Goal: Communication & Community: Answer question/provide support

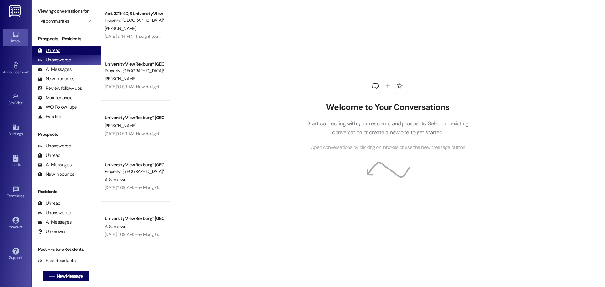
click at [59, 49] on div "Unread" at bounding box center [49, 50] width 23 height 7
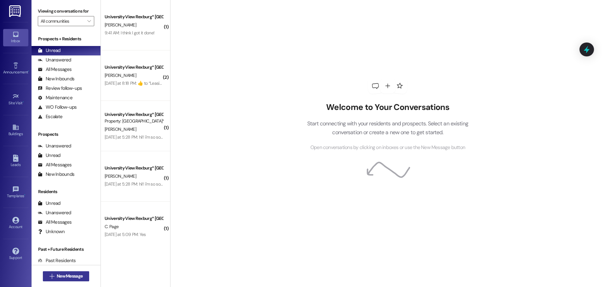
click at [75, 275] on span "New Message" at bounding box center [70, 276] width 26 height 7
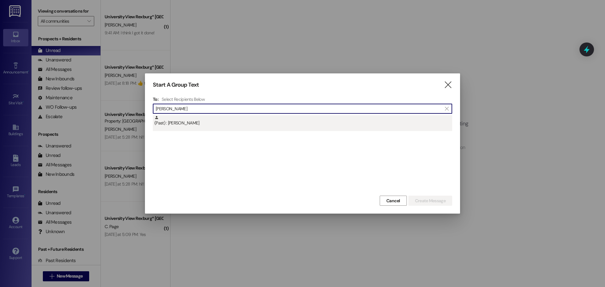
type input "[PERSON_NAME]"
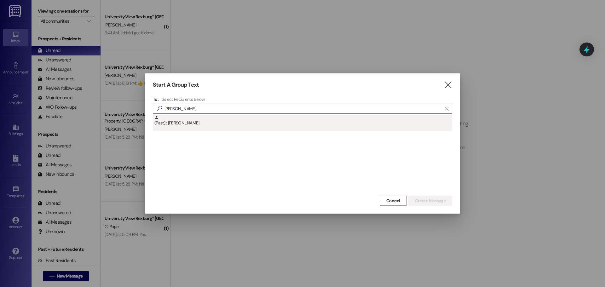
click at [230, 128] on div "(Past) : [PERSON_NAME]" at bounding box center [303, 123] width 300 height 16
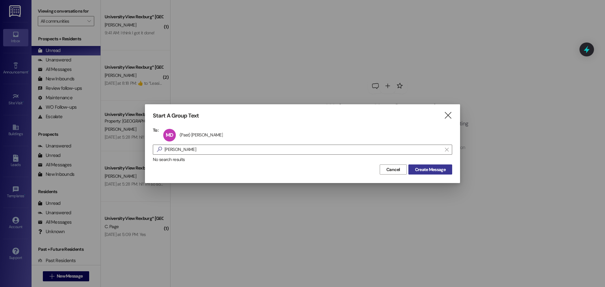
click at [427, 172] on span "Create Message" at bounding box center [430, 169] width 31 height 7
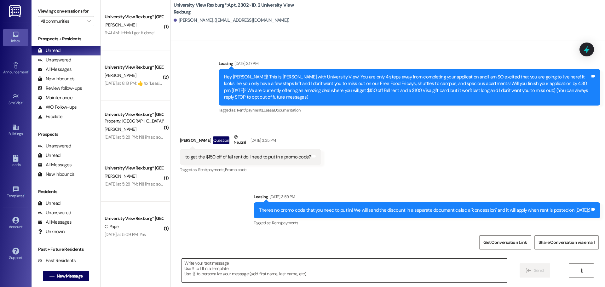
click at [212, 276] on textarea at bounding box center [344, 271] width 325 height 24
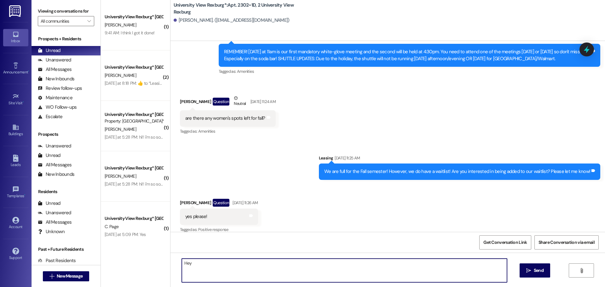
scroll to position [16125, 0]
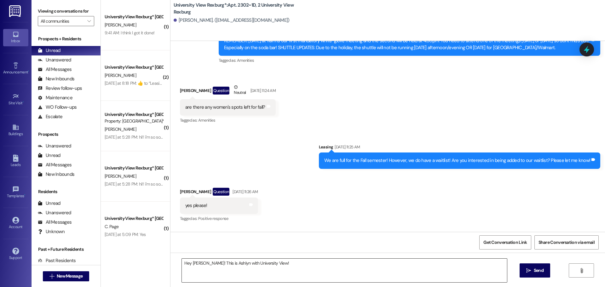
click at [294, 267] on textarea "Hey [PERSON_NAME]! This is Ashlyn with University View!" at bounding box center [344, 271] width 325 height 24
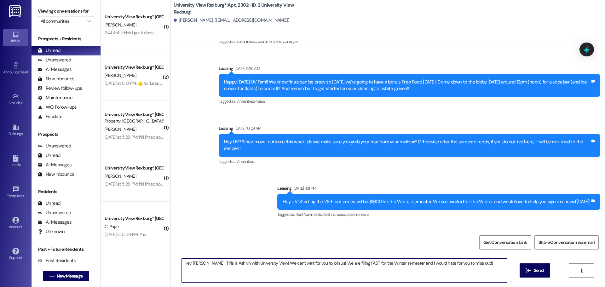
scroll to position [17127, 0]
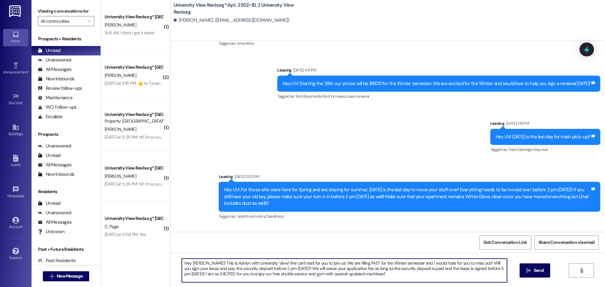
click at [256, 271] on textarea "Hey [PERSON_NAME]! This is Ashlyn with University View! We can't wait for you t…" at bounding box center [344, 271] width 325 height 24
type textarea "Hey [PERSON_NAME]! This is Ashlyn with University View! We can't wait for you t…"
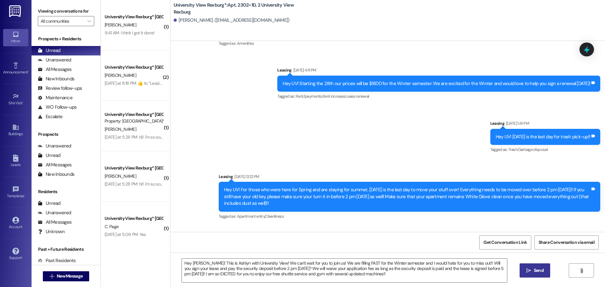
click at [528, 271] on icon "" at bounding box center [529, 270] width 5 height 5
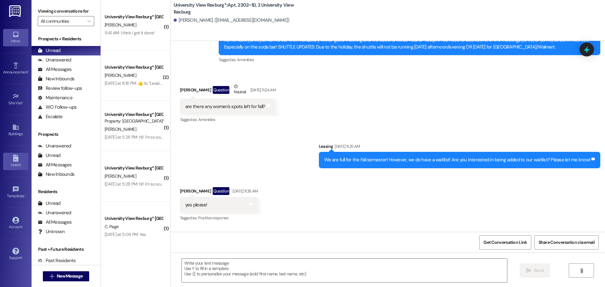
scroll to position [16125, 0]
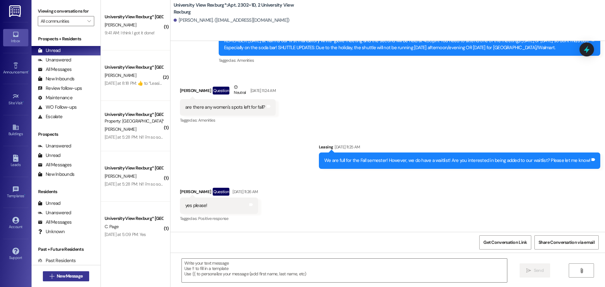
click at [70, 276] on span "New Message" at bounding box center [70, 276] width 26 height 7
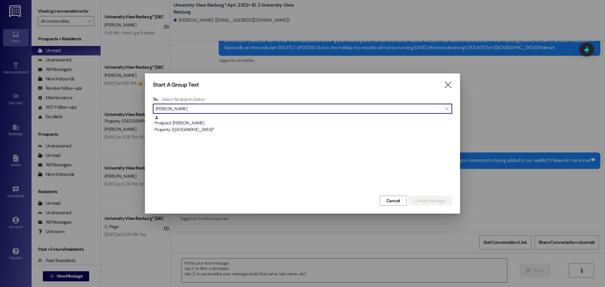
type input "[PERSON_NAME]"
click at [215, 118] on div "Prospect: [PERSON_NAME] Property: [GEOGRAPHIC_DATA]*" at bounding box center [303, 124] width 298 height 18
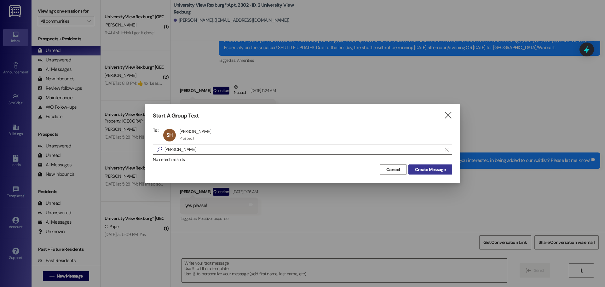
click at [420, 169] on span "Create Message" at bounding box center [430, 169] width 31 height 7
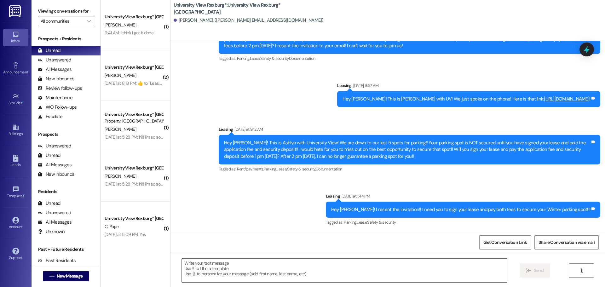
scroll to position [557, 0]
click at [235, 270] on textarea at bounding box center [344, 271] width 325 height 24
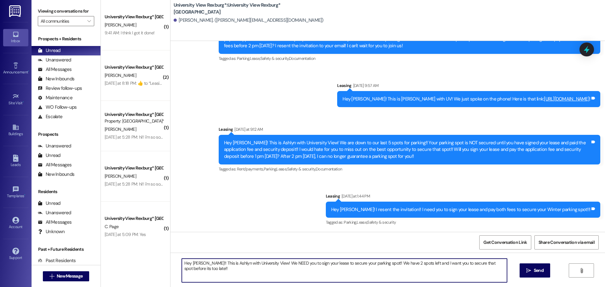
click at [401, 264] on textarea "Hey [PERSON_NAME]!! This is Ashlyn with University View! We NEED you to sign yo…" at bounding box center [344, 271] width 325 height 24
click at [228, 271] on textarea "Hey [PERSON_NAME]!! This is Ashlyn with University View! We NEED you to sign yo…" at bounding box center [344, 271] width 325 height 24
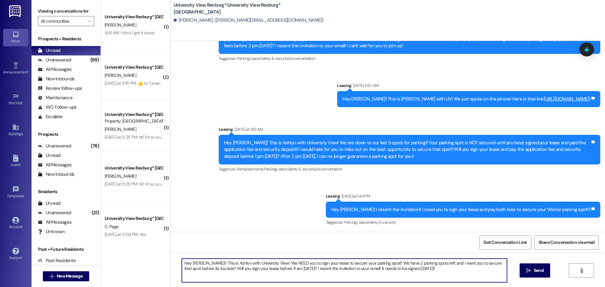
click at [228, 271] on textarea "Hey [PERSON_NAME]!! This is Ashlyn with University View! We NEED you to sign yo…" at bounding box center [344, 271] width 325 height 24
type textarea "Hey [PERSON_NAME]!! This is Ashlyn with University View! We NEED you to sign yo…"
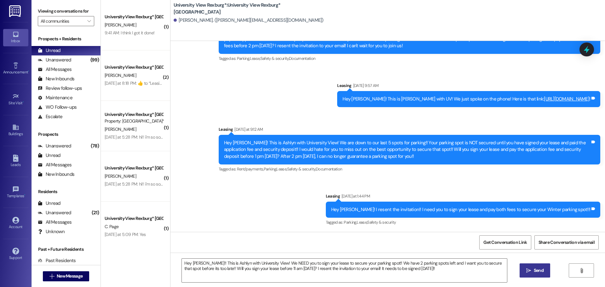
click at [535, 275] on button " Send" at bounding box center [535, 271] width 31 height 14
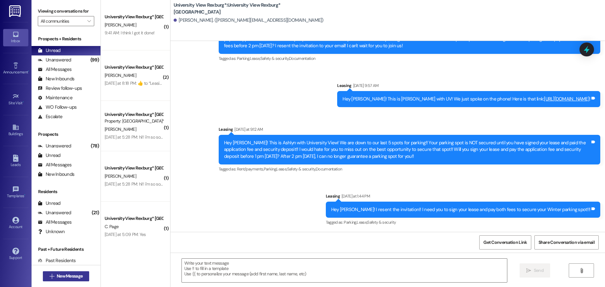
click at [74, 277] on span "New Message" at bounding box center [70, 276] width 26 height 7
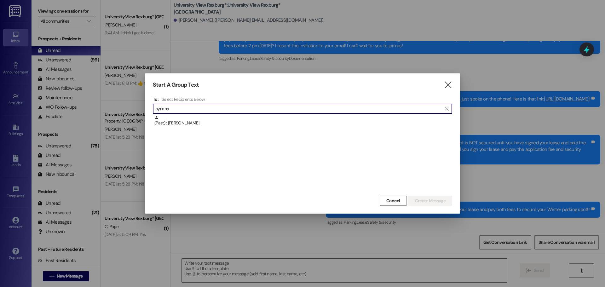
type input "syriana"
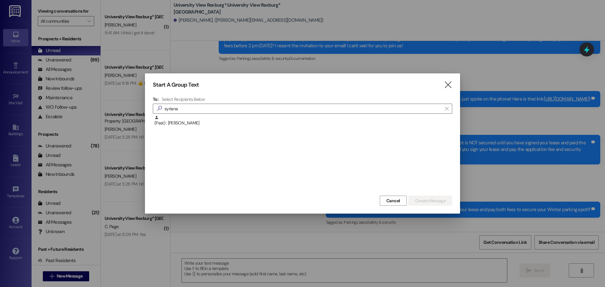
click at [214, 122] on div "(Past) : [PERSON_NAME]" at bounding box center [303, 120] width 298 height 11
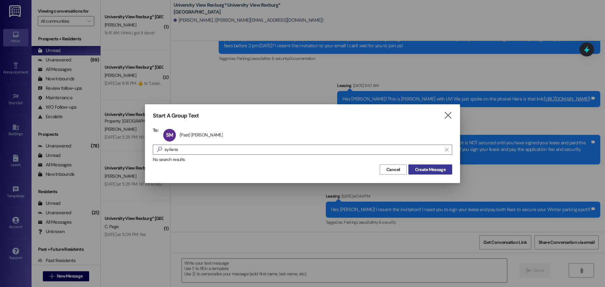
click at [436, 166] on button "Create Message" at bounding box center [431, 170] width 44 height 10
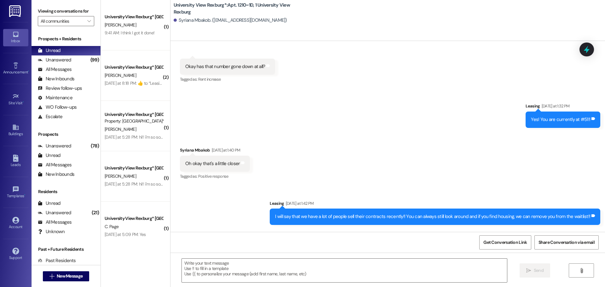
scroll to position [11147, 0]
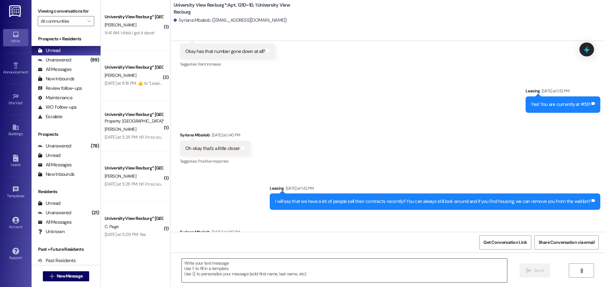
click at [241, 271] on textarea at bounding box center [344, 271] width 325 height 24
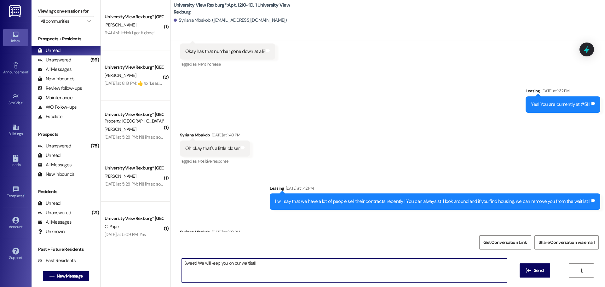
type textarea "Sweet! We will keep you on our waitlist!!"
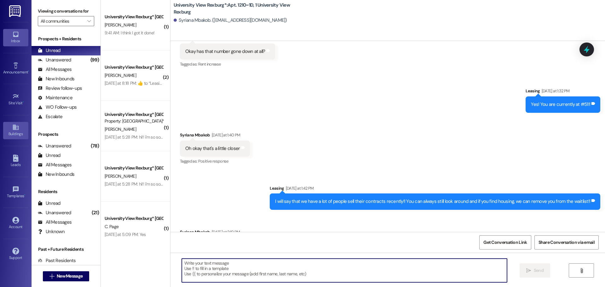
scroll to position [11146, 0]
click at [70, 272] on button " New Message" at bounding box center [66, 276] width 47 height 10
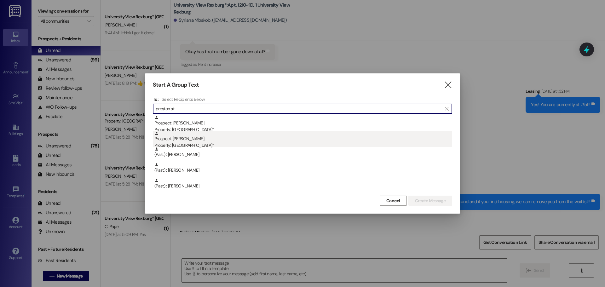
type input "preston st"
click at [220, 146] on div "Property: [GEOGRAPHIC_DATA]*" at bounding box center [303, 145] width 298 height 7
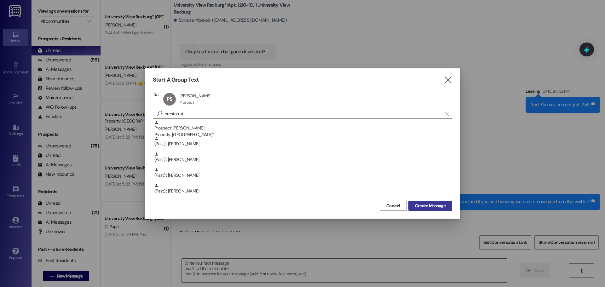
click at [430, 206] on span "Create Message" at bounding box center [430, 206] width 31 height 7
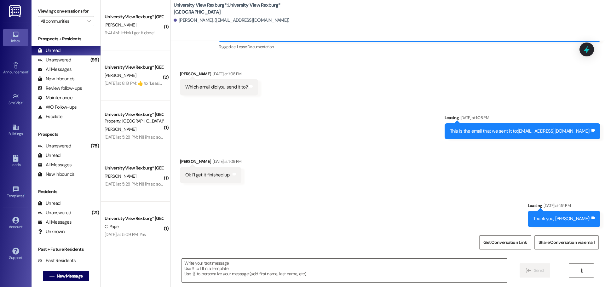
scroll to position [465, 0]
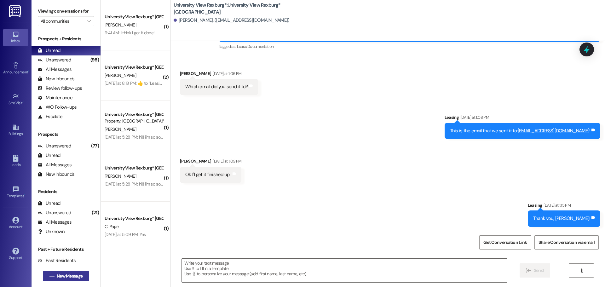
click at [81, 273] on span "New Message" at bounding box center [69, 276] width 28 height 7
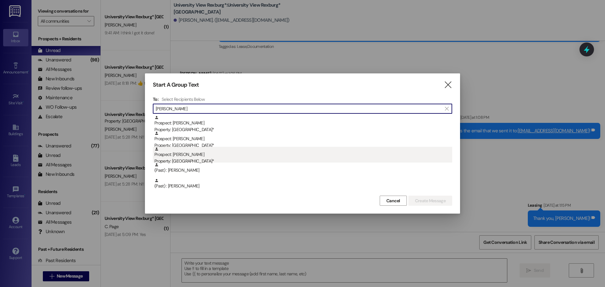
type input "[PERSON_NAME]"
click at [207, 154] on div "Prospect: [PERSON_NAME] Property: University View [GEOGRAPHIC_DATA]*" at bounding box center [303, 156] width 298 height 18
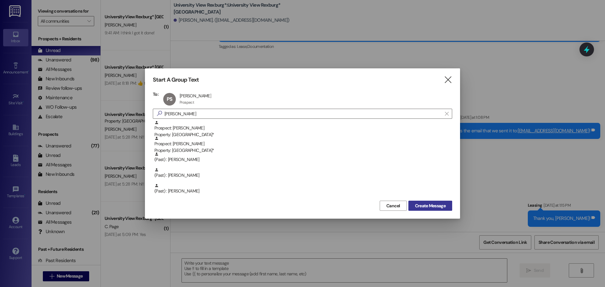
click at [443, 205] on span "Create Message" at bounding box center [430, 206] width 31 height 7
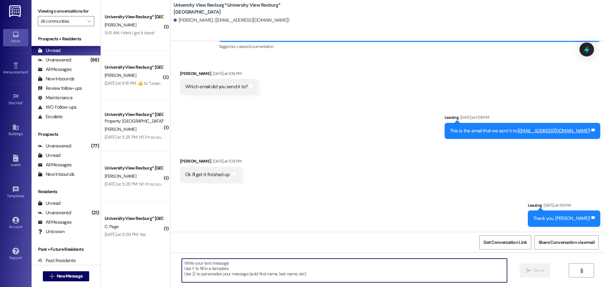
click at [228, 273] on textarea at bounding box center [344, 271] width 325 height 24
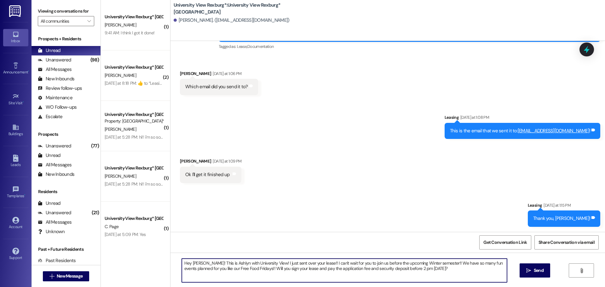
click at [301, 269] on textarea "Hey [PERSON_NAME]! This is Ashlyn with University View! I just sent over your l…" at bounding box center [344, 271] width 325 height 24
click at [487, 266] on textarea "Hey [PERSON_NAME]! This is Ashlyn with University View! I just sent over your l…" at bounding box center [344, 271] width 325 height 24
click at [239, 273] on textarea "Hey [PERSON_NAME]! This is Ashlyn with University View! I just sent over your l…" at bounding box center [344, 271] width 325 height 24
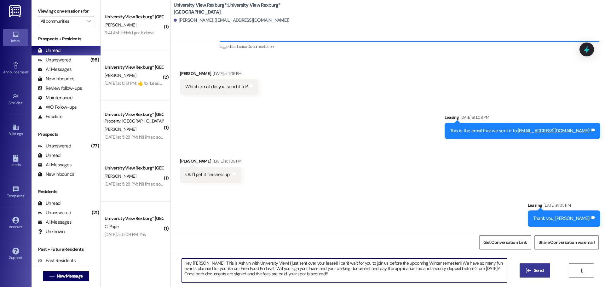
type textarea "Hey [PERSON_NAME]! This is Ashlyn with University View! I just sent over your l…"
click at [537, 274] on span "Send" at bounding box center [539, 270] width 10 height 7
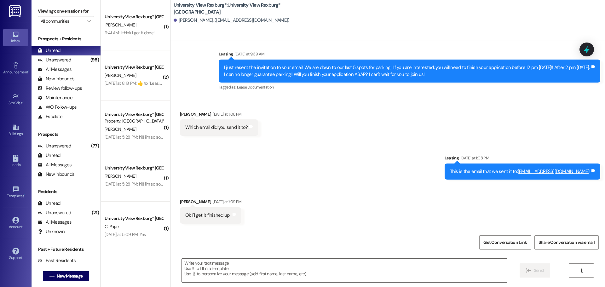
scroll to position [421, 0]
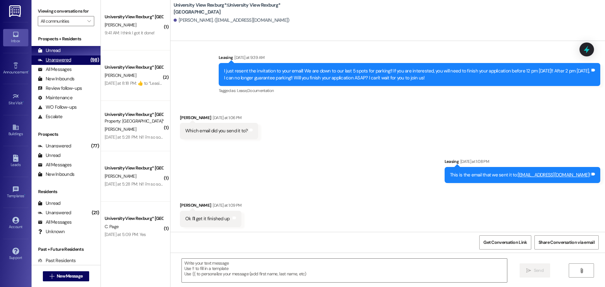
click at [80, 59] on div "Unanswered (98)" at bounding box center [66, 59] width 69 height 9
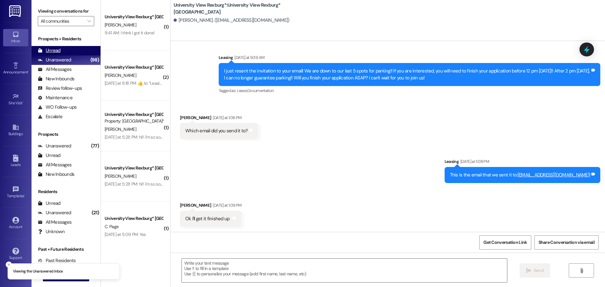
click at [77, 52] on div "Unread (0)" at bounding box center [66, 50] width 69 height 9
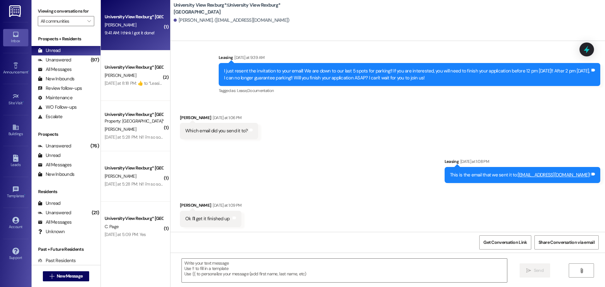
click at [131, 30] on div "9:41 AM: I think I got it done! 9:41 AM: I think I got it done!" at bounding box center [130, 33] width 50 height 6
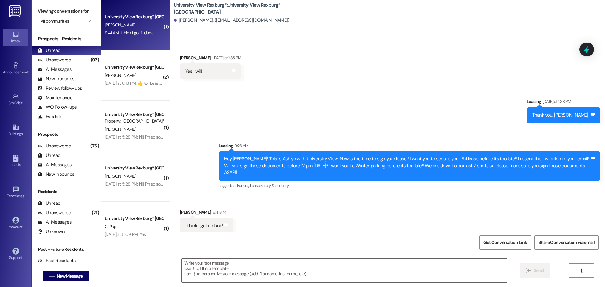
scroll to position [611, 0]
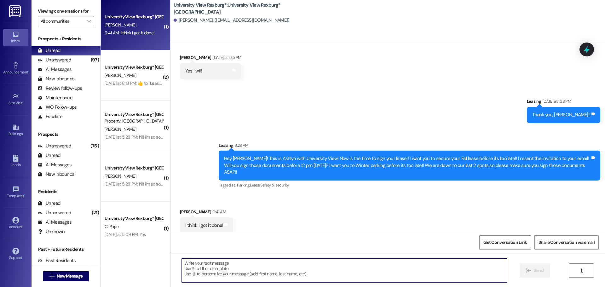
click at [212, 264] on textarea at bounding box center [344, 271] width 325 height 24
type textarea "Thank you, [PERSON_NAME]!!"
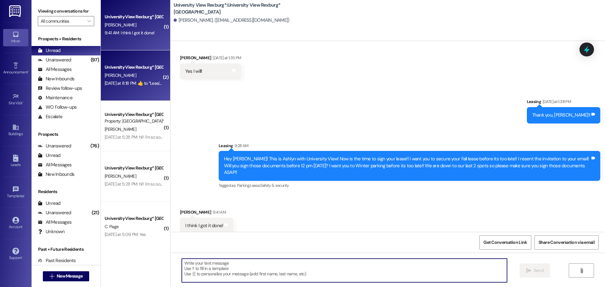
click at [123, 86] on div "[DATE] at 8:18 PM:  ​👍​ to “ Leasing (University View Rexburg*): Hey [PERSON_NA…" at bounding box center [134, 83] width 60 height 8
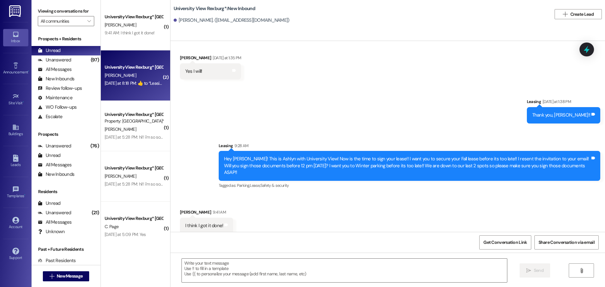
scroll to position [181, 0]
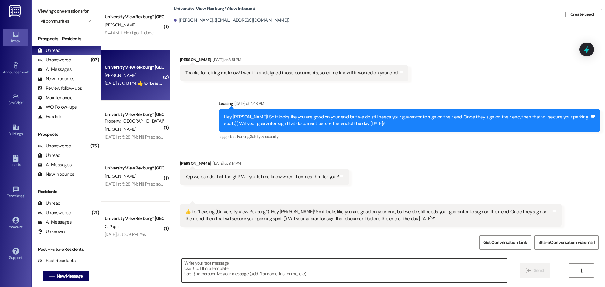
click at [219, 267] on textarea at bounding box center [344, 271] width 325 height 24
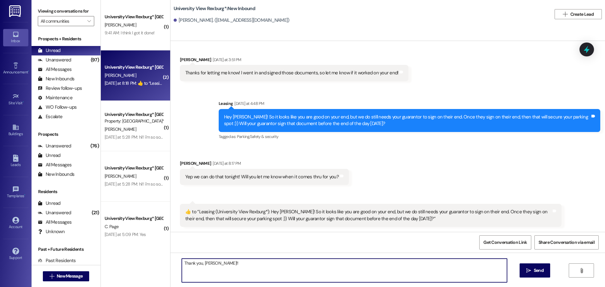
type textarea "Thank you, [PERSON_NAME]!!!"
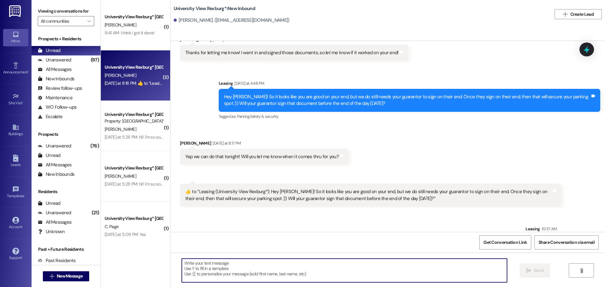
scroll to position [225, 0]
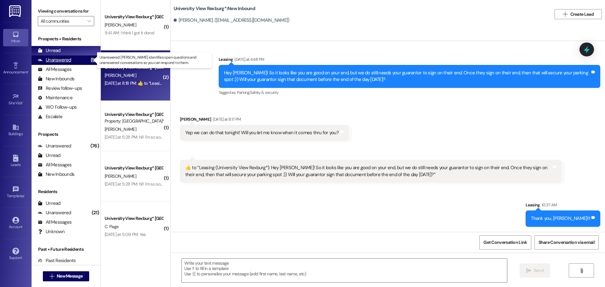
click at [75, 57] on div "Unanswered (97)" at bounding box center [66, 59] width 69 height 9
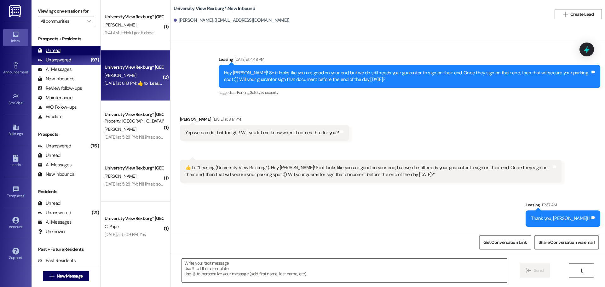
click at [69, 47] on div "Unread (0)" at bounding box center [66, 50] width 69 height 9
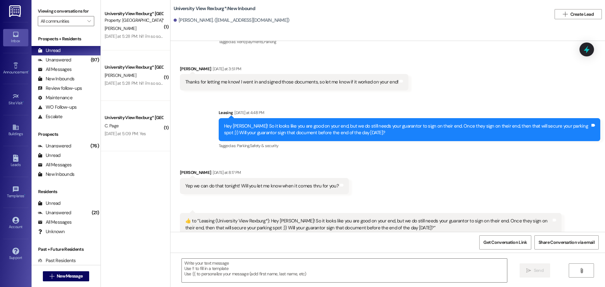
scroll to position [181, 0]
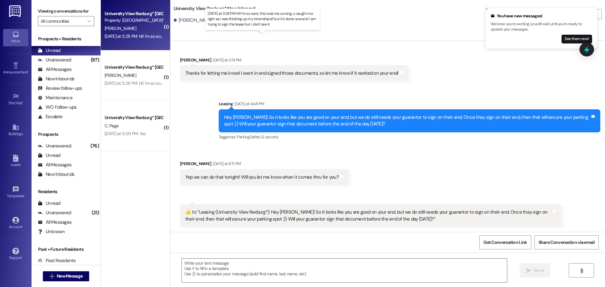
click at [135, 36] on div "[DATE] at 5:28 PM: hi!! i'm so sorry this took me so long, u caught me right as…" at bounding box center [265, 36] width 320 height 6
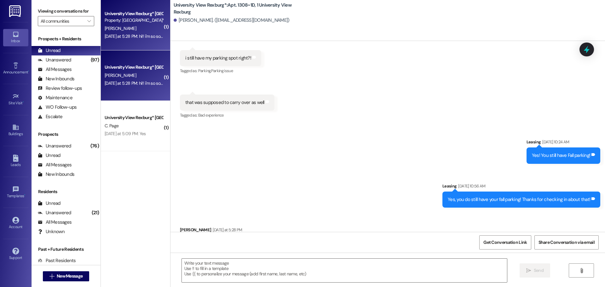
scroll to position [8440, 0]
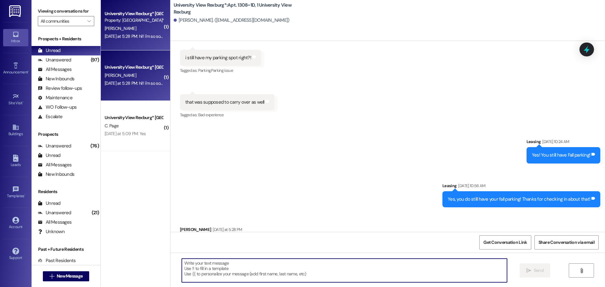
click at [327, 266] on textarea at bounding box center [344, 271] width 325 height 24
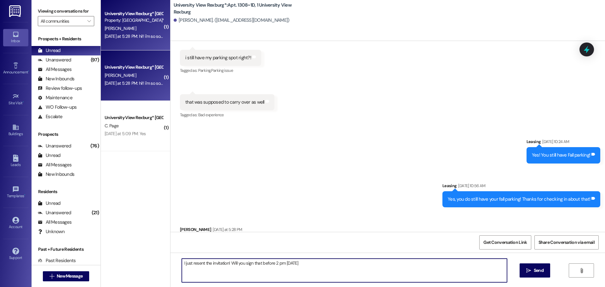
type textarea "I just resent the invitation! Will you sign that before 2 pm [DATE]?"
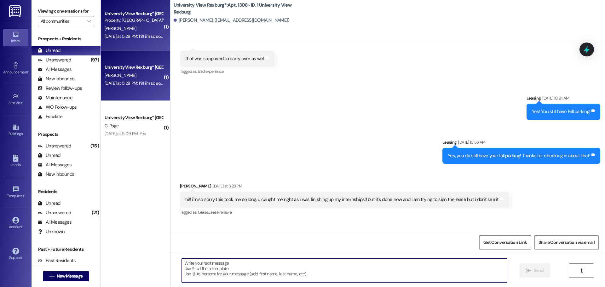
scroll to position [8484, 0]
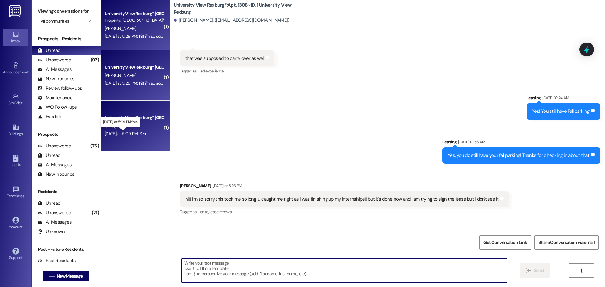
click at [140, 131] on div "[DATE] at 5:09 PM: Yes [DATE] at 5:09 PM: Yes" at bounding box center [125, 134] width 41 height 6
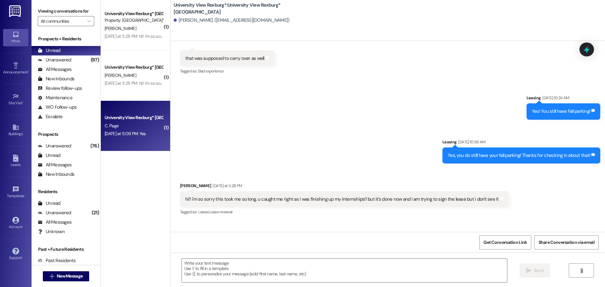
scroll to position [0, 0]
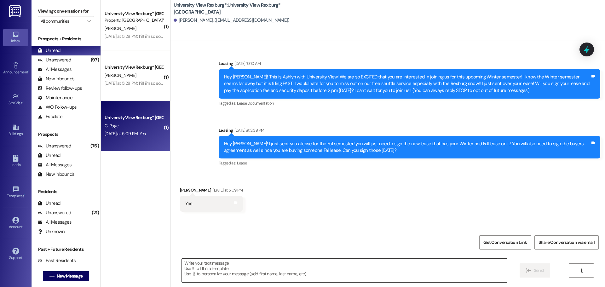
click at [271, 275] on textarea at bounding box center [344, 271] width 325 height 24
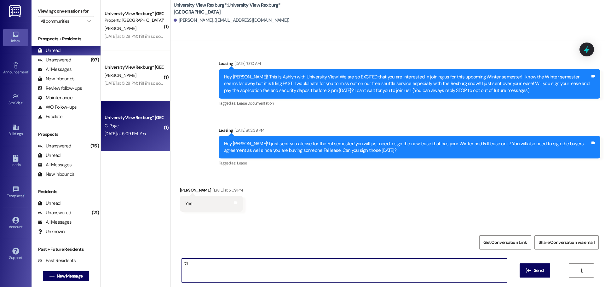
type textarea "t"
type textarea "Thank you, [PERSON_NAME]!!"
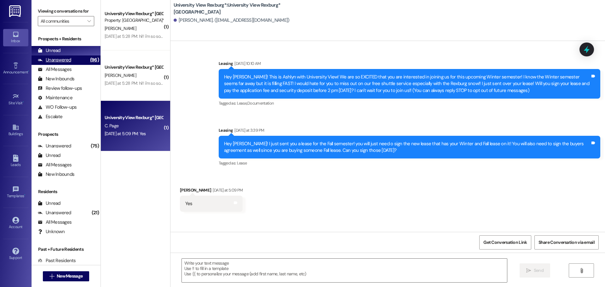
click at [73, 56] on div "Unanswered (96)" at bounding box center [66, 59] width 69 height 9
click at [69, 53] on div "Unread (0)" at bounding box center [66, 50] width 69 height 9
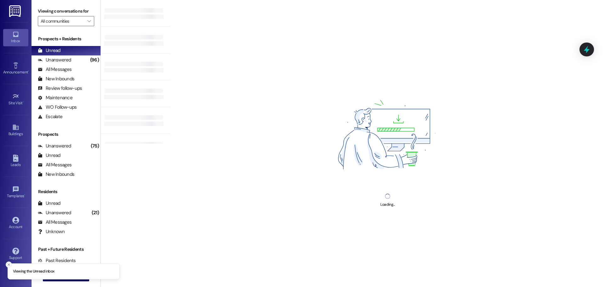
click at [9, 264] on icon "Close toast" at bounding box center [9, 265] width 4 height 4
click at [67, 277] on span "New Message" at bounding box center [70, 276] width 26 height 7
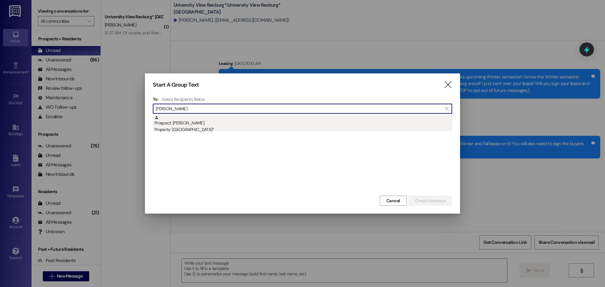
type input "[PERSON_NAME]"
click at [224, 123] on div "Prospect: [PERSON_NAME] Property: University View Rexburg*" at bounding box center [303, 124] width 298 height 18
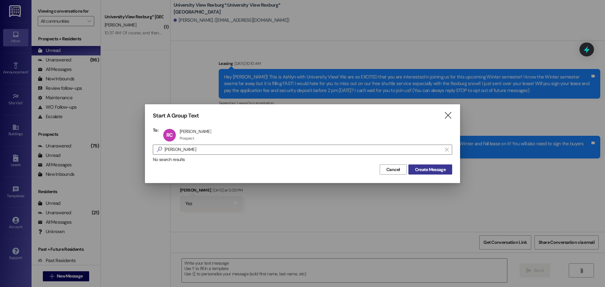
click at [424, 172] on span "Create Message" at bounding box center [430, 169] width 31 height 7
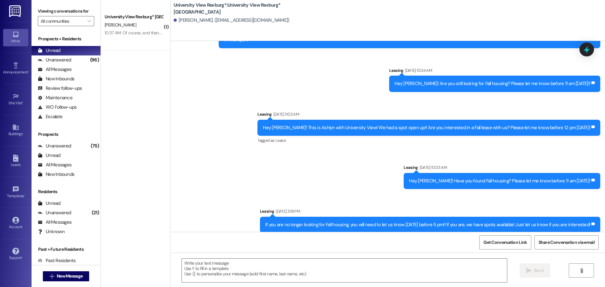
scroll to position [182, 0]
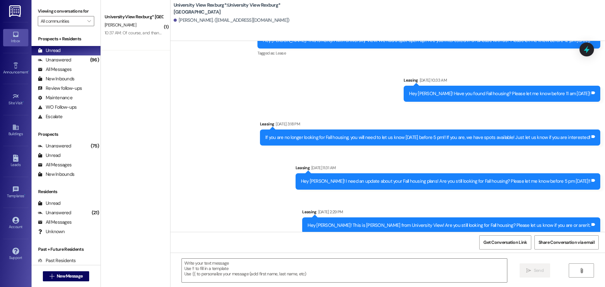
click at [135, 33] on div "10:37 AM: Of course, and thank you! Keep letting me know what other things I mi…" at bounding box center [192, 33] width 174 height 6
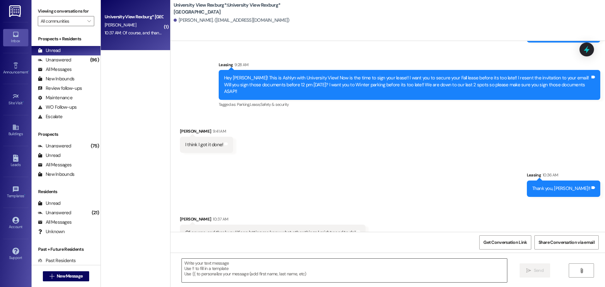
scroll to position [699, 0]
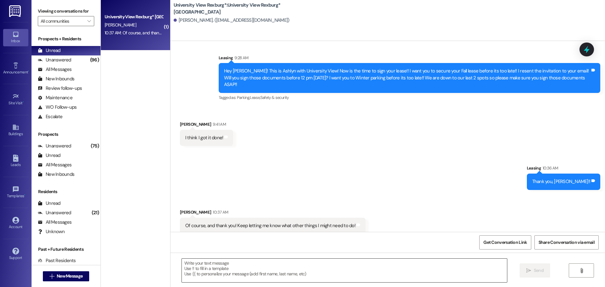
click at [233, 272] on textarea at bounding box center [344, 271] width 325 height 24
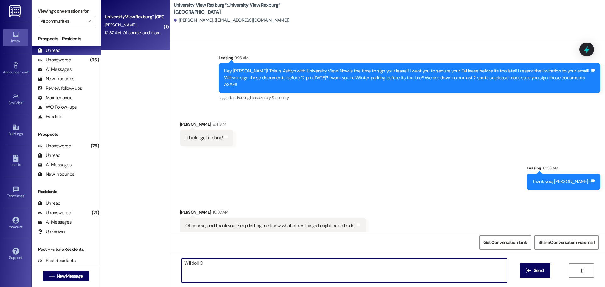
type textarea "Will do!!"
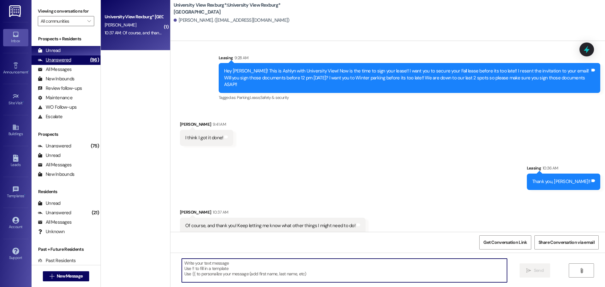
click at [72, 59] on div "Unanswered (96)" at bounding box center [66, 59] width 69 height 9
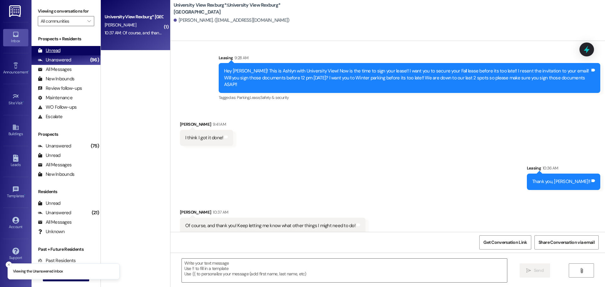
click at [71, 53] on div "Unread (0)" at bounding box center [66, 50] width 69 height 9
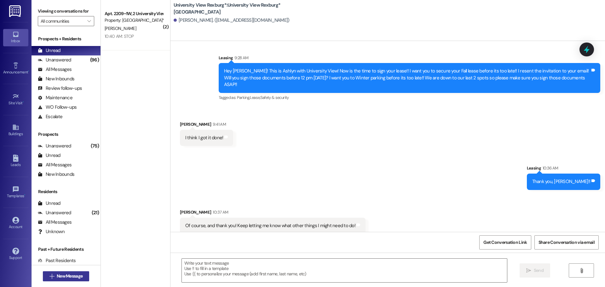
click at [70, 277] on span "New Message" at bounding box center [70, 276] width 26 height 7
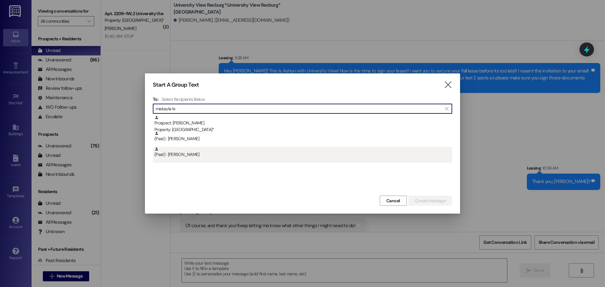
type input "makayla le"
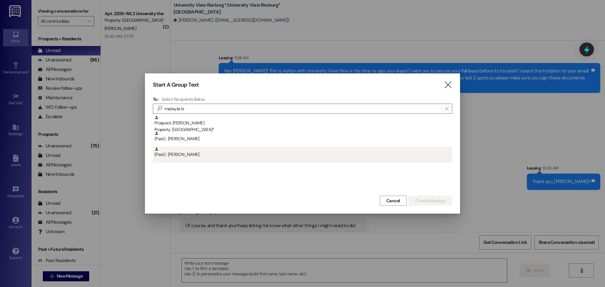
click at [188, 156] on div "(Past) : [PERSON_NAME]" at bounding box center [303, 152] width 298 height 11
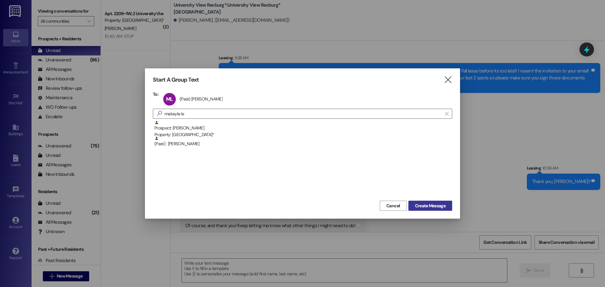
click at [435, 205] on span "Create Message" at bounding box center [430, 206] width 31 height 7
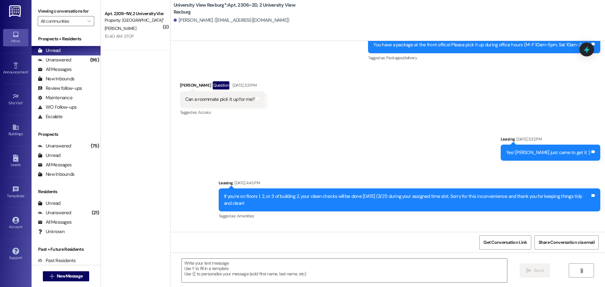
scroll to position [28253, 0]
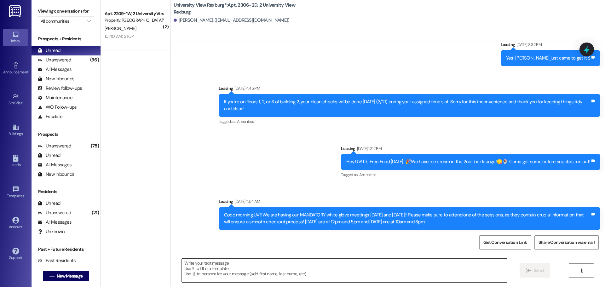
click at [225, 270] on textarea at bounding box center [344, 271] width 325 height 24
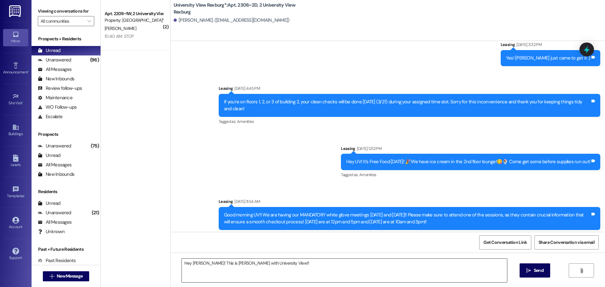
click at [296, 267] on textarea "Hey [PERSON_NAME]! This is [PERSON_NAME] with University View!!" at bounding box center [344, 271] width 325 height 24
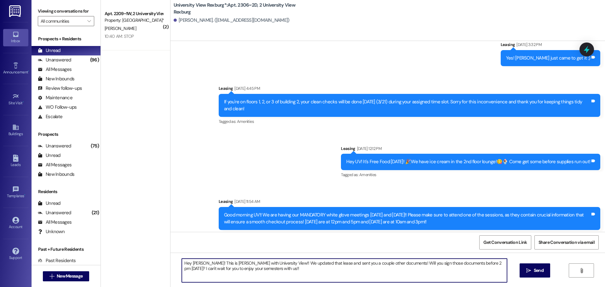
type textarea "Hey [PERSON_NAME]! This is [PERSON_NAME] with University View!! We updated that…"
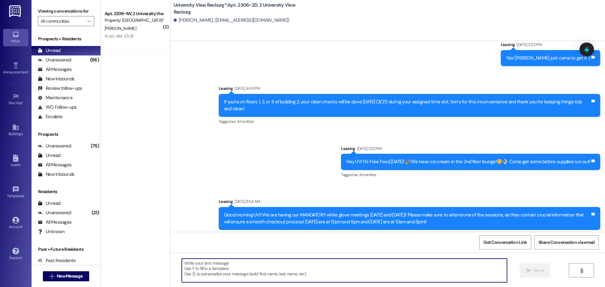
scroll to position [28001, 0]
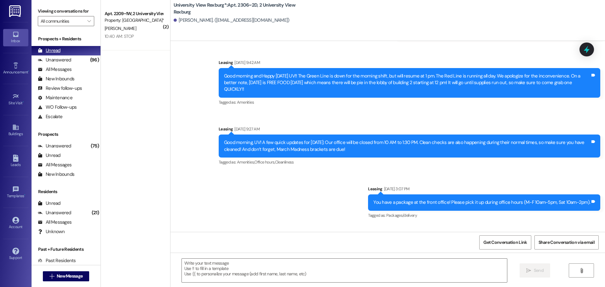
click at [89, 60] on div "(96)" at bounding box center [95, 60] width 12 height 10
click at [82, 54] on div "Unread (0)" at bounding box center [66, 50] width 69 height 9
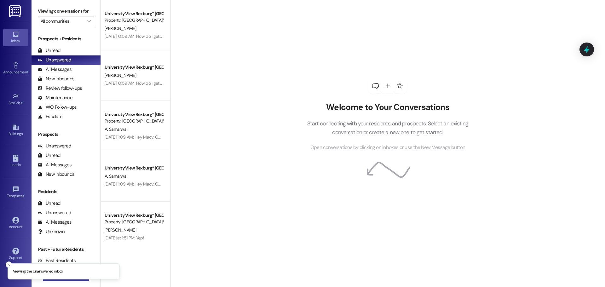
click at [65, 280] on button " New Message" at bounding box center [66, 276] width 47 height 10
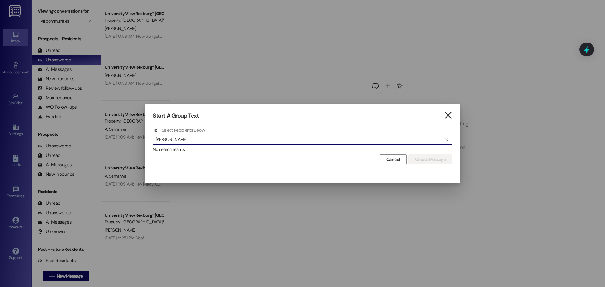
type input "[PERSON_NAME]"
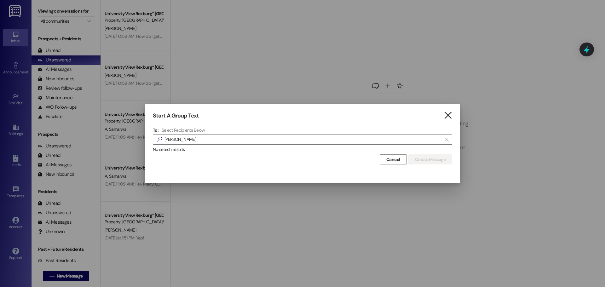
click at [445, 115] on icon "" at bounding box center [448, 115] width 9 height 7
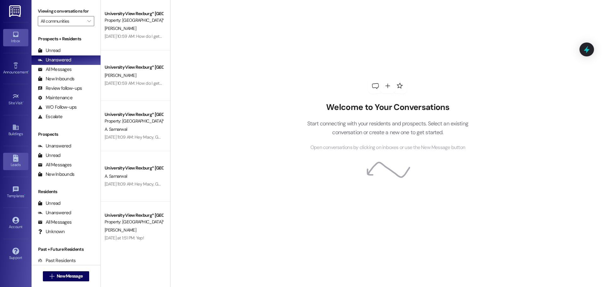
click at [19, 158] on link "Leads" at bounding box center [15, 161] width 25 height 17
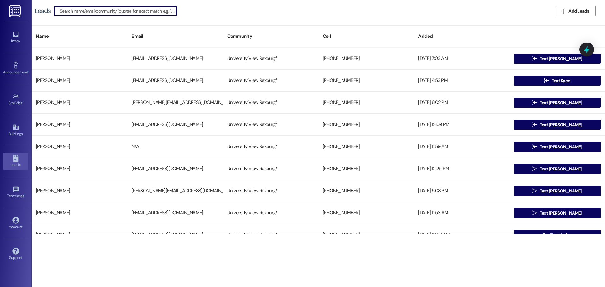
click at [150, 12] on input at bounding box center [118, 11] width 117 height 9
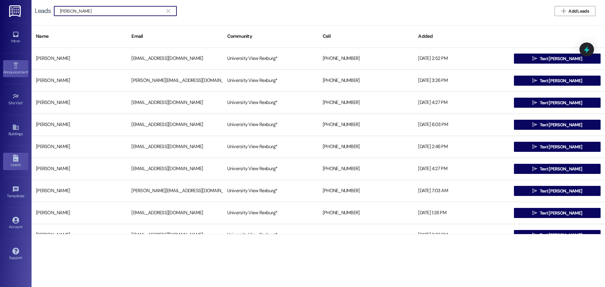
type input "emily carver"
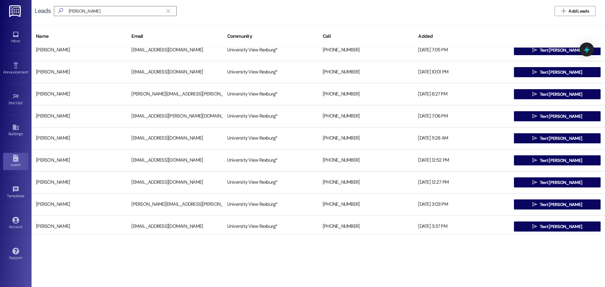
scroll to position [284, 0]
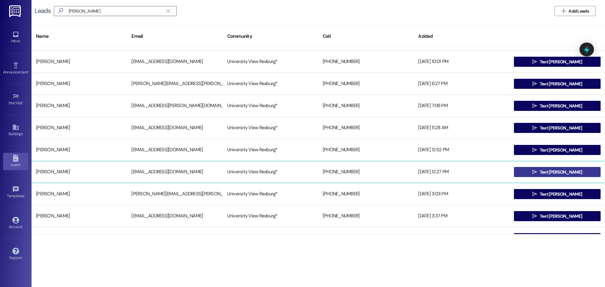
click at [557, 173] on span "Text emily" at bounding box center [561, 172] width 42 height 7
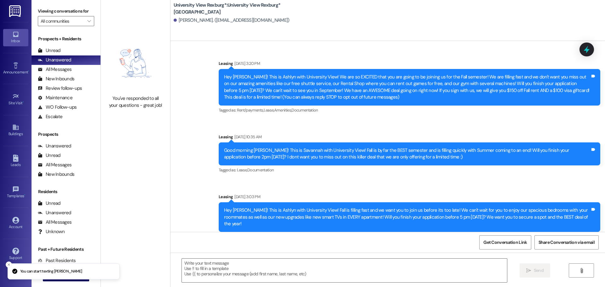
scroll to position [177, 0]
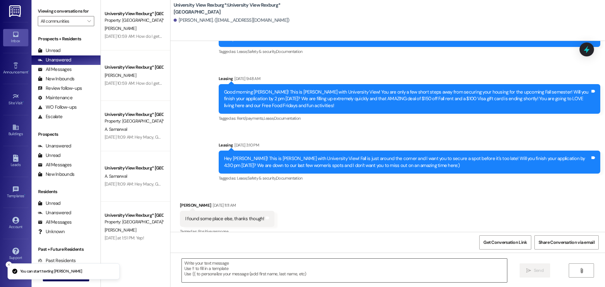
click at [215, 269] on textarea at bounding box center [344, 271] width 325 height 24
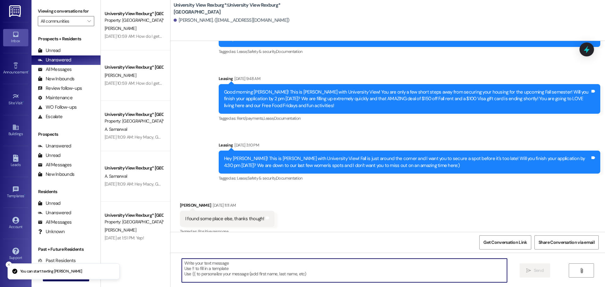
scroll to position [187, 0]
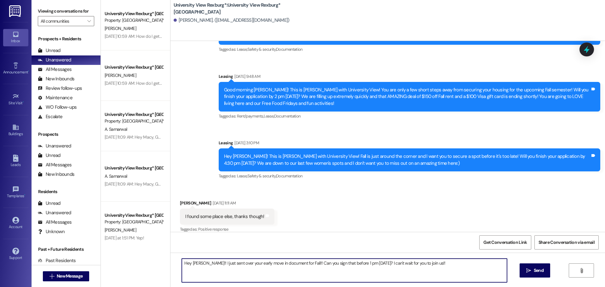
type textarea "Hey Emily!! I just sent over your early move in document for Fall!! Can you sig…"
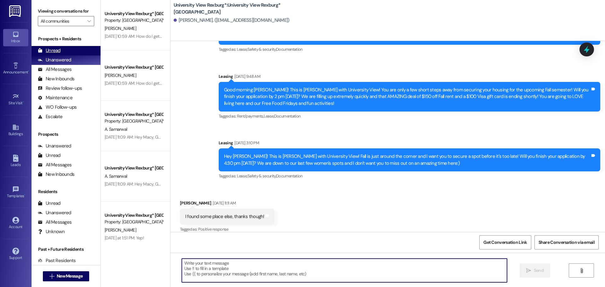
click at [79, 50] on div "Unread (0)" at bounding box center [66, 50] width 69 height 9
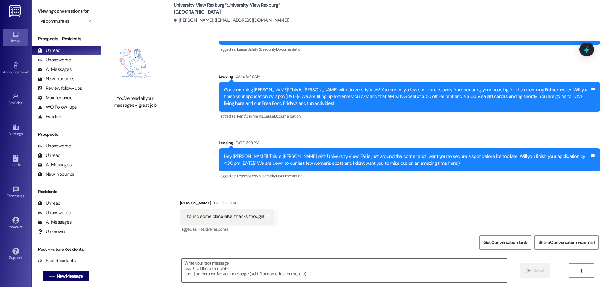
scroll to position [276, 0]
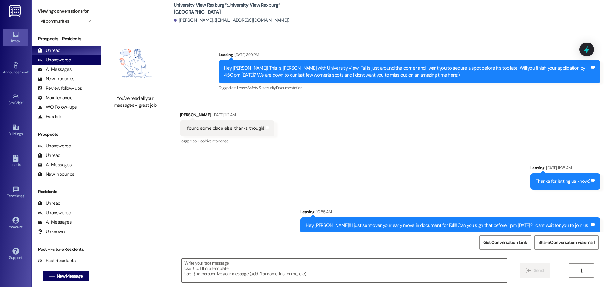
click at [76, 64] on div "Unanswered (0)" at bounding box center [66, 59] width 69 height 9
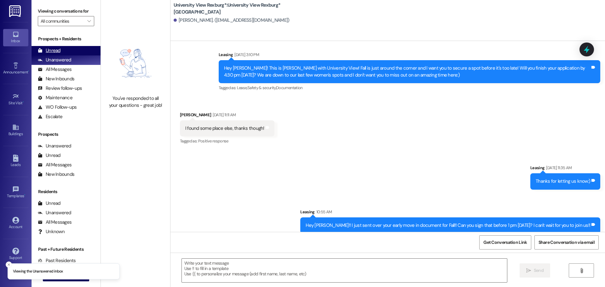
click at [69, 53] on div "Unread (0)" at bounding box center [66, 50] width 69 height 9
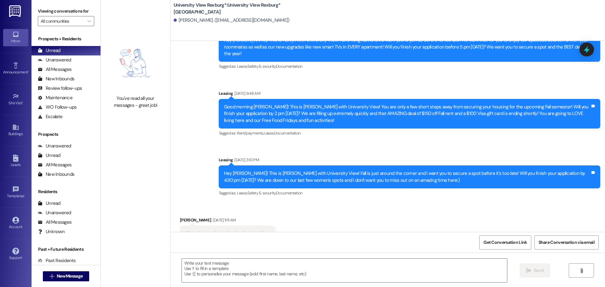
scroll to position [187, 0]
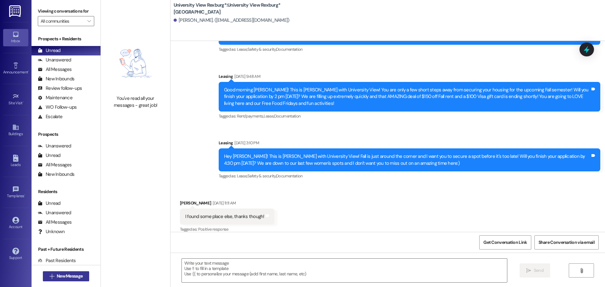
click at [69, 278] on span "New Message" at bounding box center [70, 276] width 26 height 7
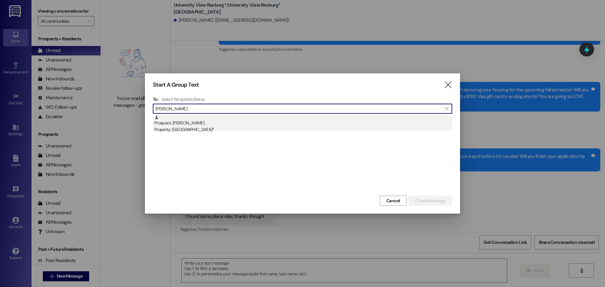
type input "rachel fung"
click at [271, 124] on div "Prospect: Rachel Fung Property: University View Rexburg*" at bounding box center [303, 124] width 298 height 18
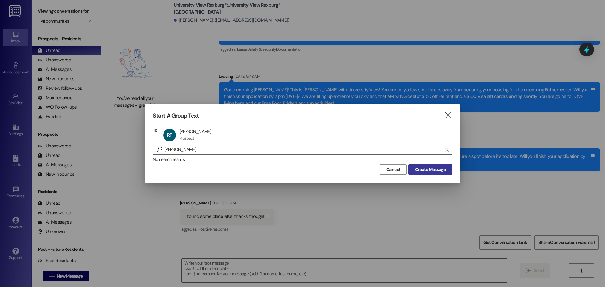
click at [439, 172] on span "Create Message" at bounding box center [430, 169] width 31 height 7
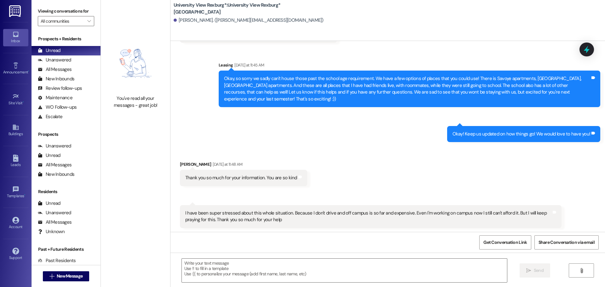
scroll to position [1284, 0]
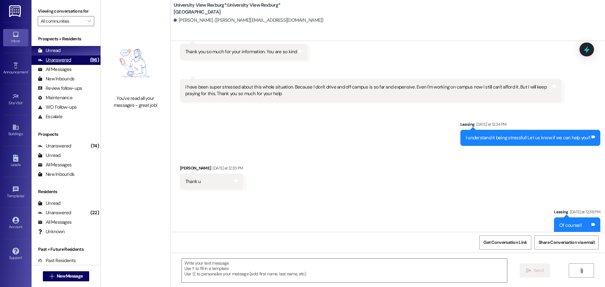
click at [58, 62] on div "Unanswered" at bounding box center [54, 60] width 33 height 7
click at [58, 55] on div "Unread (0)" at bounding box center [66, 50] width 69 height 9
click at [80, 59] on div "Unanswered (96)" at bounding box center [66, 59] width 69 height 9
click at [76, 51] on div "Unread (0)" at bounding box center [66, 50] width 69 height 9
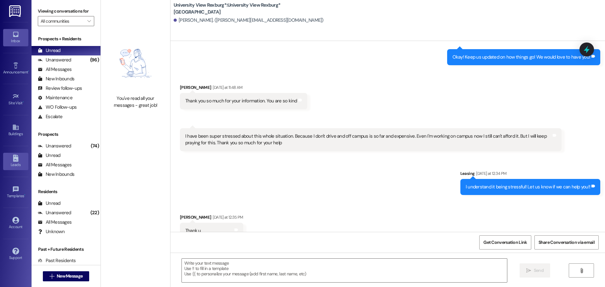
scroll to position [1240, 0]
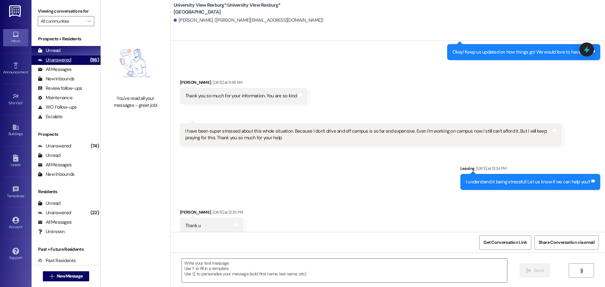
click at [50, 60] on div "Unanswered" at bounding box center [54, 60] width 33 height 7
click at [51, 53] on div "Unread" at bounding box center [49, 50] width 23 height 7
click at [61, 60] on div "Unanswered" at bounding box center [54, 60] width 33 height 7
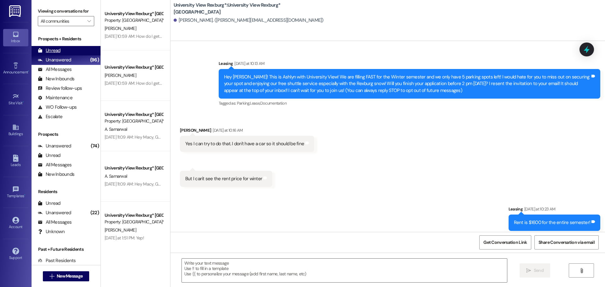
click at [56, 51] on div "Unread" at bounding box center [49, 50] width 23 height 7
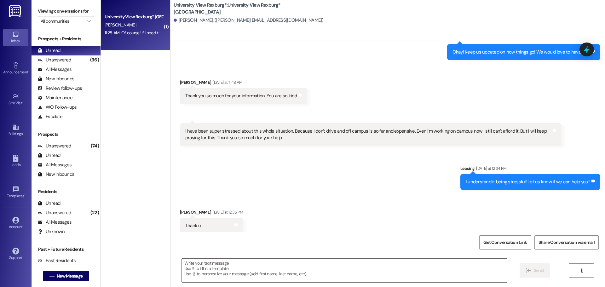
click at [130, 33] on div "11:25 AM: Of course! If I need to do anything else, let me know! 11:25 AM: Of c…" at bounding box center [161, 33] width 112 height 6
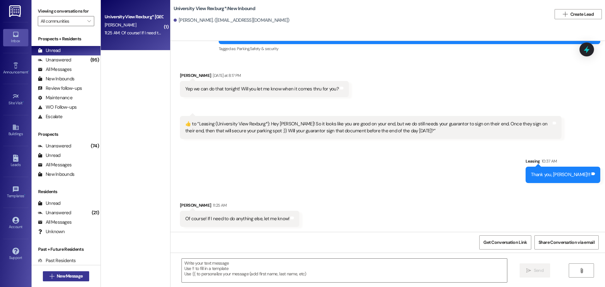
click at [77, 278] on span "New Message" at bounding box center [70, 276] width 26 height 7
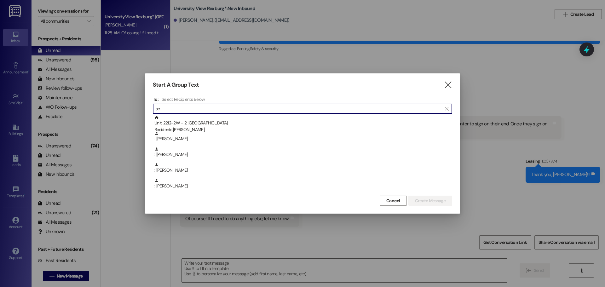
type input "s"
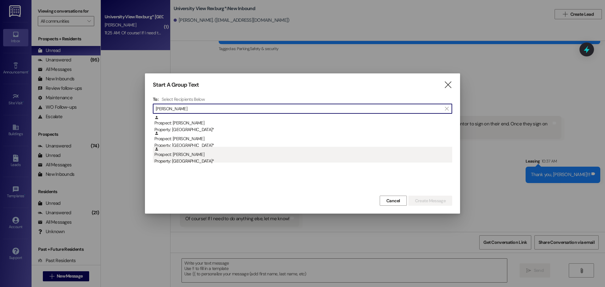
type input "mckendrick"
click at [213, 160] on div "Property: [GEOGRAPHIC_DATA]*" at bounding box center [303, 161] width 298 height 7
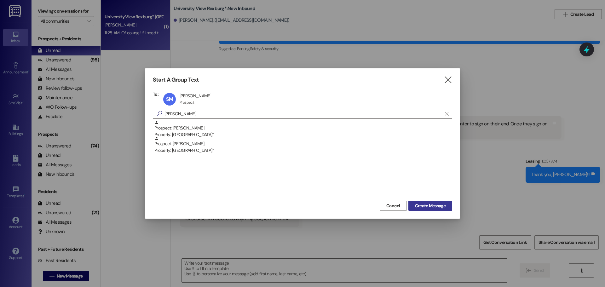
click at [428, 203] on span "Create Message" at bounding box center [430, 206] width 31 height 7
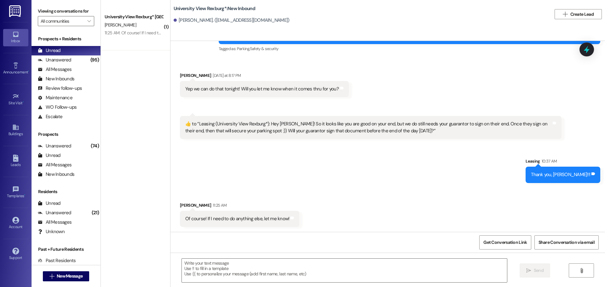
scroll to position [0, 0]
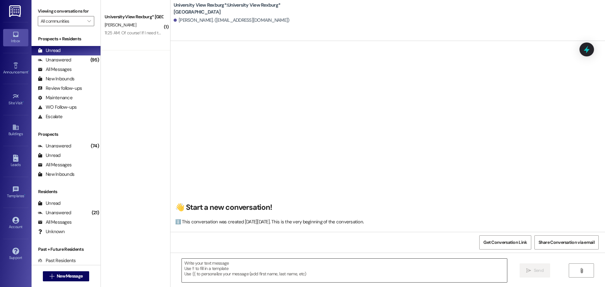
drag, startPoint x: 199, startPoint y: 264, endPoint x: 196, endPoint y: 269, distance: 5.4
click at [200, 265] on textarea at bounding box center [344, 271] width 325 height 24
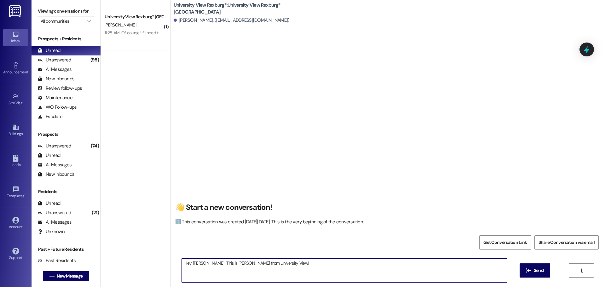
click at [272, 264] on textarea "Hey Scarlett! This is Emily from University View!" at bounding box center [344, 271] width 325 height 24
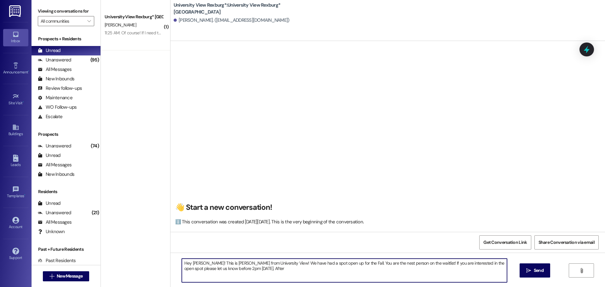
click at [242, 274] on textarea "Hey Scarlett! This is Emily from University View! We have had a spot open up fo…" at bounding box center [344, 271] width 325 height 24
click at [362, 269] on textarea "Hey Scarlett! This is Emily from University View! We have had a spot open up fo…" at bounding box center [344, 271] width 325 height 24
drag, startPoint x: 394, startPoint y: 269, endPoint x: 172, endPoint y: 257, distance: 222.3
click at [172, 257] on div "Hey Scarlett! This is Emily from University View! We have had a spot open up fo…" at bounding box center [388, 276] width 435 height 47
type textarea "Hey Scarlett! This is Emily from University View! We have had a spot open up fo…"
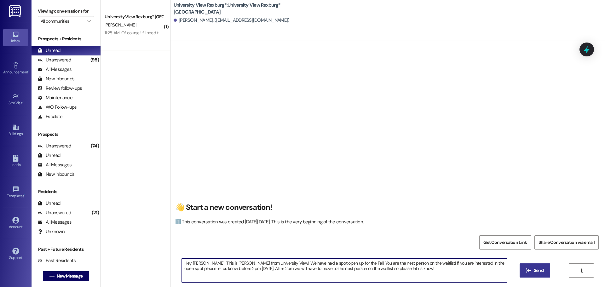
click at [529, 271] on icon "" at bounding box center [529, 270] width 5 height 5
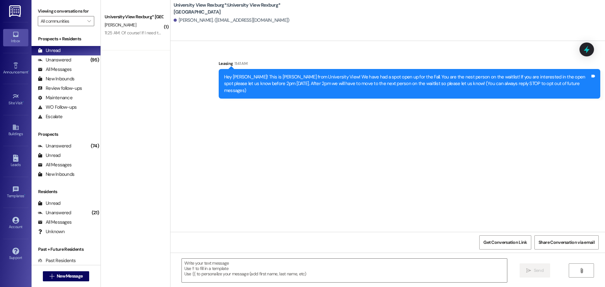
scroll to position [0, 0]
click at [61, 275] on span "New Message" at bounding box center [70, 276] width 26 height 7
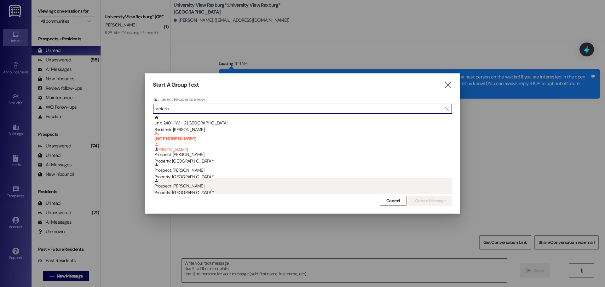
type input "victoria"
click at [196, 193] on div "Property: [GEOGRAPHIC_DATA]*" at bounding box center [303, 192] width 298 height 7
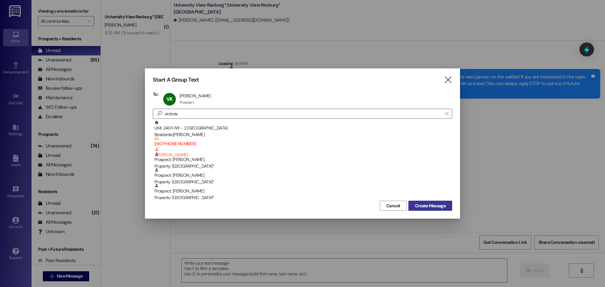
click at [417, 205] on span "Create Message" at bounding box center [430, 206] width 31 height 7
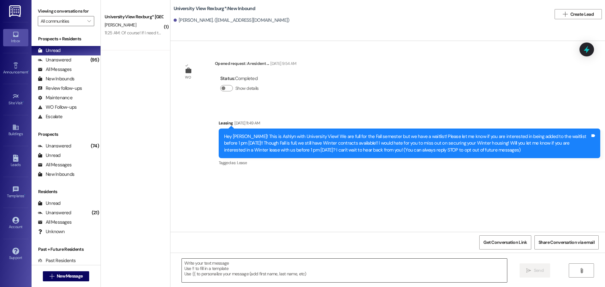
click at [261, 262] on textarea at bounding box center [344, 271] width 325 height 24
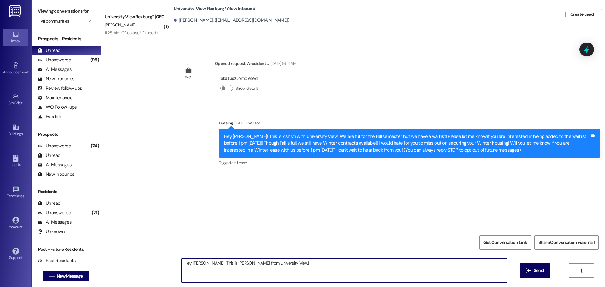
click at [280, 264] on textarea "Hey Victoria! This is Emily from University View!" at bounding box center [344, 271] width 325 height 24
click at [422, 263] on textarea "Hey Victoria! This is Emily from University View! We have had a spot open up fo…" at bounding box center [344, 271] width 325 height 24
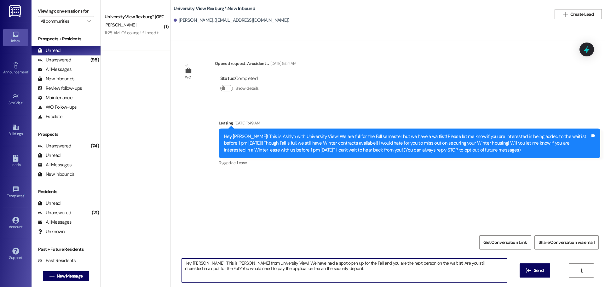
click at [317, 273] on textarea "Hey Victoria! This is Emily from University View! We have had a spot open up fo…" at bounding box center [344, 271] width 325 height 24
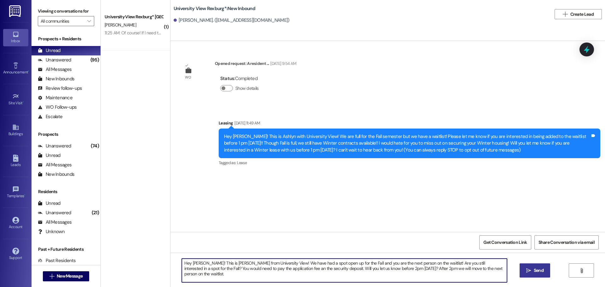
type textarea "Hey Victoria! This is Emily from University View! We have had a spot open up fo…"
click at [542, 273] on span "Send" at bounding box center [539, 270] width 10 height 7
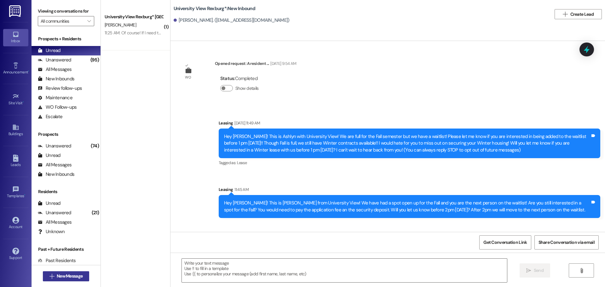
click at [80, 280] on button " New Message" at bounding box center [66, 276] width 47 height 10
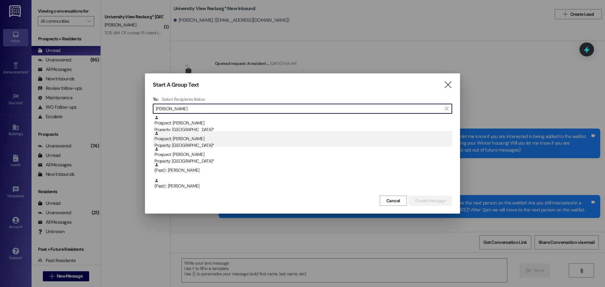
type input "Whitney"
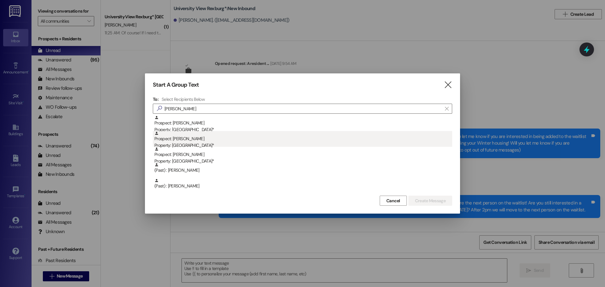
click at [199, 141] on div "Prospect: Whitney Slaugh Property: University View Rexburg*" at bounding box center [303, 140] width 298 height 18
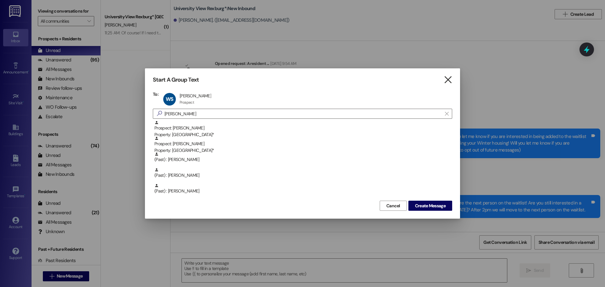
click at [449, 79] on icon "" at bounding box center [448, 80] width 9 height 7
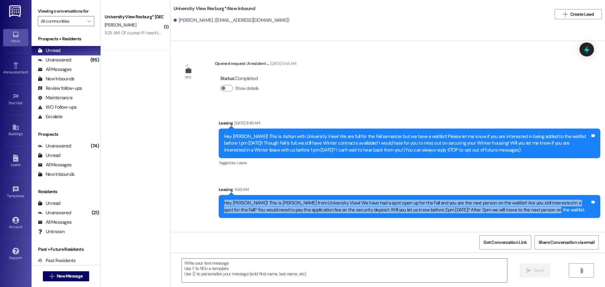
drag, startPoint x: 219, startPoint y: 201, endPoint x: 524, endPoint y: 213, distance: 304.5
click at [524, 213] on div "Hey Victoria! This is Emily from University View! We have had a spot open up fo…" at bounding box center [407, 207] width 366 height 14
copy div "Hey Victoria! This is Emily from University View! We have had a spot open up fo…"
click at [67, 278] on span "New Message" at bounding box center [70, 276] width 26 height 7
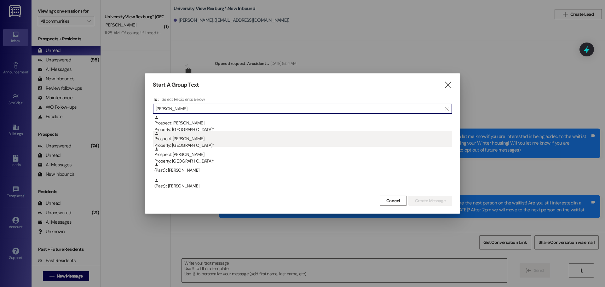
type input "whitney"
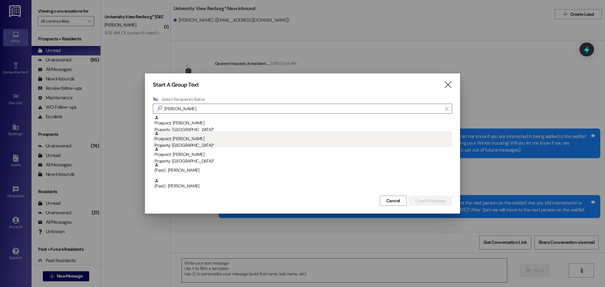
click at [250, 146] on div "Property: [GEOGRAPHIC_DATA]*" at bounding box center [303, 145] width 298 height 7
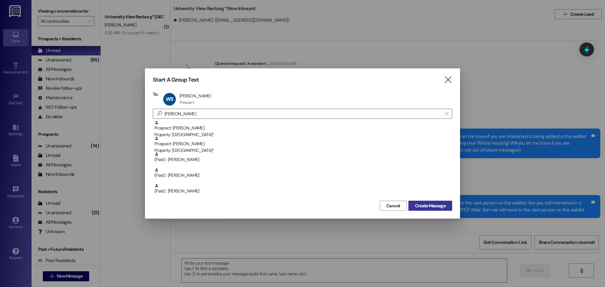
click at [419, 209] on button "Create Message" at bounding box center [431, 206] width 44 height 10
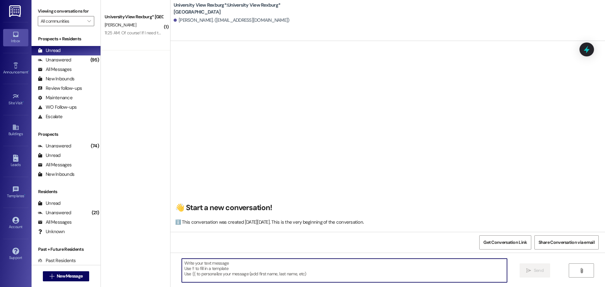
paste textarea "Hey Victoria! This is Emily from University View! We have had a spot open up fo…"
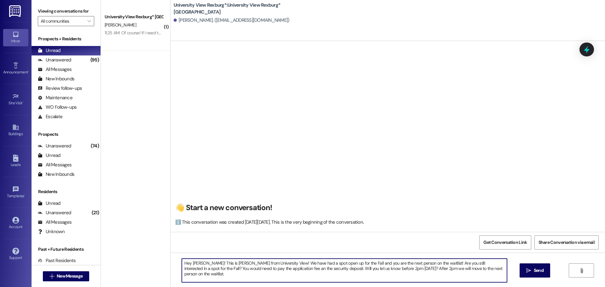
drag, startPoint x: 180, startPoint y: 269, endPoint x: 301, endPoint y: 277, distance: 121.4
click at [301, 277] on textarea "Hey Victoria! This is Emily from University View! We have had a spot open up fo…" at bounding box center [344, 271] width 325 height 24
click at [201, 263] on textarea "Hey Victoria! This is Emily from University View! We have had a spot open up fo…" at bounding box center [344, 271] width 325 height 24
type textarea "Hey Whitney! This is Emily from University View! We have had a spot open up for…"
click at [531, 272] on icon "" at bounding box center [529, 270] width 5 height 5
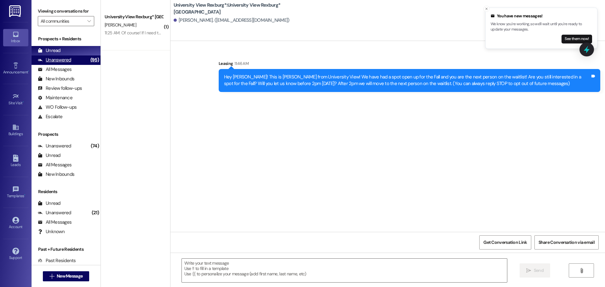
click at [61, 59] on div "Unanswered" at bounding box center [54, 60] width 33 height 7
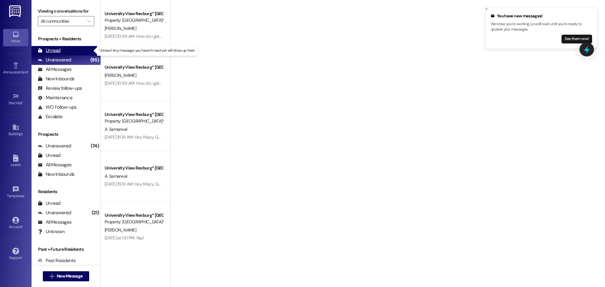
click at [54, 52] on div "Unread" at bounding box center [49, 50] width 23 height 7
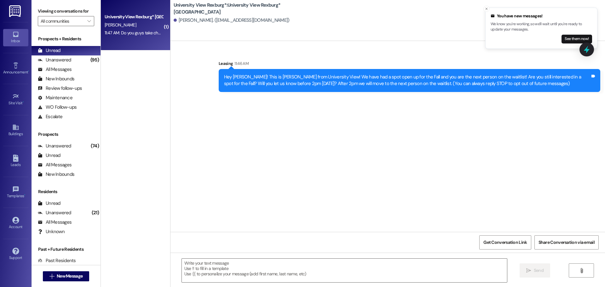
click at [140, 32] on div "11:47 AM: Do you guys take checks 11:47 AM: Do you guys take checks" at bounding box center [136, 33] width 62 height 6
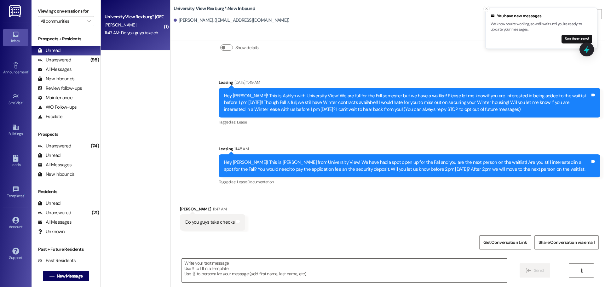
scroll to position [44, 0]
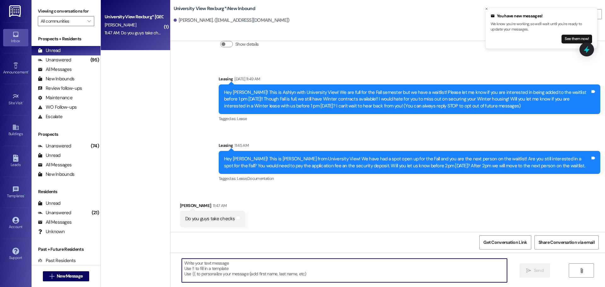
click at [248, 271] on textarea at bounding box center [344, 271] width 325 height 24
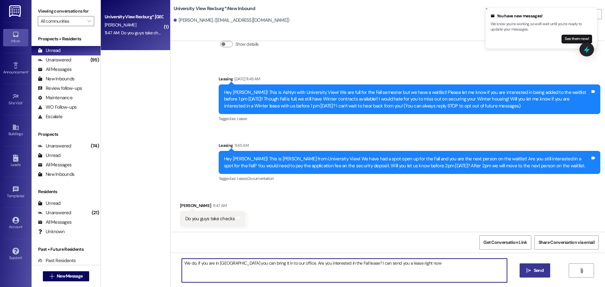
type textarea "We do, if you are in Rexburg you can bring it in to our office. Are you interes…"
click at [542, 270] on span "Send" at bounding box center [539, 270] width 10 height 7
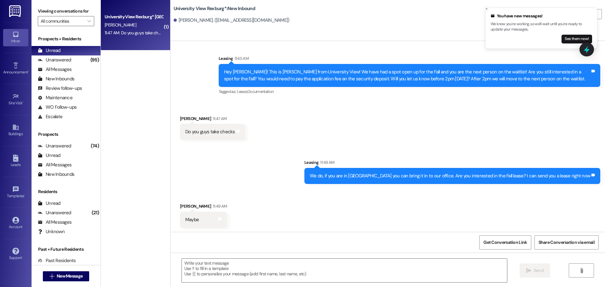
scroll to position [132, 0]
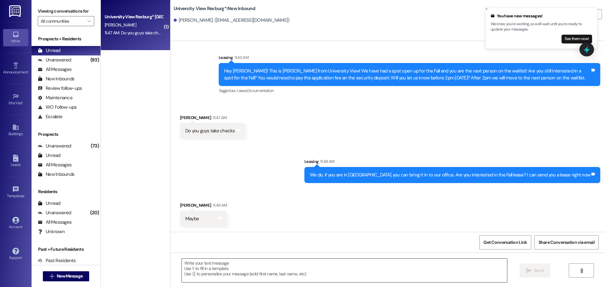
click at [313, 269] on textarea at bounding box center [344, 271] width 325 height 24
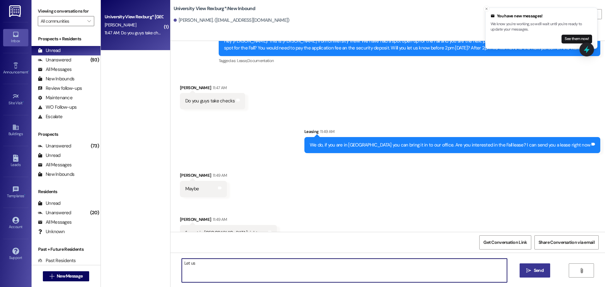
scroll to position [176, 0]
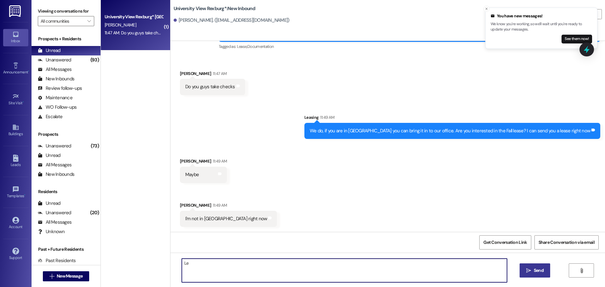
type textarea "L"
type textarea "You can also mail it to us. Please let us know if you are interested in the spo…"
click at [529, 272] on icon "" at bounding box center [529, 270] width 5 height 5
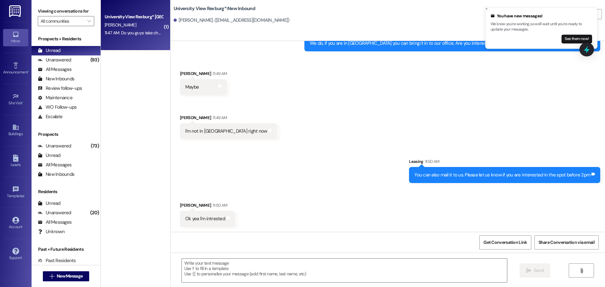
scroll to position [264, 0]
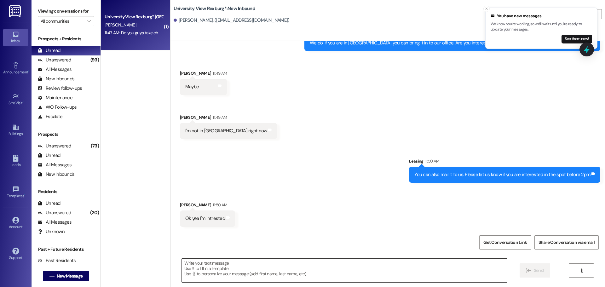
click at [225, 265] on textarea at bounding box center [344, 271] width 325 height 24
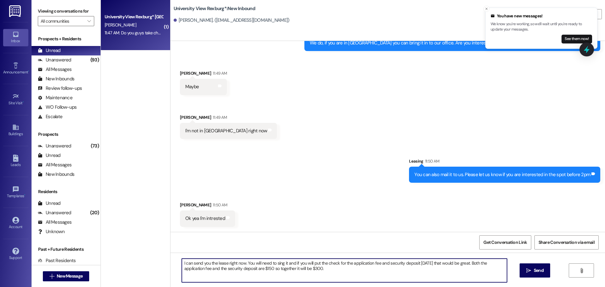
click at [306, 271] on textarea "I can send you the lease right now. You will need to sing it and if you will pu…" at bounding box center [344, 271] width 325 height 24
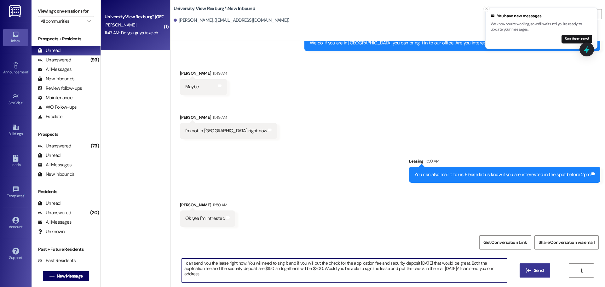
type textarea "I can send you the lease right now. You will need to sing it and if you will pu…"
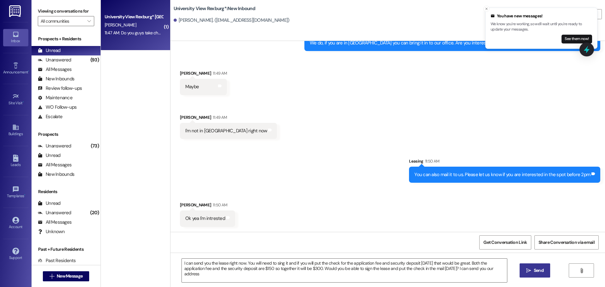
click at [536, 274] on span "Send" at bounding box center [539, 270] width 10 height 7
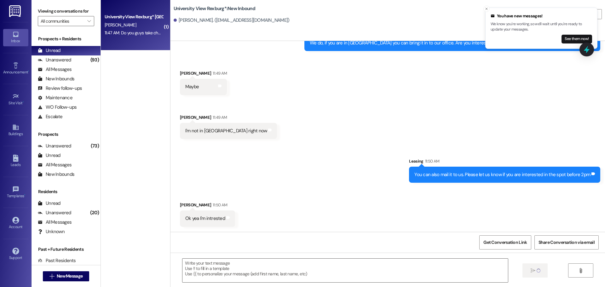
scroll to position [264, 0]
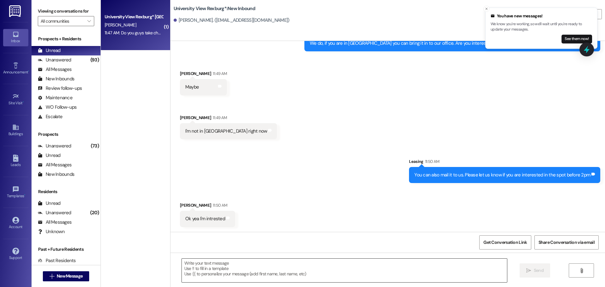
click at [420, 269] on textarea at bounding box center [344, 271] width 325 height 24
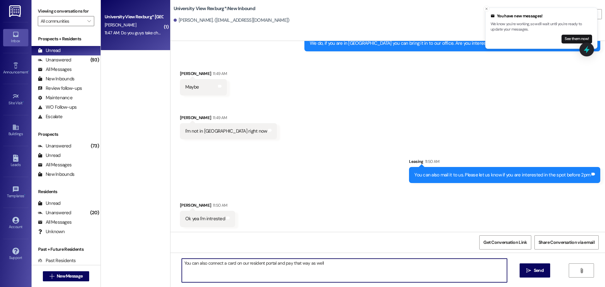
type textarea "You can also connect a card on our resident portal and pay that way as well"
click at [534, 274] on span "Send" at bounding box center [539, 270] width 10 height 7
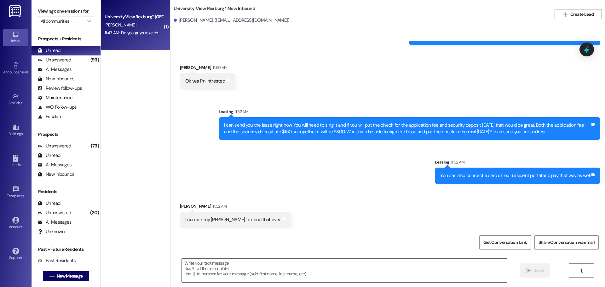
scroll to position [402, 0]
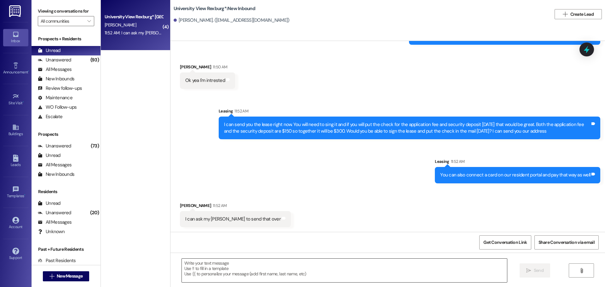
drag, startPoint x: 195, startPoint y: 267, endPoint x: 193, endPoint y: 262, distance: 5.1
click at [195, 267] on textarea at bounding box center [344, 271] width 325 height 24
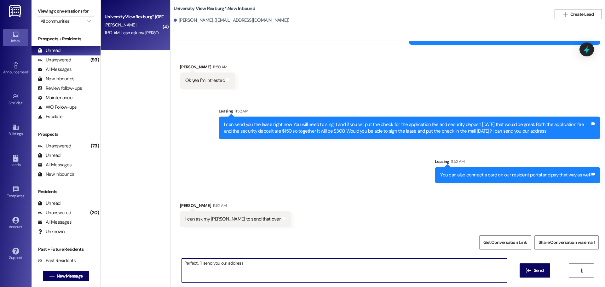
type textarea "Perfect, I'll send you our address"
click at [528, 274] on span " Send" at bounding box center [535, 270] width 20 height 7
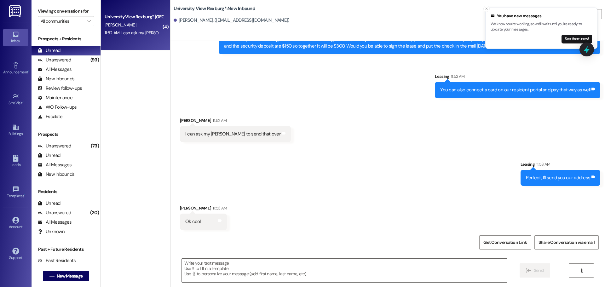
scroll to position [490, 0]
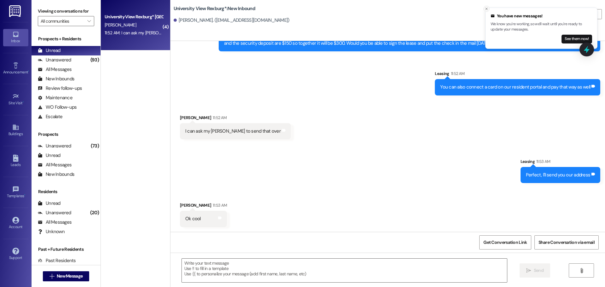
click at [487, 9] on icon "Close toast" at bounding box center [487, 9] width 4 height 4
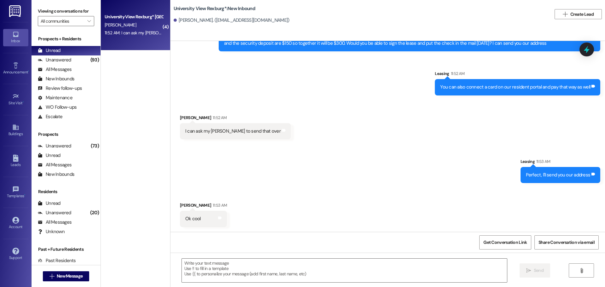
scroll to position [491, 0]
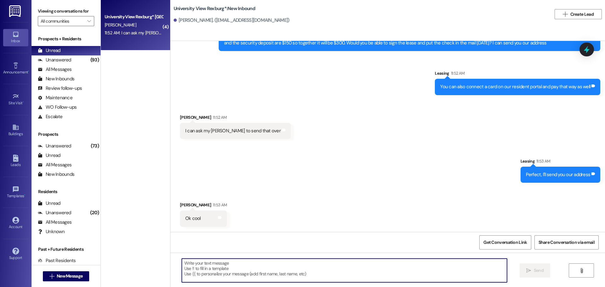
paste textarea "649 South 2nd West Rexburg, ID 83440"
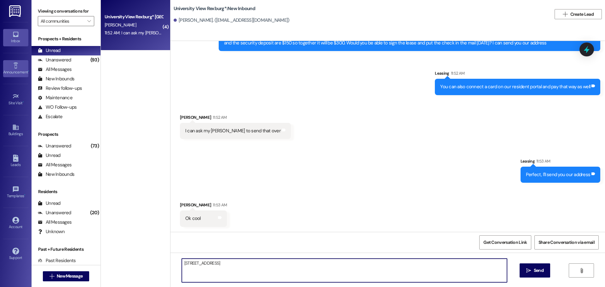
type textarea "649 South 2nd West Rexburg, ID 83440"
click at [533, 271] on span "Send" at bounding box center [539, 270] width 12 height 7
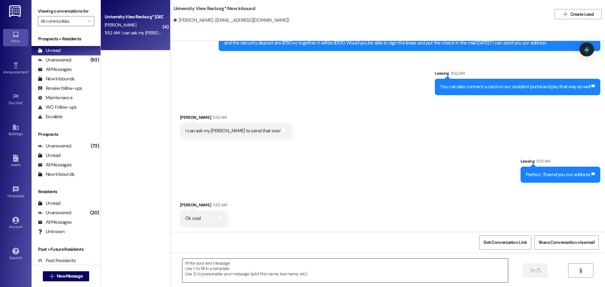
scroll to position [490, 0]
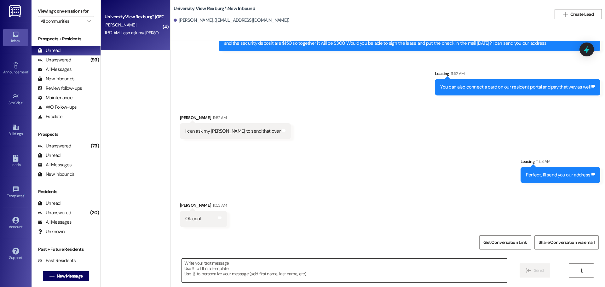
click at [284, 266] on textarea at bounding box center [344, 271] width 325 height 24
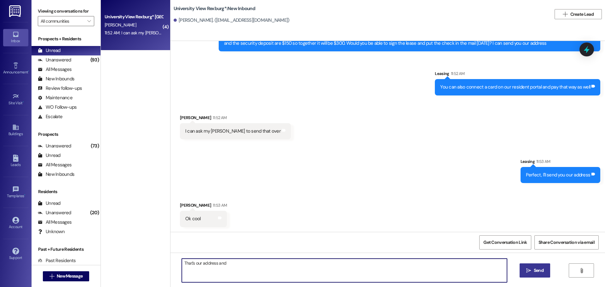
click at [228, 265] on textarea "That's our address and" at bounding box center [344, 271] width 325 height 24
click at [283, 264] on textarea "That's our address and you can address the check to" at bounding box center [344, 271] width 325 height 24
type textarea "That's our address and you can address the check to University View!"
click at [522, 272] on button " Send" at bounding box center [535, 271] width 31 height 14
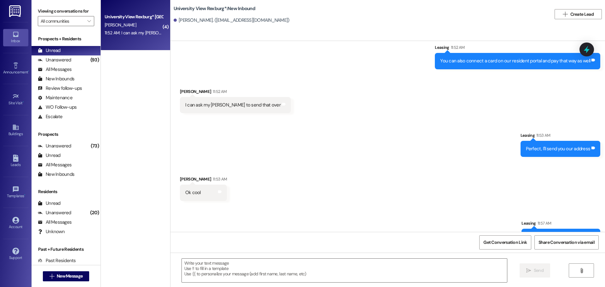
scroll to position [585, 0]
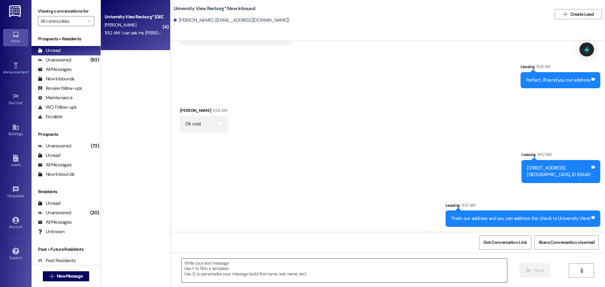
click at [232, 271] on textarea at bounding box center [344, 271] width 325 height 24
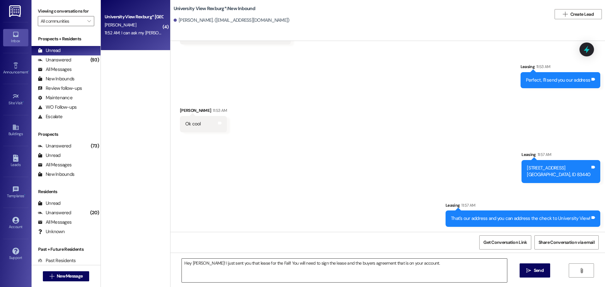
click at [443, 264] on textarea "Hey Victoria! I just sent you that lease for the Fall! You will need to sign th…" at bounding box center [344, 271] width 325 height 24
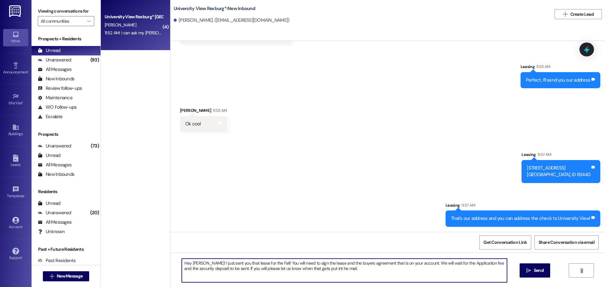
click at [321, 267] on textarea "Hey Victoria! I just sent you that lease for the Fall! You will need to sign th…" at bounding box center [344, 271] width 325 height 24
click at [348, 271] on textarea "Hey Victoria! I just sent you that lease for the Fall! You will need to sign th…" at bounding box center [344, 271] width 325 height 24
drag, startPoint x: 437, startPoint y: 272, endPoint x: 147, endPoint y: 245, distance: 291.7
click at [145, 243] on div "( 4 ) University View Rexburg* Prospect V. Kleiven 11:52 AM: I can ask my bisho…" at bounding box center [353, 143] width 504 height 287
type textarea "Hey Victoria! I just sent you that lease for the Fall! You will need to sign th…"
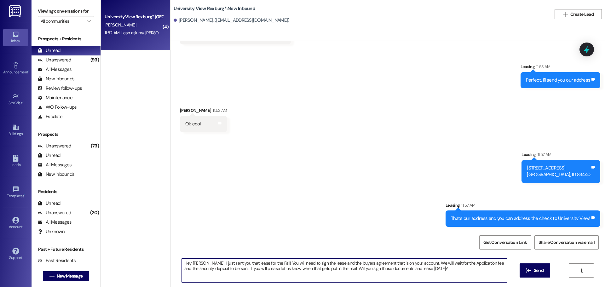
click at [531, 269] on icon "" at bounding box center [529, 270] width 5 height 5
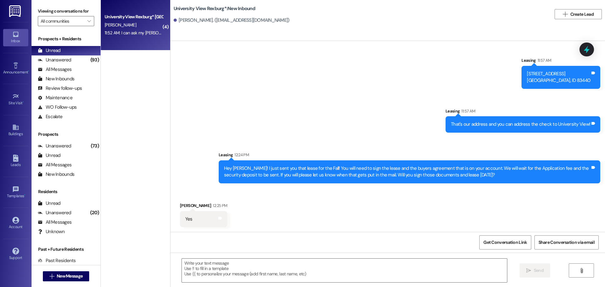
scroll to position [680, 0]
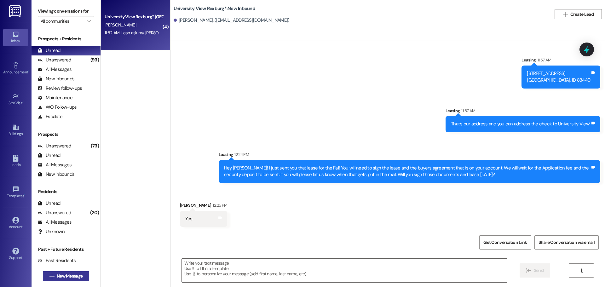
click at [67, 272] on button " New Message" at bounding box center [66, 276] width 47 height 10
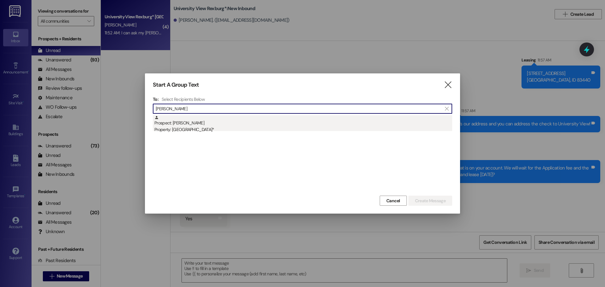
type input "amanda osb"
click at [203, 124] on div "Prospect: Amanda Osborn Property: University View Rexburg*" at bounding box center [303, 124] width 298 height 18
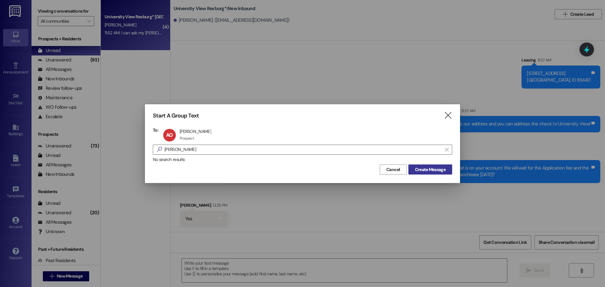
click at [438, 169] on span "Create Message" at bounding box center [430, 169] width 31 height 7
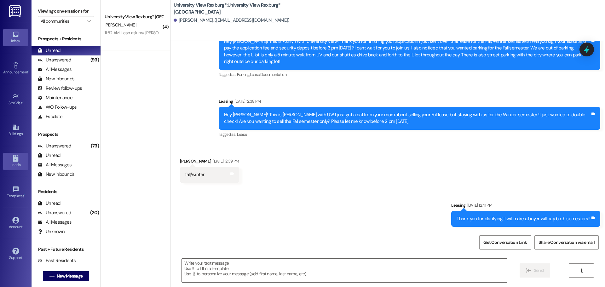
scroll to position [102, 0]
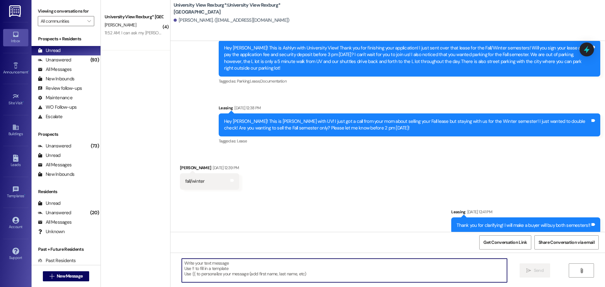
click at [330, 273] on textarea at bounding box center [344, 271] width 325 height 24
type textarea "Hey Amanda"
drag, startPoint x: 233, startPoint y: 267, endPoint x: 160, endPoint y: 268, distance: 73.5
click at [160, 268] on div "( 4 ) University View Rexburg* Prospect V. Kleiven 11:52 AM: I can ask my bisho…" at bounding box center [353, 143] width 504 height 287
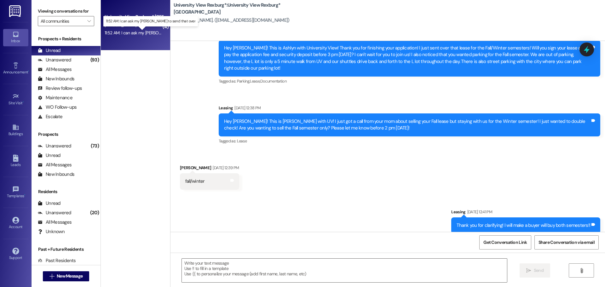
click at [119, 33] on div "11:52 AM: I can ask my bishop to send that over 11:52 AM: I can ask my bishop t…" at bounding box center [157, 33] width 104 height 6
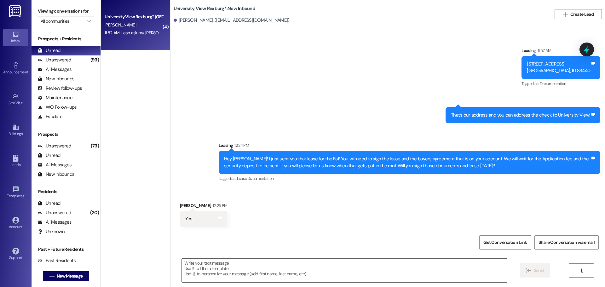
scroll to position [690, 0]
click at [45, 63] on div "Unanswered" at bounding box center [54, 60] width 33 height 7
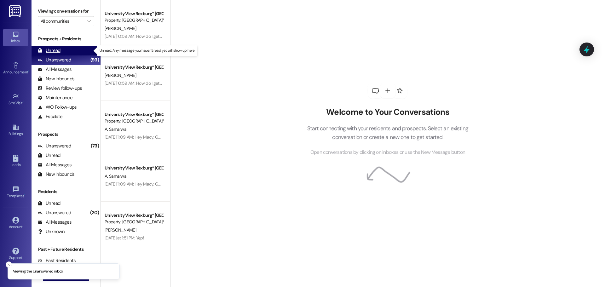
click at [51, 52] on div "Unread" at bounding box center [49, 50] width 23 height 7
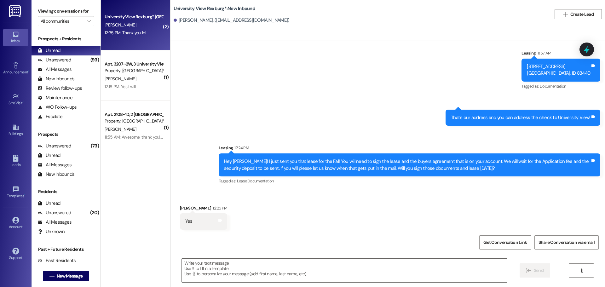
scroll to position [690, 0]
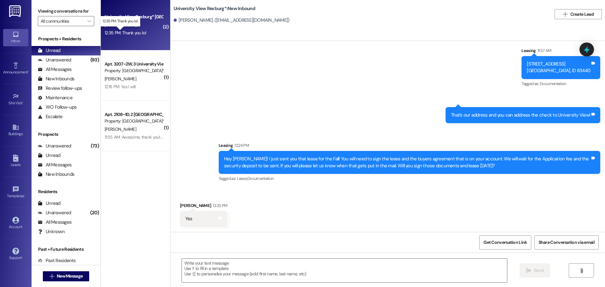
click at [132, 33] on div "12:35 PM: Thank you lol 12:35 PM: Thank you lol" at bounding box center [125, 33] width 41 height 6
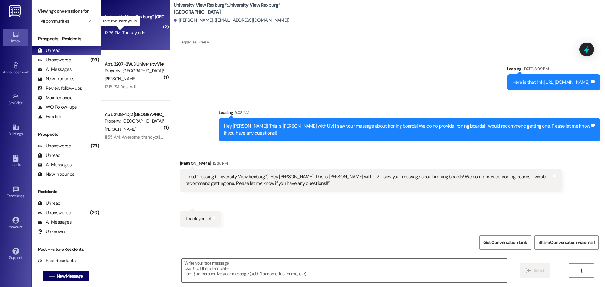
scroll to position [492, 0]
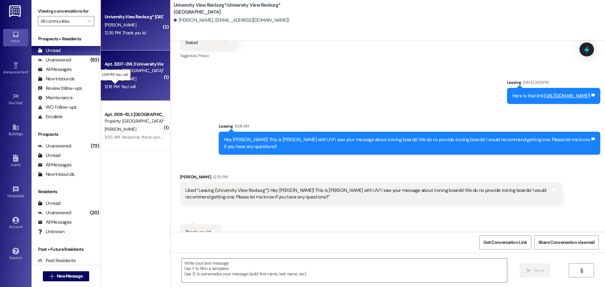
click at [114, 86] on div "12:18 PM: Yes I will 12:18 PM: Yes I will" at bounding box center [120, 87] width 31 height 6
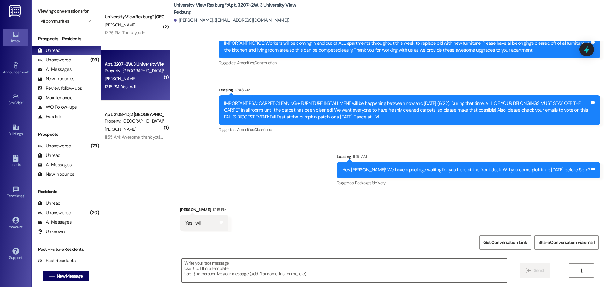
scroll to position [7663, 0]
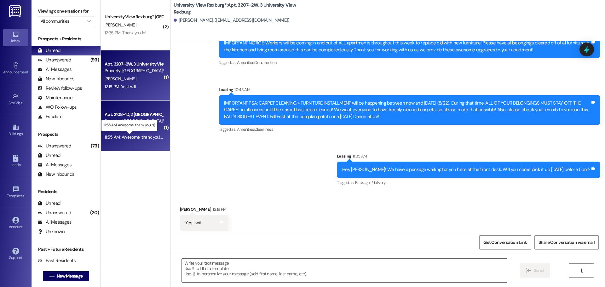
click at [118, 136] on div "11:55 AM: Awesome, thank you! :)) 11:55 AM: Awesome, thank you! :))" at bounding box center [135, 137] width 60 height 6
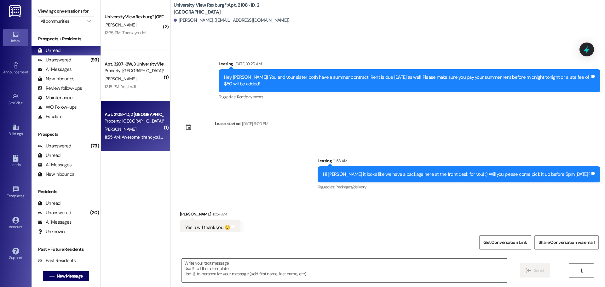
scroll to position [16384, 0]
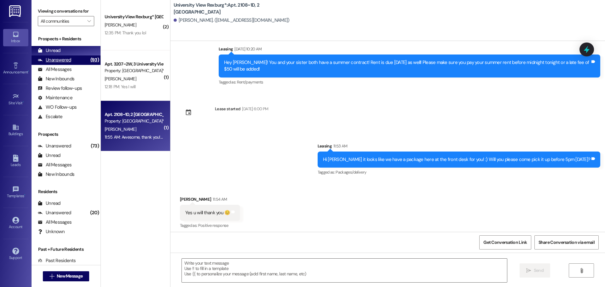
click at [60, 59] on div "Unanswered" at bounding box center [54, 60] width 33 height 7
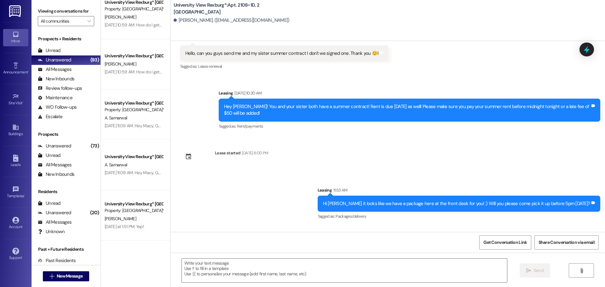
scroll to position [0, 0]
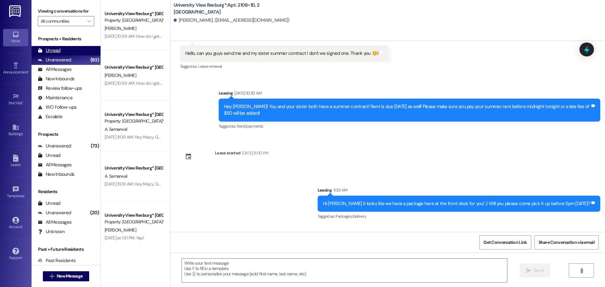
click at [64, 51] on div "Unread (0)" at bounding box center [66, 50] width 69 height 9
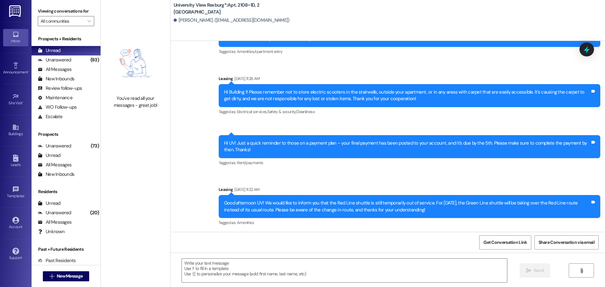
scroll to position [16340, 0]
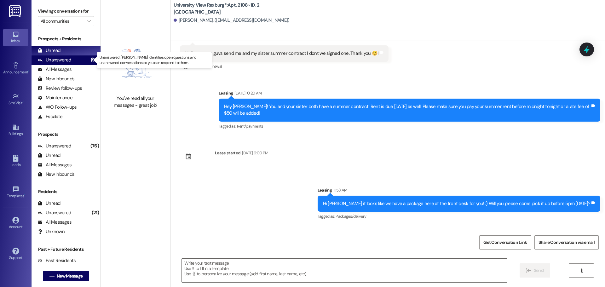
click at [64, 61] on div "Unanswered" at bounding box center [54, 60] width 33 height 7
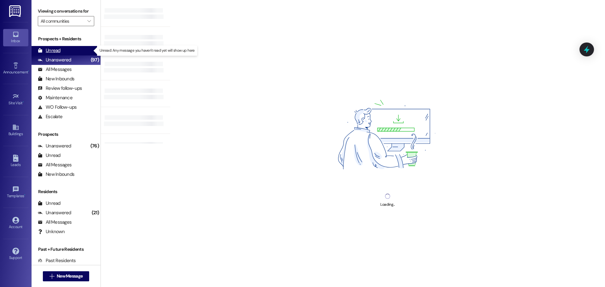
click at [52, 52] on div "Unread" at bounding box center [49, 50] width 23 height 7
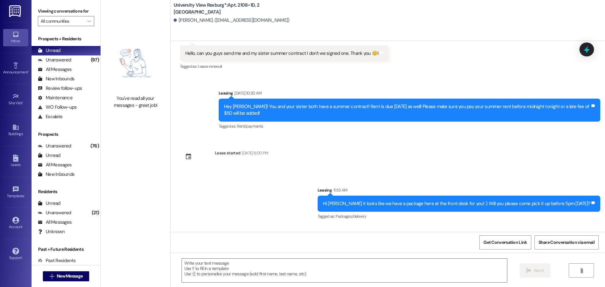
scroll to position [16384, 0]
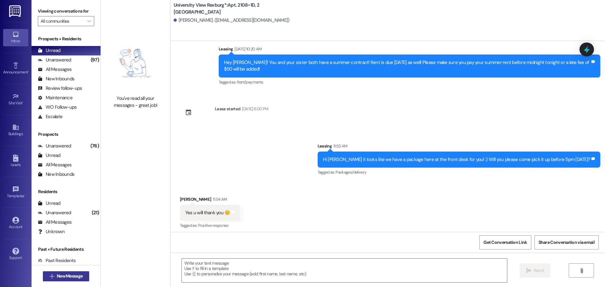
click at [67, 278] on span "New Message" at bounding box center [70, 276] width 26 height 7
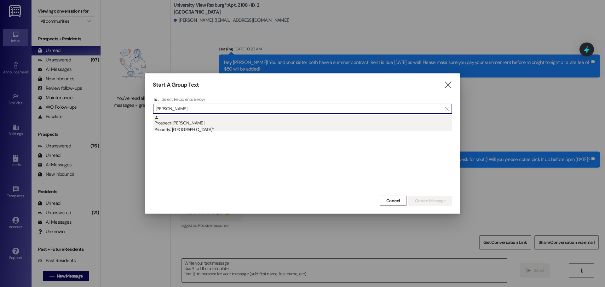
type input "jacob zeh"
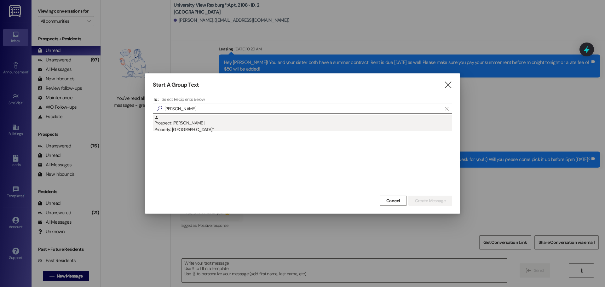
click at [215, 129] on div "Property: [GEOGRAPHIC_DATA]*" at bounding box center [303, 129] width 298 height 7
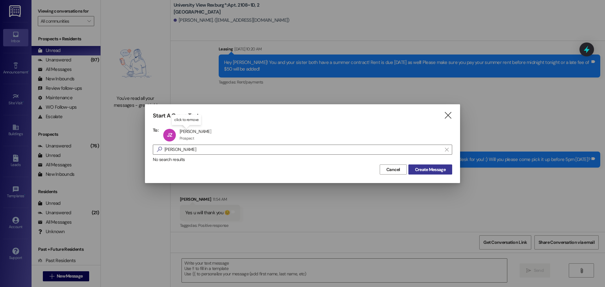
click at [435, 171] on span "Create Message" at bounding box center [430, 169] width 31 height 7
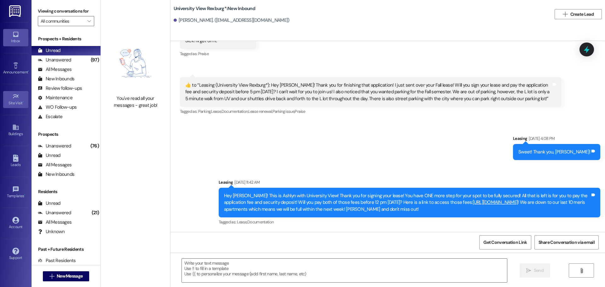
scroll to position [176, 0]
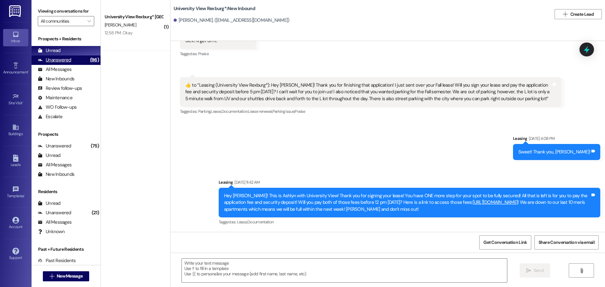
click at [61, 59] on div "Unanswered" at bounding box center [54, 60] width 33 height 7
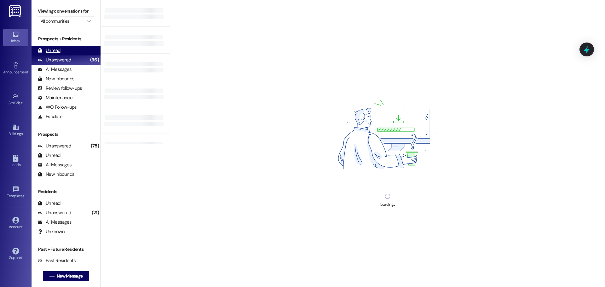
click at [56, 53] on div "Unread" at bounding box center [49, 50] width 23 height 7
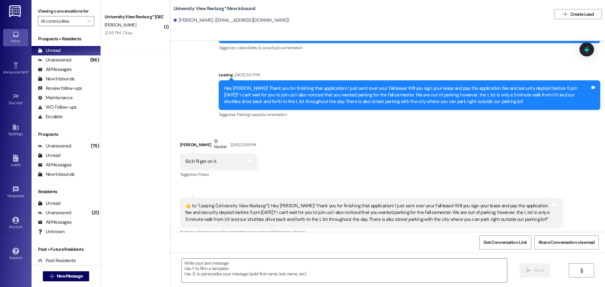
scroll to position [65, 0]
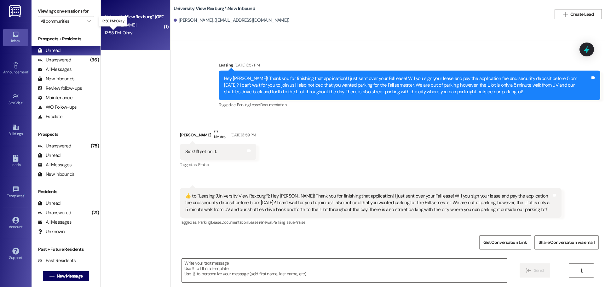
click at [106, 35] on div "12:58 PM: Okay 12:58 PM: Okay" at bounding box center [119, 33] width 28 height 6
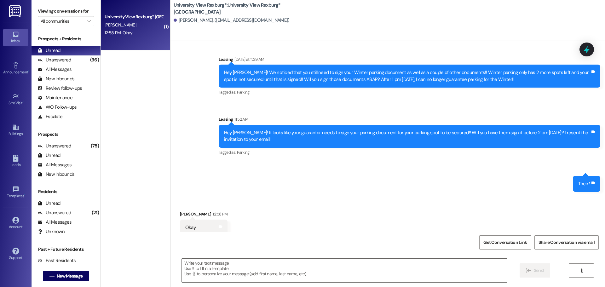
scroll to position [435, 0]
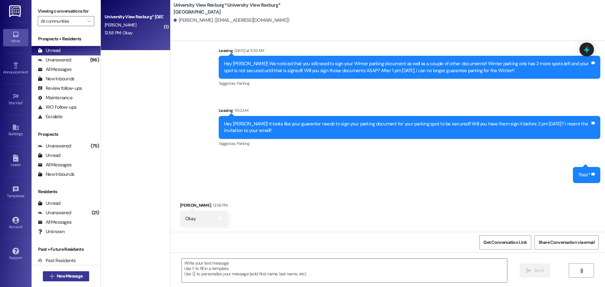
click at [71, 275] on span "New Message" at bounding box center [70, 276] width 26 height 7
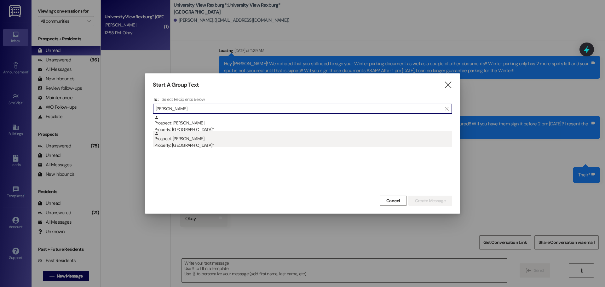
type input "Lael"
click at [211, 140] on div "Prospect: Lael Swanson Property: University View Rexburg*" at bounding box center [303, 140] width 298 height 18
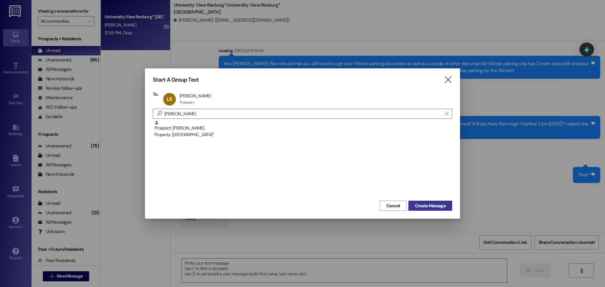
click at [439, 204] on span "Create Message" at bounding box center [430, 206] width 31 height 7
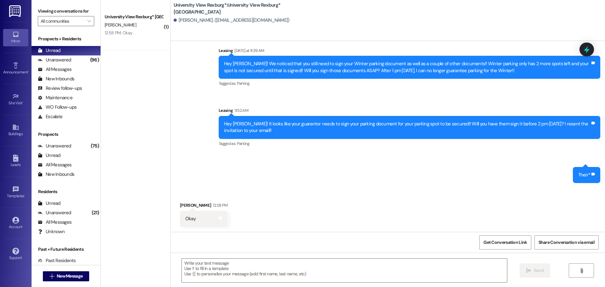
scroll to position [0, 0]
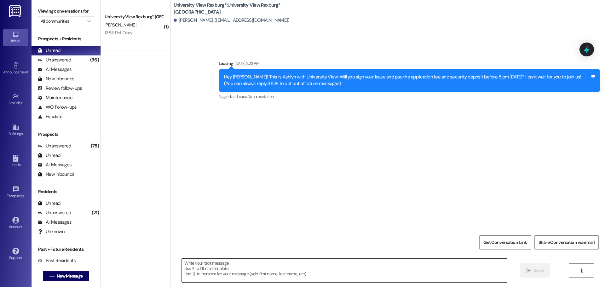
click at [283, 270] on textarea at bounding box center [344, 271] width 325 height 24
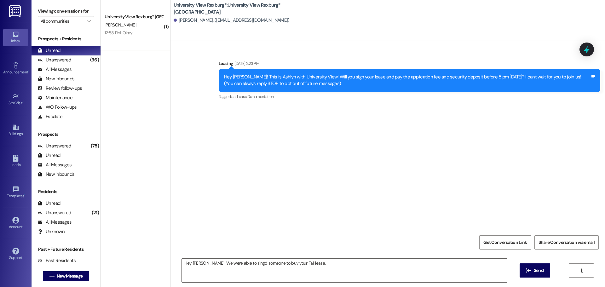
drag, startPoint x: 228, startPoint y: 264, endPoint x: 352, endPoint y: 242, distance: 125.2
click at [352, 242] on div "Get Conversation Link Share Conversation via email" at bounding box center [388, 242] width 435 height 21
click at [238, 264] on textarea "Hey Lael! We were able to singd someone to buy your Fall lease." at bounding box center [344, 271] width 325 height 24
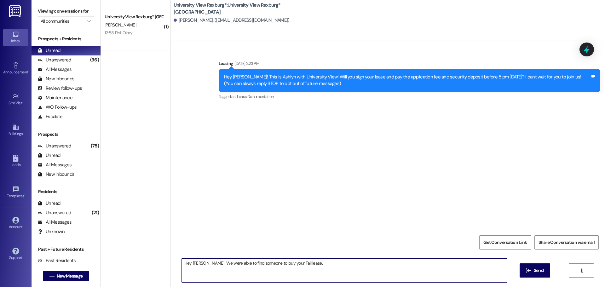
click at [304, 263] on textarea "Hey Lael! We were able to find someone to buy your Fall lease." at bounding box center [344, 271] width 325 height 24
drag, startPoint x: 221, startPoint y: 271, endPoint x: 172, endPoint y: 260, distance: 50.5
click at [172, 260] on div "Hey Lael! We were able to find someone to buy your Fall lease. You will now nee…" at bounding box center [388, 276] width 435 height 47
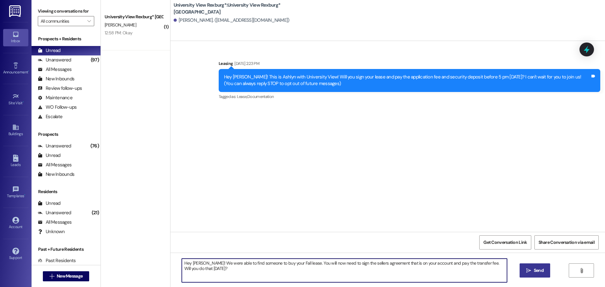
type textarea "Hey Lael! We were able to find someone to buy your Fall lease. You will now nee…"
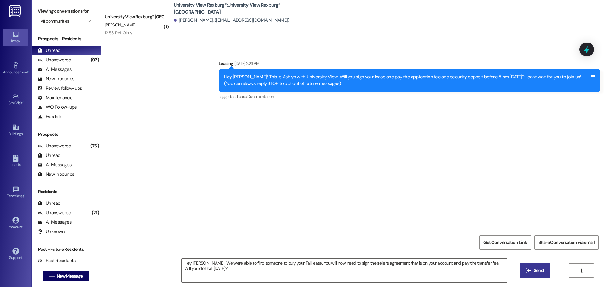
click at [521, 272] on button " Send" at bounding box center [535, 271] width 31 height 14
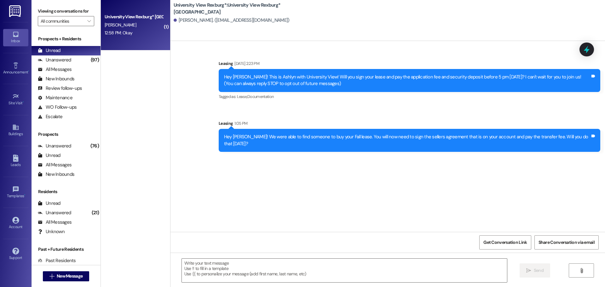
click at [109, 35] on div "12:58 PM: Okay 12:58 PM: Okay" at bounding box center [119, 33] width 28 height 6
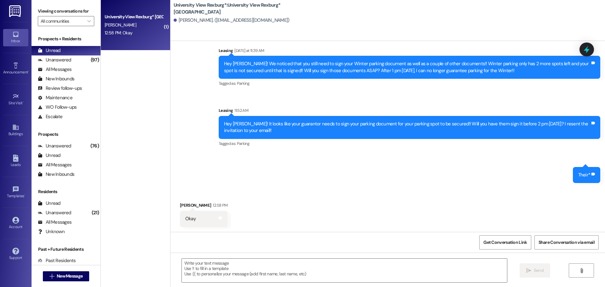
scroll to position [436, 0]
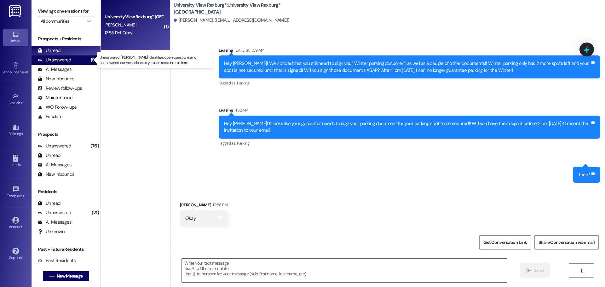
click at [63, 61] on div "Unanswered" at bounding box center [54, 60] width 33 height 7
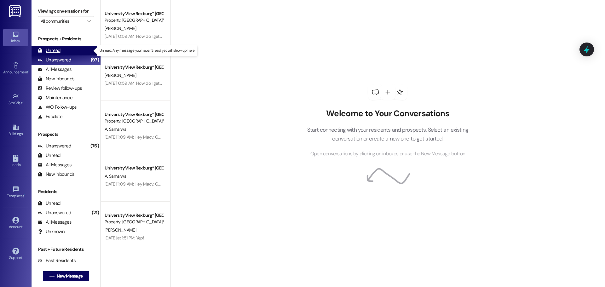
click at [50, 53] on div "Unread" at bounding box center [49, 50] width 23 height 7
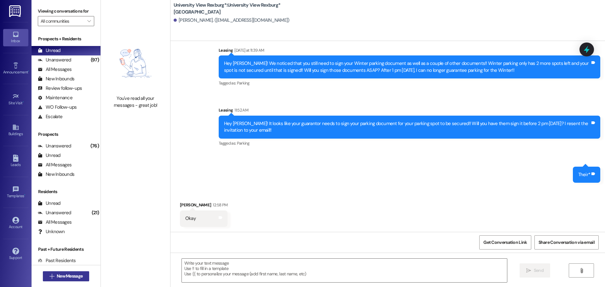
click at [55, 280] on button " New Message" at bounding box center [66, 276] width 47 height 10
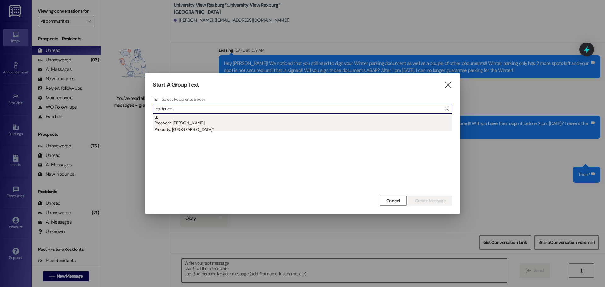
type input "cadence"
click at [189, 131] on div "Property: [GEOGRAPHIC_DATA]*" at bounding box center [303, 129] width 298 height 7
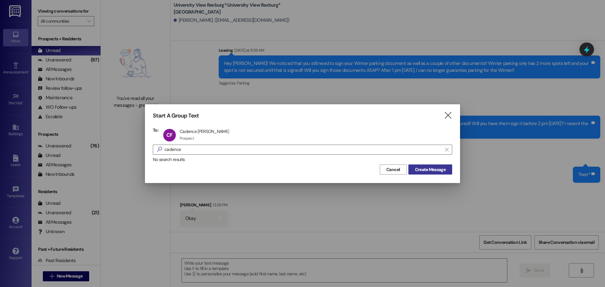
click at [436, 173] on button "Create Message" at bounding box center [431, 170] width 44 height 10
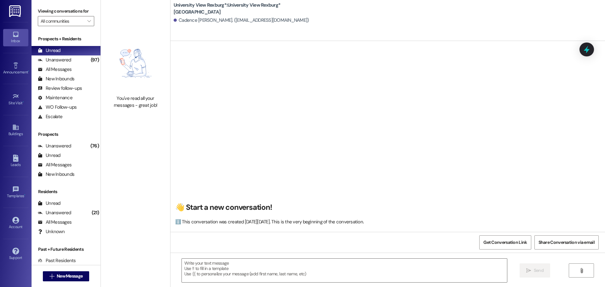
scroll to position [0, 0]
click at [249, 267] on textarea at bounding box center [344, 271] width 325 height 24
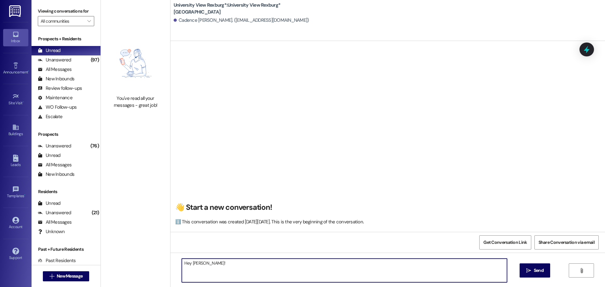
click at [216, 263] on textarea "Hey Cadence!" at bounding box center [344, 271] width 325 height 24
click at [285, 265] on textarea "Hey Cadence! This is Emily from University View!" at bounding box center [344, 271] width 325 height 24
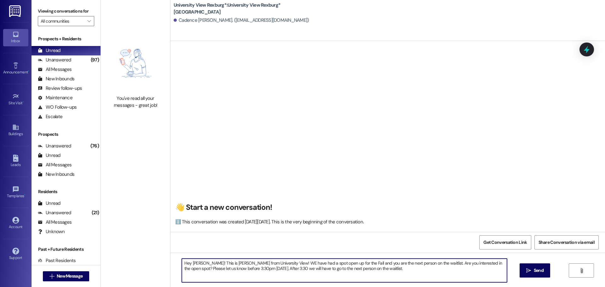
type textarea "Hey Cadence! This is Emily from University View! WE have had a spot open up for…"
drag, startPoint x: 379, startPoint y: 272, endPoint x: 216, endPoint y: 282, distance: 163.3
click at [216, 282] on textarea "Hey Cadence! This is Emily from University View! WE have had a spot open up for…" at bounding box center [344, 271] width 325 height 24
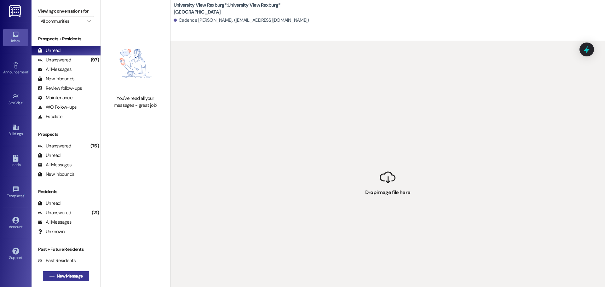
click at [69, 277] on span "New Message" at bounding box center [70, 276] width 26 height 7
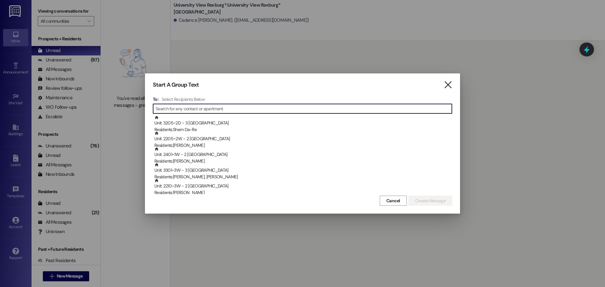
click at [448, 84] on icon "" at bounding box center [448, 85] width 9 height 7
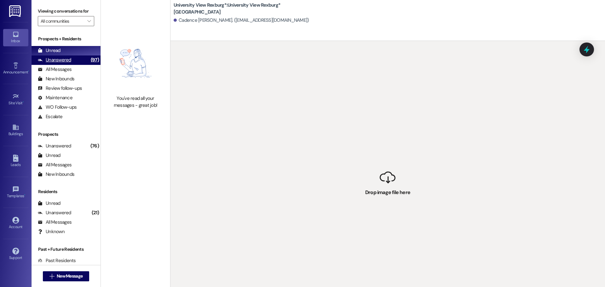
click at [74, 62] on div "Unanswered (97)" at bounding box center [66, 59] width 69 height 9
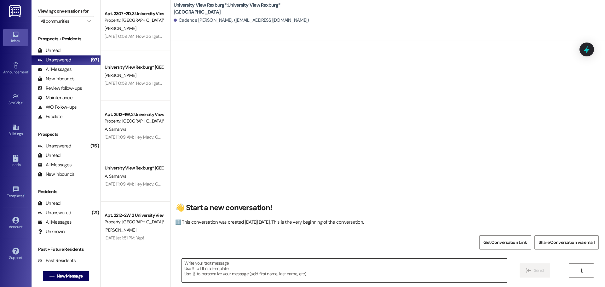
click at [244, 276] on textarea at bounding box center [344, 271] width 325 height 24
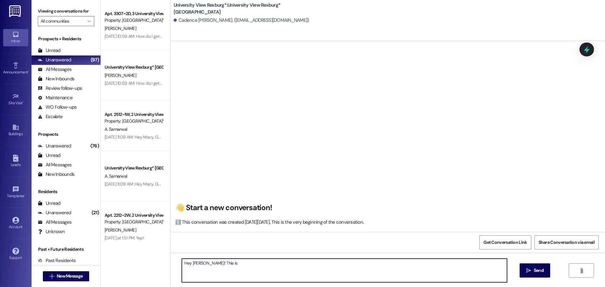
click at [228, 266] on textarea "Hey Cadence! This is" at bounding box center [344, 271] width 325 height 24
click at [286, 263] on textarea "Hey Cadence! This is Emily from University View!" at bounding box center [344, 271] width 325 height 24
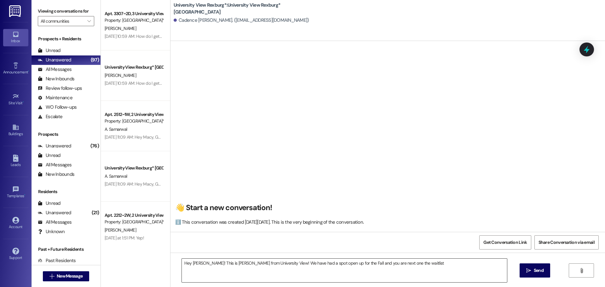
click at [414, 265] on textarea "Hey Cadence! This is Emily from University View! We have had a spot open up for…" at bounding box center [344, 271] width 325 height 24
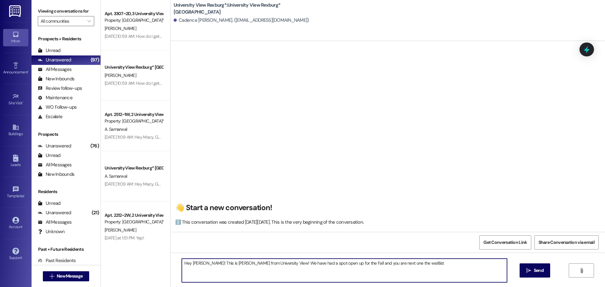
click at [413, 269] on textarea "Hey Cadence! This is Emily from University View! We have had a spot open up for…" at bounding box center [344, 271] width 325 height 24
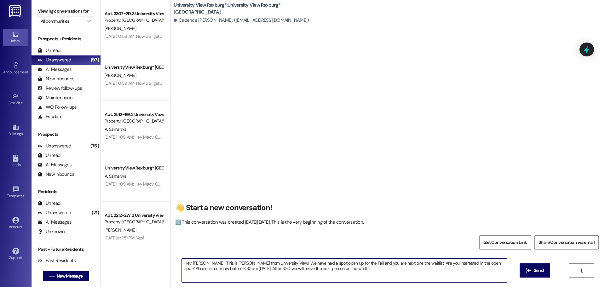
click at [324, 269] on textarea "Hey Cadence! This is Emily from University View! We have had a spot open up for…" at bounding box center [344, 271] width 325 height 24
drag, startPoint x: 324, startPoint y: 269, endPoint x: 175, endPoint y: 262, distance: 148.6
click at [178, 262] on div "Hey Cadence! This is Emily from University View! We have had a spot open up for…" at bounding box center [341, 271] width 326 height 24
type textarea "Hey Cadence! This is Emily from University View! We have had a spot open up for…"
click at [527, 272] on icon "" at bounding box center [529, 270] width 5 height 5
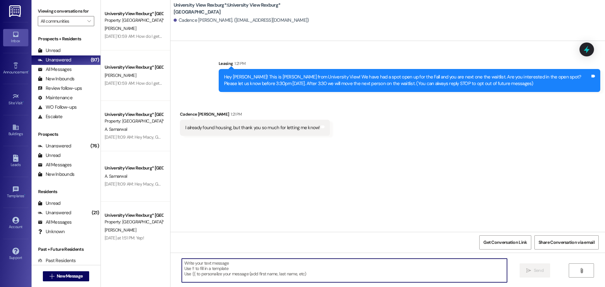
click at [239, 267] on textarea at bounding box center [344, 271] width 325 height 24
type textarea "Thanks for letting us know!"
click at [534, 270] on span "Send" at bounding box center [539, 270] width 10 height 7
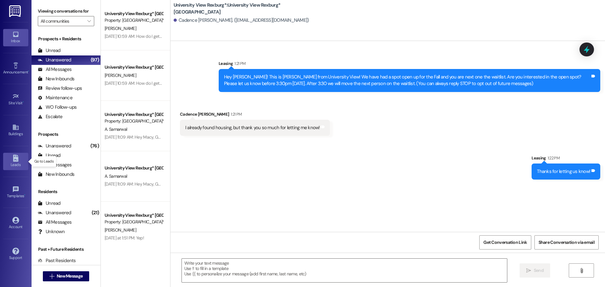
click at [15, 158] on icon at bounding box center [15, 158] width 5 height 7
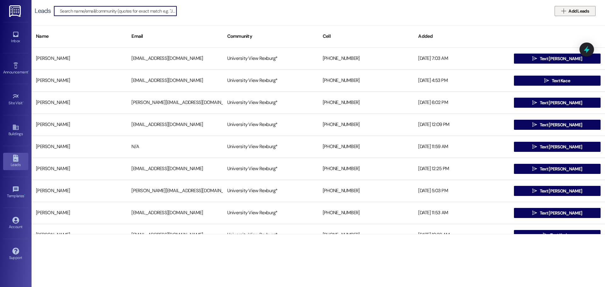
click at [561, 11] on span " Add Leads" at bounding box center [575, 11] width 30 height 7
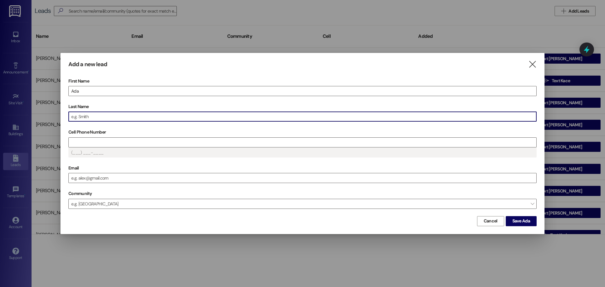
click at [158, 116] on input "Last Name" at bounding box center [303, 116] width 468 height 9
click at [137, 144] on input "Cell Phone Number" at bounding box center [303, 142] width 468 height 9
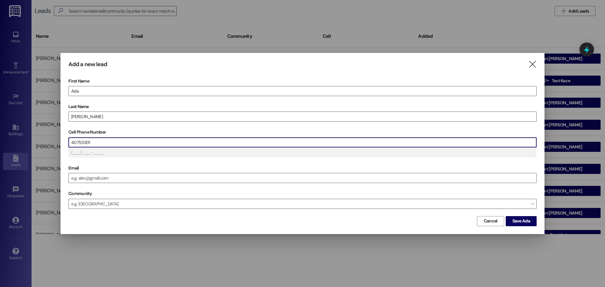
type input "(407) 533-01__"
type input "(407) 533-0153"
click at [533, 221] on button "Save Ada" at bounding box center [521, 221] width 31 height 10
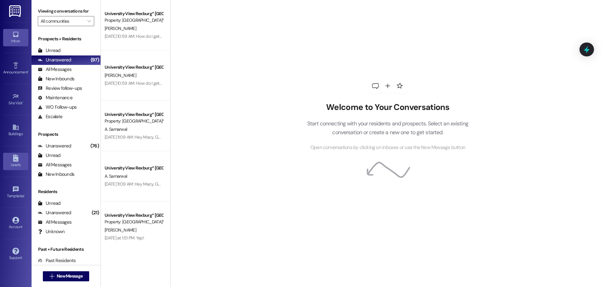
click at [13, 163] on div "Leads" at bounding box center [16, 165] width 32 height 6
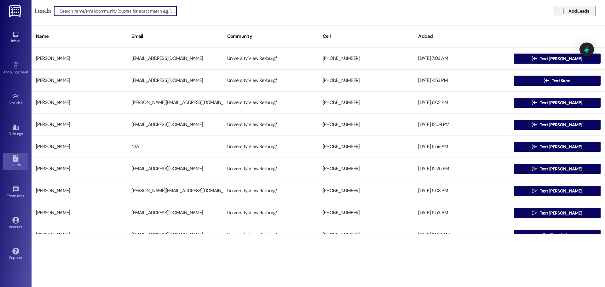
click at [584, 10] on span "Add Leads" at bounding box center [579, 11] width 20 height 7
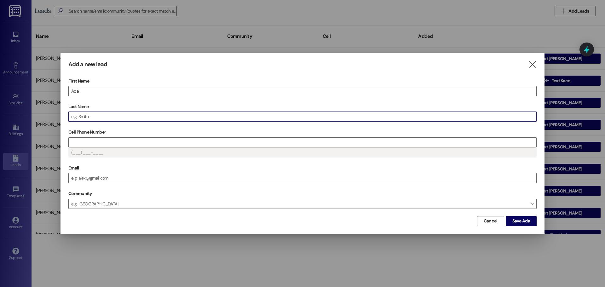
click at [202, 116] on input "Last Name" at bounding box center [303, 116] width 468 height 9
click at [195, 143] on input "Cell Phone Number" at bounding box center [303, 142] width 468 height 9
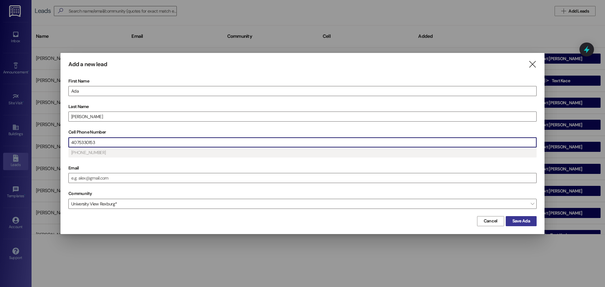
click at [515, 224] on span "Save Ada" at bounding box center [522, 221] width 18 height 7
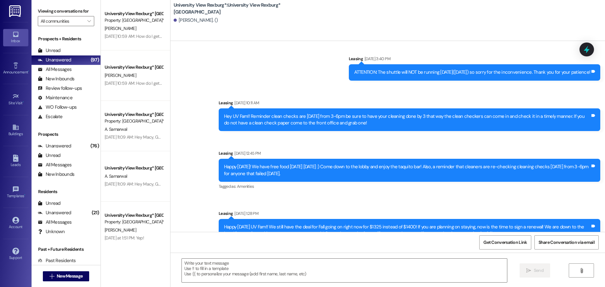
scroll to position [1675, 0]
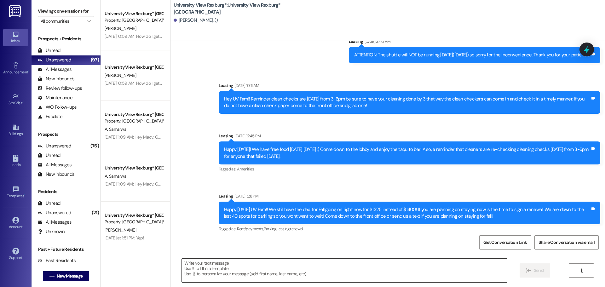
click at [312, 269] on textarea at bounding box center [344, 271] width 325 height 24
click at [210, 264] on textarea "Hey Ada!" at bounding box center [344, 271] width 325 height 24
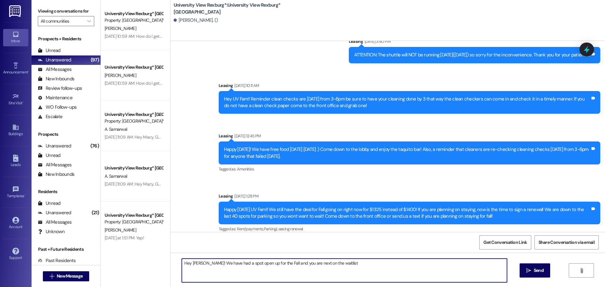
click at [334, 264] on textarea "Hey Ada! We have had a spot open up for the Fall and you are next on the waitli…" at bounding box center [344, 271] width 325 height 24
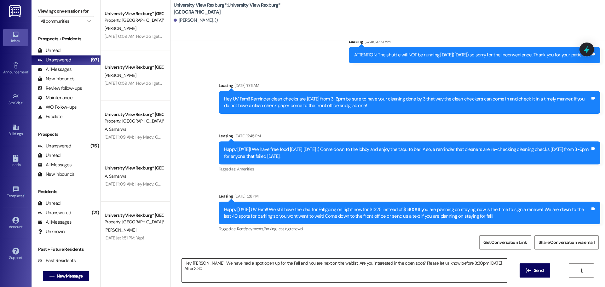
click at [494, 265] on textarea "Hey Ada! We have had a spot open up for the Fall and you are next on the waitli…" at bounding box center [344, 271] width 325 height 24
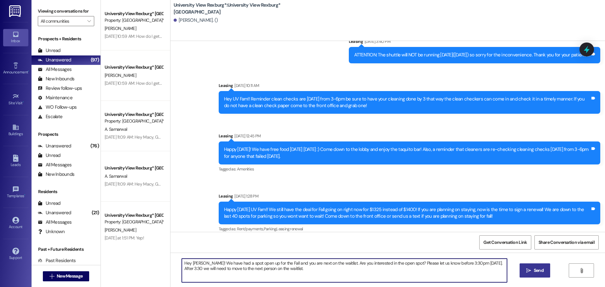
type textarea "Hey Ada! We have had a spot open up for the Fall and you are next on the waitli…"
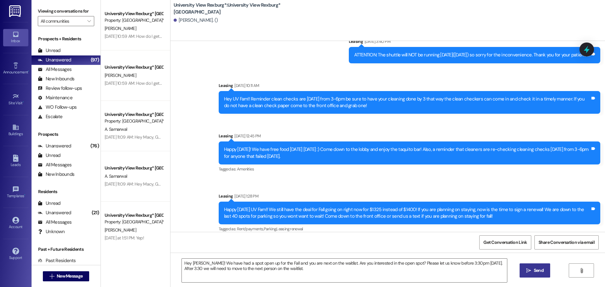
click at [529, 270] on icon "" at bounding box center [529, 270] width 5 height 5
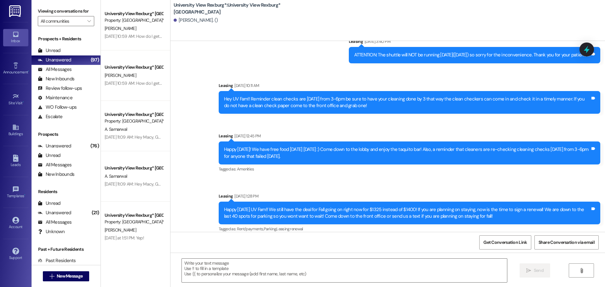
scroll to position [1726, 0]
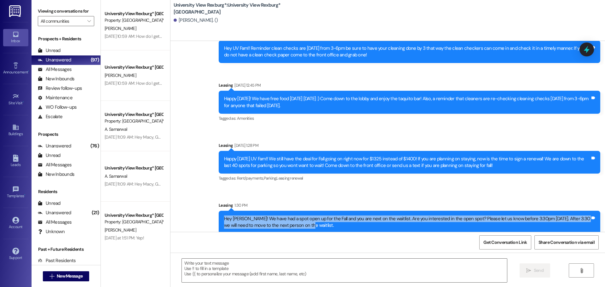
drag, startPoint x: 218, startPoint y: 212, endPoint x: 303, endPoint y: 219, distance: 85.2
click at [303, 219] on div "Hey Ada! We have had a spot open up for the Fall and you are next on the waitli…" at bounding box center [410, 222] width 382 height 23
copy div "Hey Ada! We have had a spot open up for the Fall and you are next on the waitli…"
click at [51, 277] on icon "" at bounding box center [52, 276] width 5 height 5
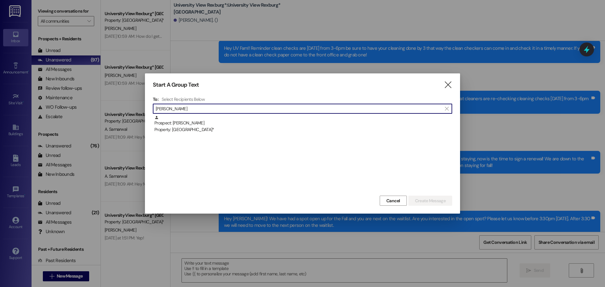
type input "amelia walker"
click at [225, 122] on div "Prospect: Amelia Walker Property: University View Rexburg*" at bounding box center [303, 124] width 298 height 18
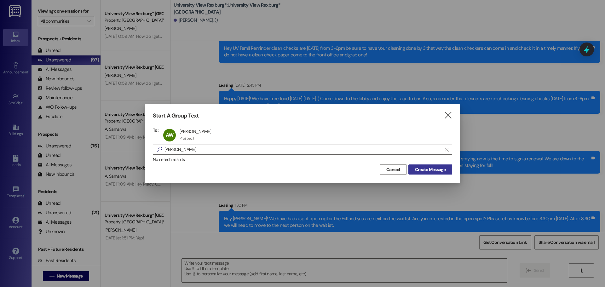
click at [438, 171] on span "Create Message" at bounding box center [430, 169] width 31 height 7
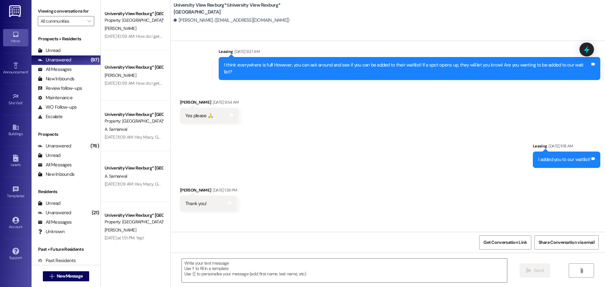
scroll to position [189, 0]
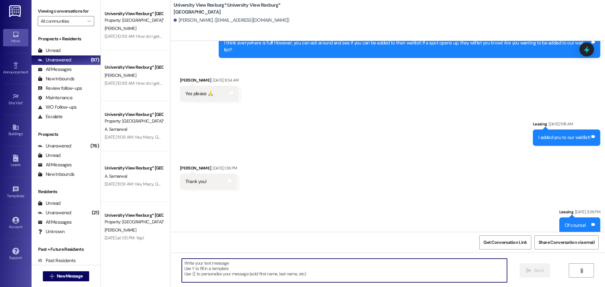
paste textarea "Hey Ada! We have had a spot open up for the Fall and you are next on the waitli…"
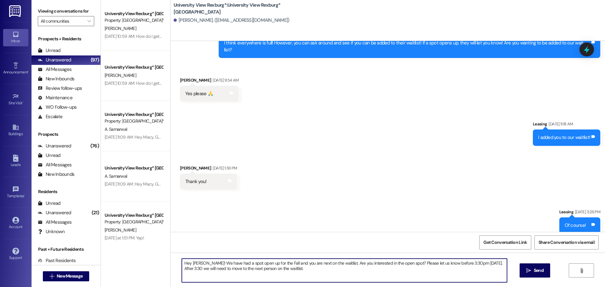
click at [195, 262] on textarea "Hey Ada! We have had a spot open up for the Fall and you are next on the waitli…" at bounding box center [344, 271] width 325 height 24
click at [283, 272] on textarea "Hey Amelia! We have had a spot open up for the Fall and you are next on the wai…" at bounding box center [344, 271] width 325 height 24
type textarea "Hey Amelia! We have had a spot open up for the Fall and you are next on the wai…"
click at [539, 274] on span "Send" at bounding box center [539, 270] width 10 height 7
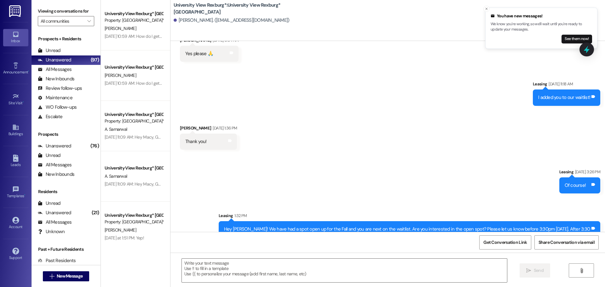
scroll to position [239, 0]
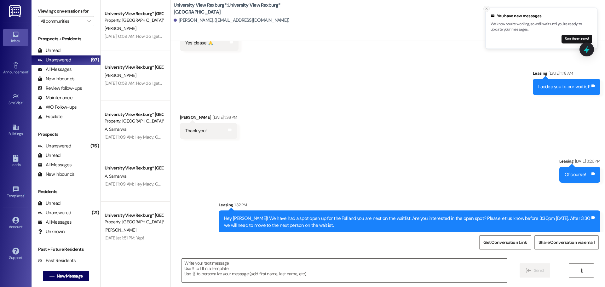
click at [489, 9] on button "Close toast" at bounding box center [487, 9] width 6 height 6
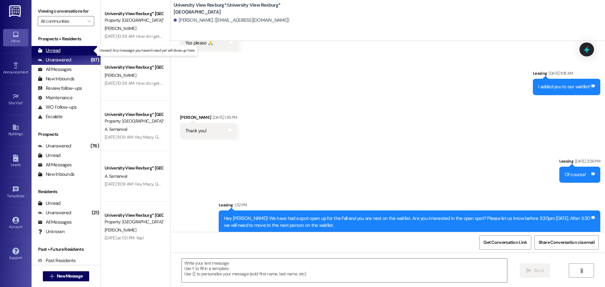
click at [66, 50] on div "Unread (0)" at bounding box center [66, 50] width 69 height 9
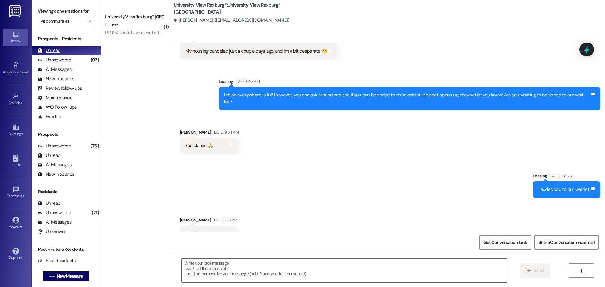
scroll to position [144, 0]
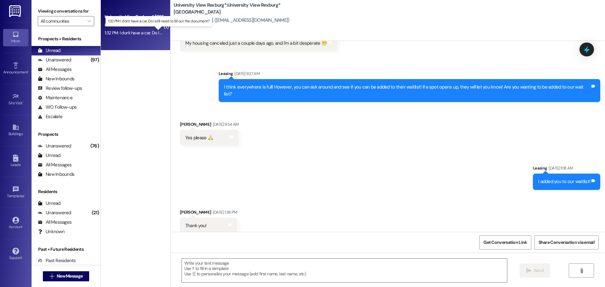
click at [114, 31] on div "1:32 PM: I don't have a car. Do I still need to fill out the document? 1:32 PM:…" at bounding box center [163, 33] width 117 height 6
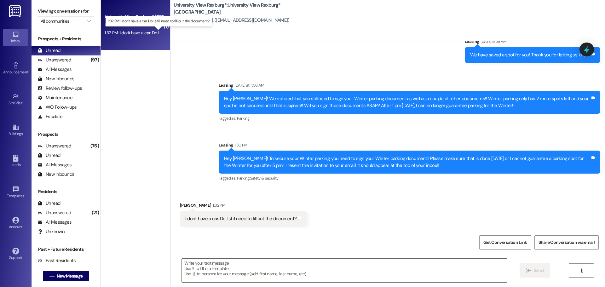
scroll to position [135, 0]
click at [284, 268] on textarea at bounding box center [344, 271] width 325 height 24
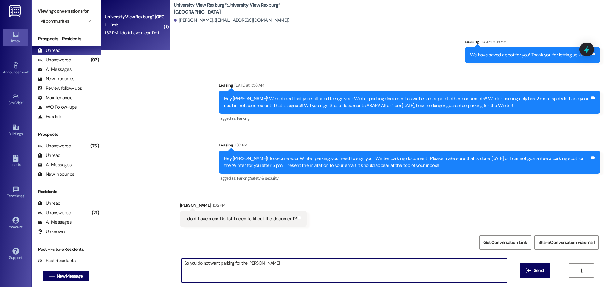
scroll to position [137, 0]
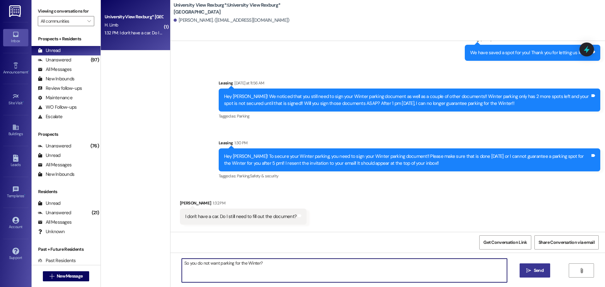
type textarea "So you do not want parking for the Winter?"
click at [538, 273] on span "Send" at bounding box center [539, 270] width 10 height 7
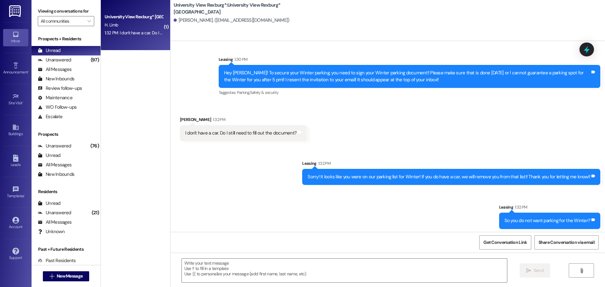
scroll to position [223, 0]
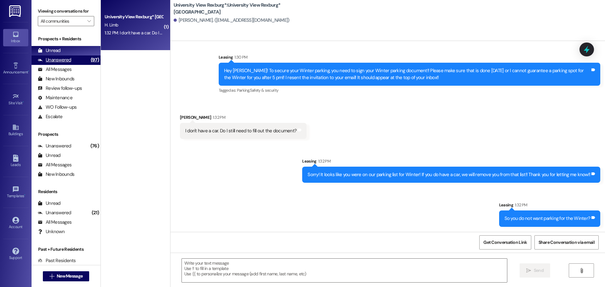
click at [64, 60] on div "Unanswered" at bounding box center [54, 60] width 33 height 7
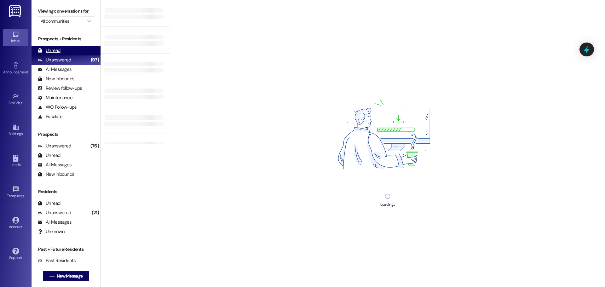
click at [62, 53] on div "Unread (0)" at bounding box center [66, 50] width 69 height 9
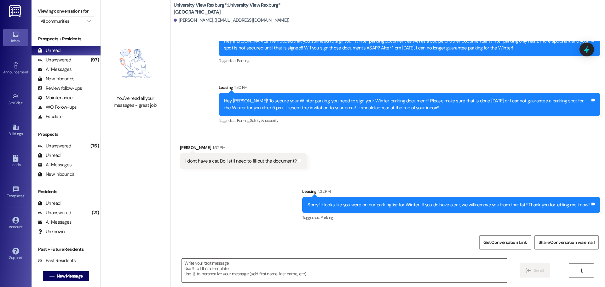
scroll to position [233, 0]
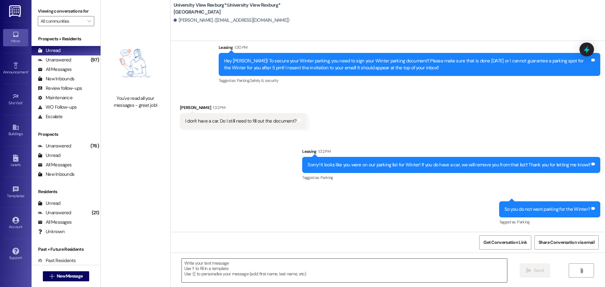
click at [287, 267] on textarea at bounding box center [344, 271] width 325 height 24
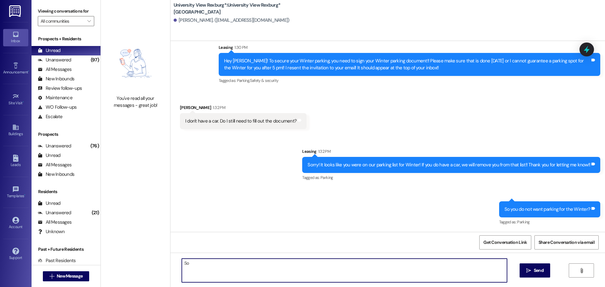
type textarea "S"
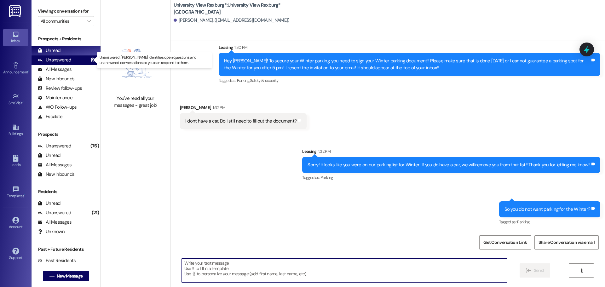
click at [51, 59] on div "Unanswered" at bounding box center [54, 60] width 33 height 7
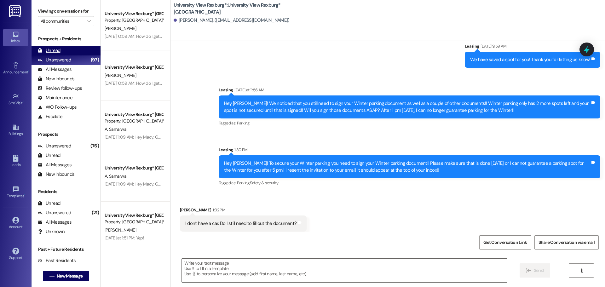
scroll to position [135, 0]
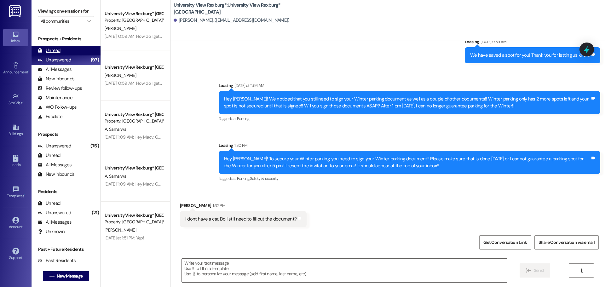
click at [53, 49] on div "Unread" at bounding box center [49, 50] width 23 height 7
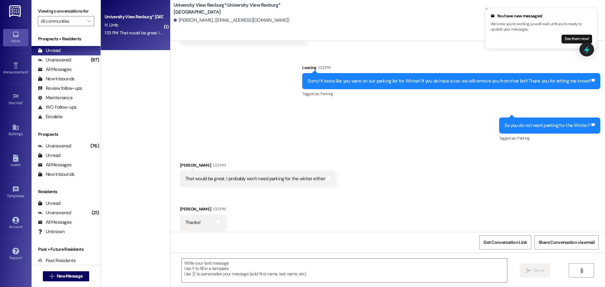
scroll to position [321, 0]
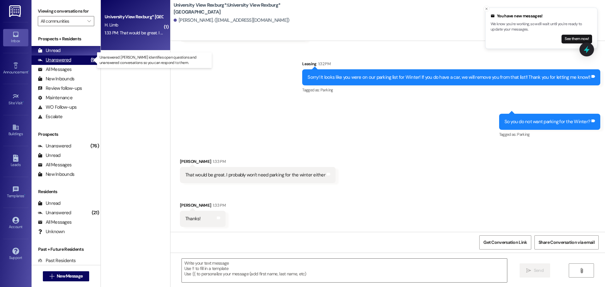
click at [51, 61] on div "Unanswered" at bounding box center [54, 60] width 33 height 7
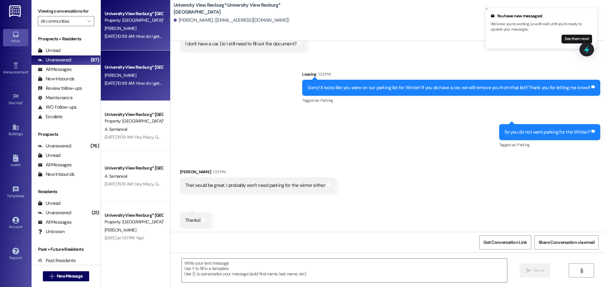
scroll to position [312, 0]
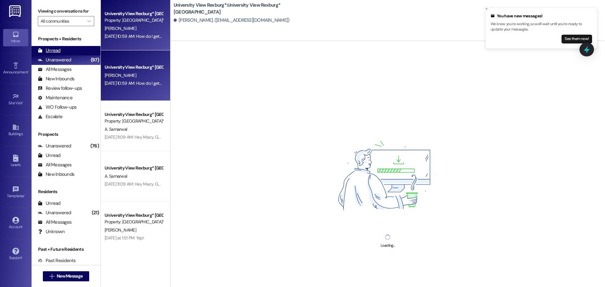
click at [57, 49] on div "Unread" at bounding box center [49, 50] width 23 height 7
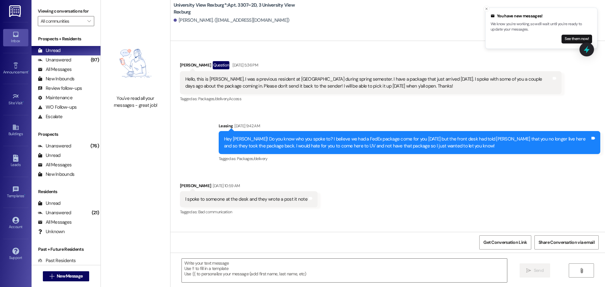
scroll to position [11052, 0]
click at [61, 57] on div "Unanswered" at bounding box center [54, 60] width 33 height 7
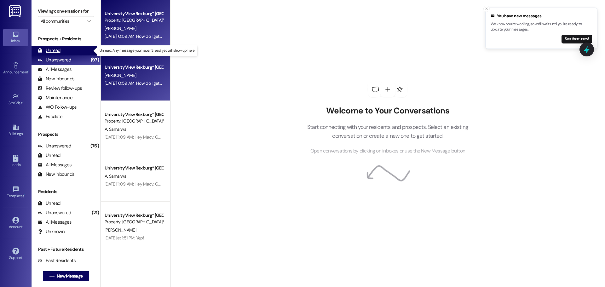
click at [56, 51] on div "Unread" at bounding box center [49, 50] width 23 height 7
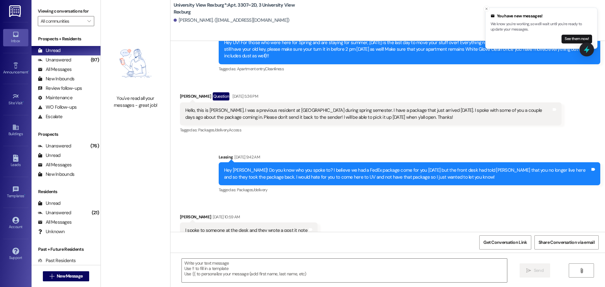
scroll to position [11052, 0]
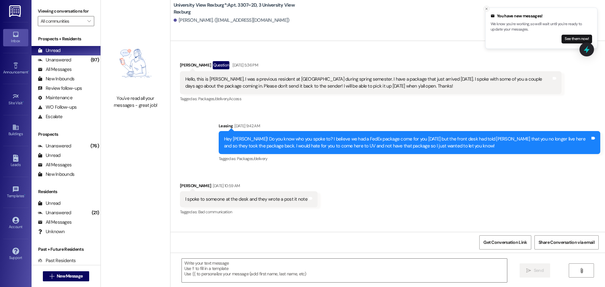
click at [485, 9] on icon "Close toast" at bounding box center [487, 9] width 4 height 4
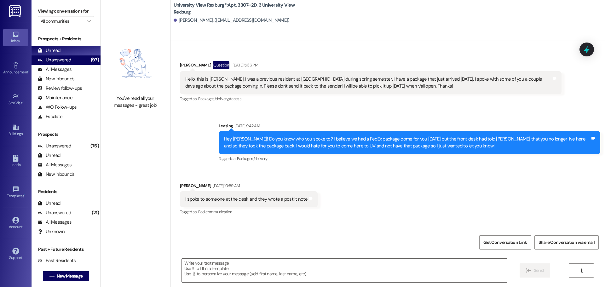
click at [54, 61] on div "Unanswered" at bounding box center [54, 60] width 33 height 7
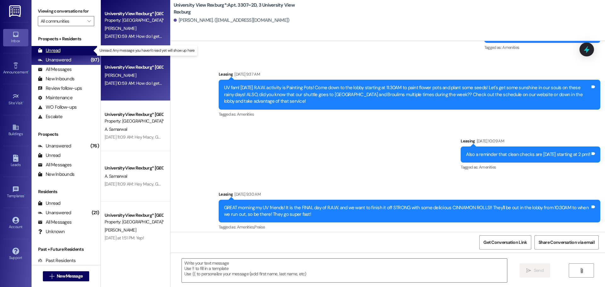
click at [60, 50] on div "Unread (0)" at bounding box center [66, 50] width 69 height 9
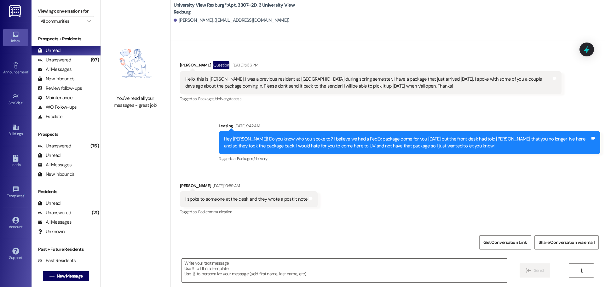
scroll to position [11052, 0]
click at [54, 59] on div "Unanswered" at bounding box center [54, 60] width 33 height 7
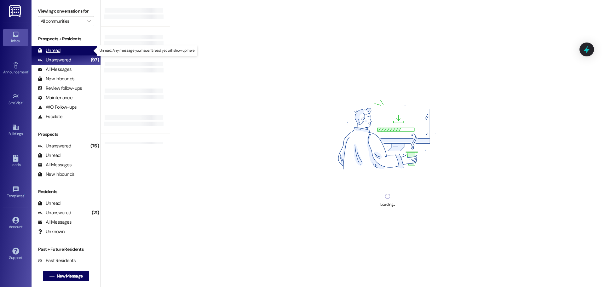
click at [56, 51] on div "Unread" at bounding box center [49, 50] width 23 height 7
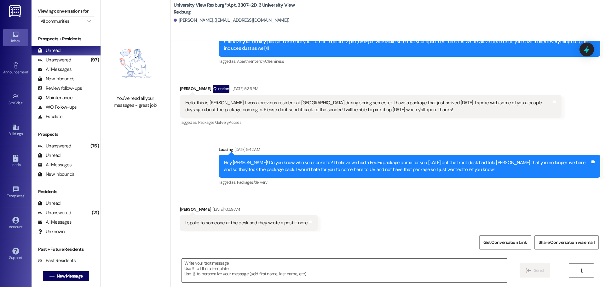
scroll to position [11052, 0]
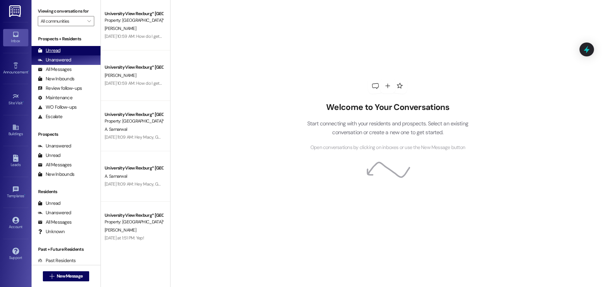
click at [59, 53] on div "Unread" at bounding box center [49, 50] width 23 height 7
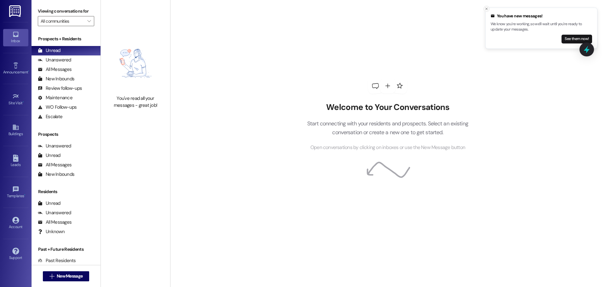
click at [486, 10] on icon "Close toast" at bounding box center [487, 9] width 4 height 4
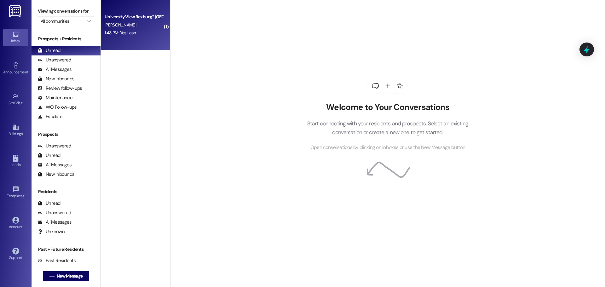
click at [131, 32] on div "1:43 PM: Yes I can 1:43 PM: Yes I can" at bounding box center [134, 33] width 60 height 8
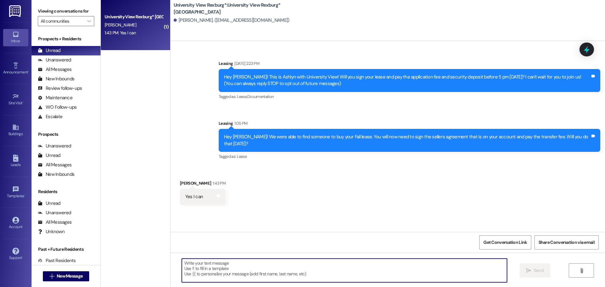
click at [260, 271] on textarea at bounding box center [344, 271] width 325 height 24
type textarea "Perfect, thank you!"
click at [531, 269] on span " Send" at bounding box center [535, 270] width 20 height 7
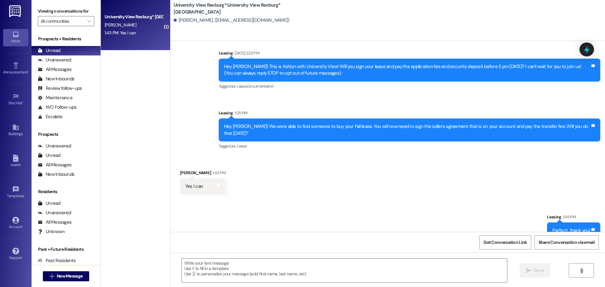
scroll to position [15, 0]
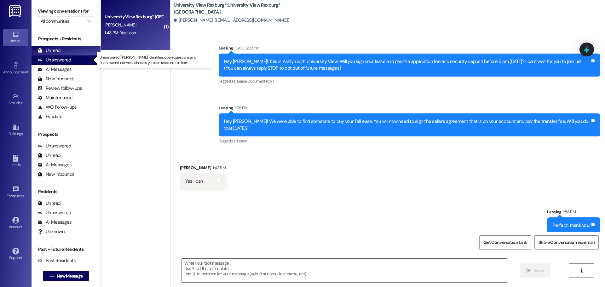
click at [76, 59] on div "Unanswered (0)" at bounding box center [66, 59] width 69 height 9
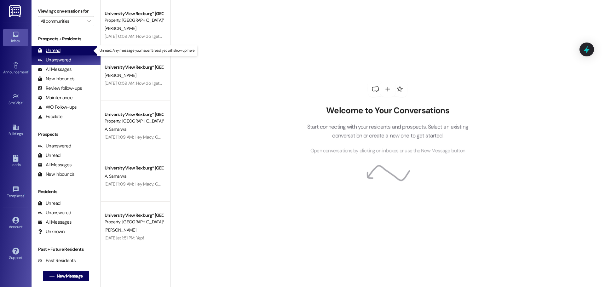
click at [57, 51] on div "Unread" at bounding box center [49, 50] width 23 height 7
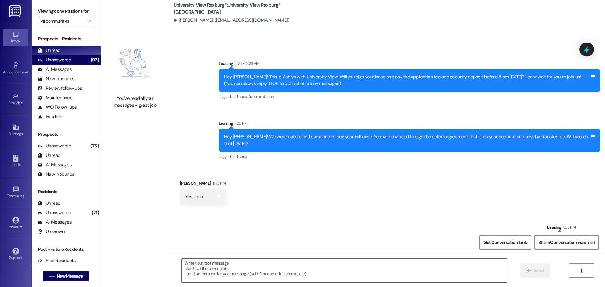
click at [57, 62] on div "Unanswered" at bounding box center [54, 60] width 33 height 7
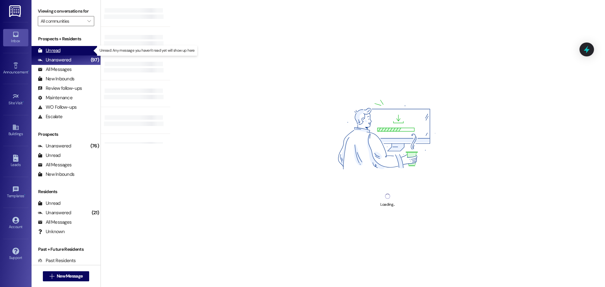
click at [57, 49] on div "Unread" at bounding box center [49, 50] width 23 height 7
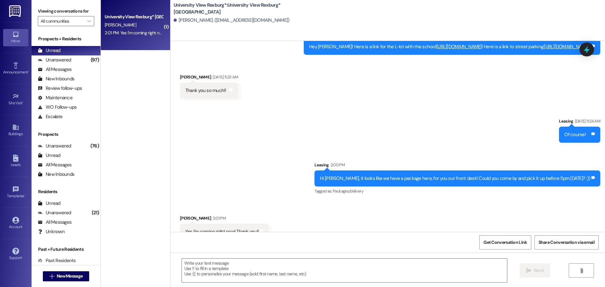
scroll to position [1740, 0]
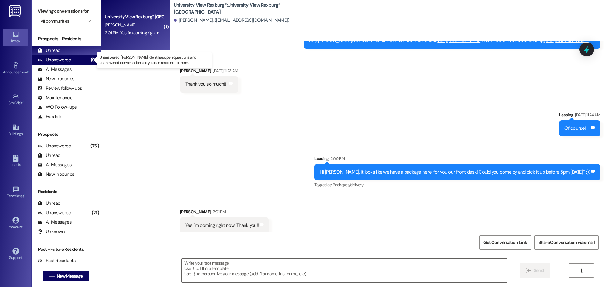
click at [60, 62] on div "Unanswered" at bounding box center [54, 60] width 33 height 7
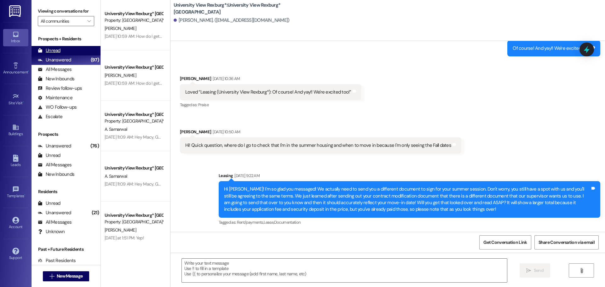
click at [54, 52] on div "Unread" at bounding box center [49, 50] width 23 height 7
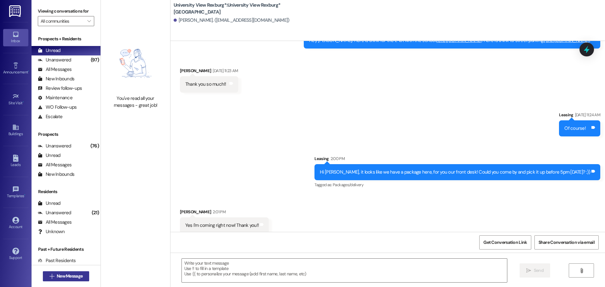
click at [71, 276] on span "New Message" at bounding box center [70, 276] width 26 height 7
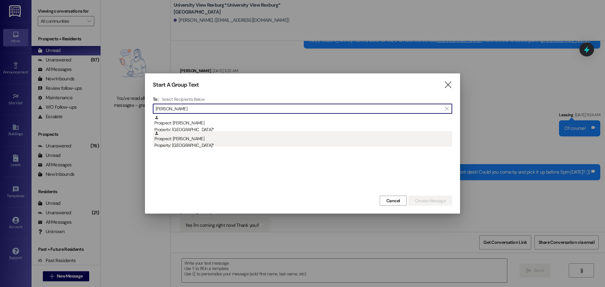
type input "analisa"
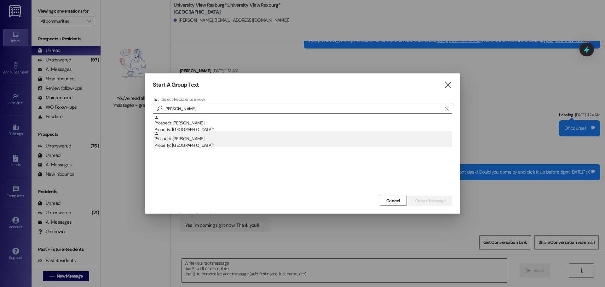
click at [211, 147] on div "Property: [GEOGRAPHIC_DATA]*" at bounding box center [303, 145] width 298 height 7
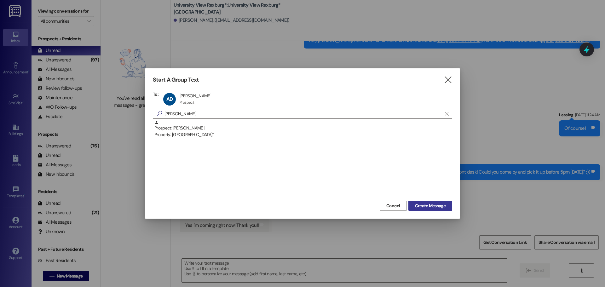
click at [443, 205] on span "Create Message" at bounding box center [430, 206] width 31 height 7
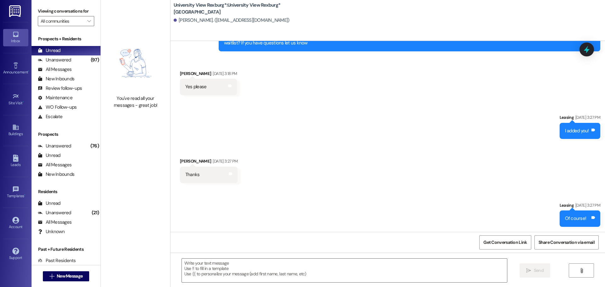
scroll to position [91, 0]
click at [215, 265] on textarea at bounding box center [344, 271] width 325 height 24
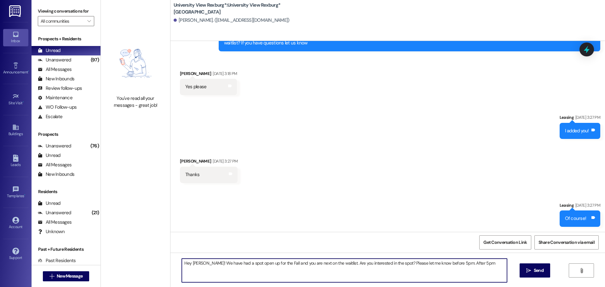
click at [478, 264] on textarea "Hey Analisa! We have had a spot open up for the Fall and you are next on the wa…" at bounding box center [344, 271] width 325 height 24
drag, startPoint x: 265, startPoint y: 274, endPoint x: 176, endPoint y: 266, distance: 89.6
click at [178, 266] on div "Hey Analisa! We have had a spot open up for the Fall and you are next on the wa…" at bounding box center [341, 271] width 326 height 24
click at [259, 269] on textarea "Hey Analisa! We have had a spot open up for the Fall and you are next on the wa…" at bounding box center [344, 271] width 325 height 24
drag, startPoint x: 259, startPoint y: 269, endPoint x: 183, endPoint y: 256, distance: 76.8
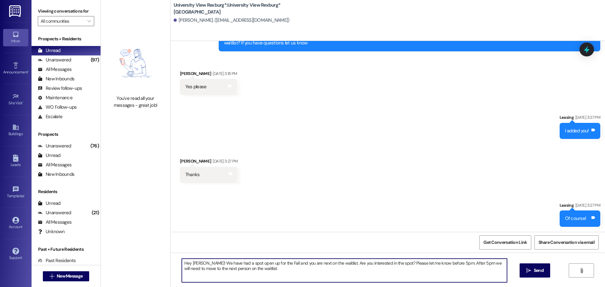
click at [183, 256] on div "Hey Analisa! We have had a spot open up for the Fall and you are next on the wa…" at bounding box center [388, 276] width 435 height 47
type textarea "Hey Analisa! We have had a spot open up for the Fall and you are next on the wa…"
click at [535, 268] on span "Send" at bounding box center [539, 270] width 10 height 7
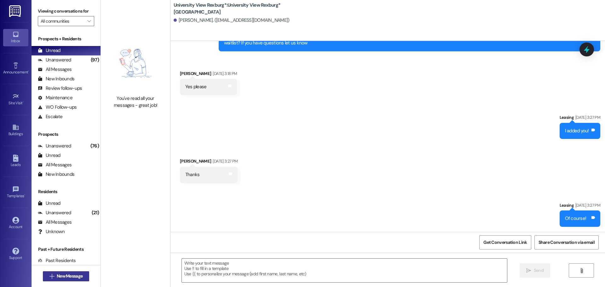
click at [71, 277] on span "New Message" at bounding box center [70, 276] width 26 height 7
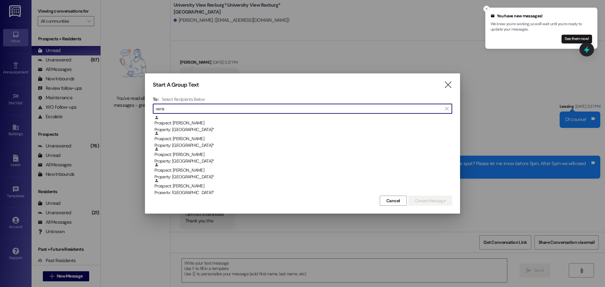
scroll to position [192, 0]
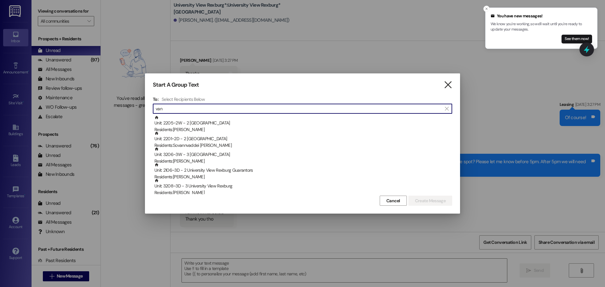
type input "van"
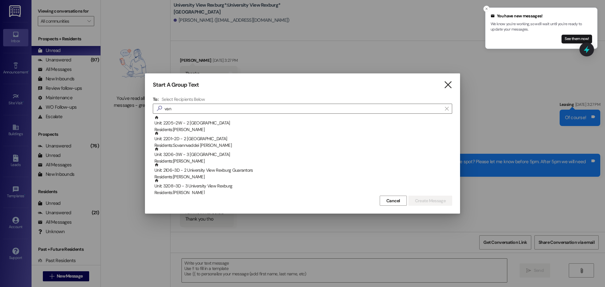
click at [450, 84] on icon "" at bounding box center [448, 85] width 9 height 7
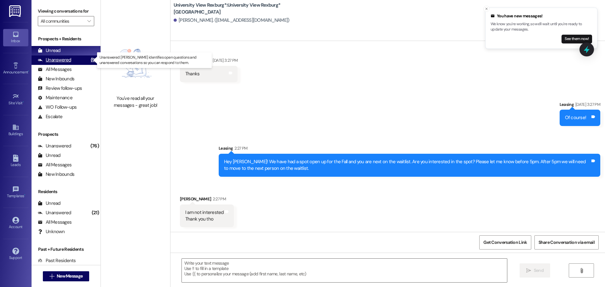
click at [63, 62] on div "Unanswered" at bounding box center [54, 60] width 33 height 7
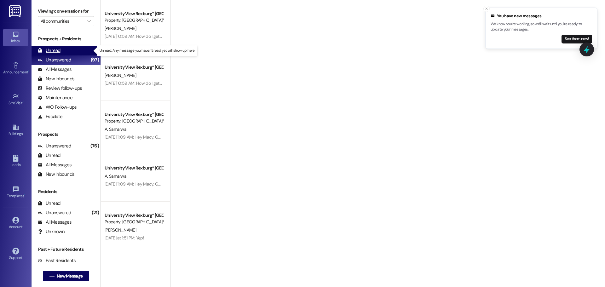
click at [49, 52] on div "Unread" at bounding box center [49, 50] width 23 height 7
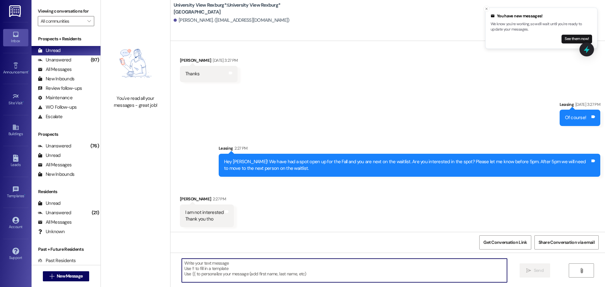
click at [204, 265] on textarea at bounding box center [344, 271] width 325 height 24
type textarea "Thanks for letting us know!"
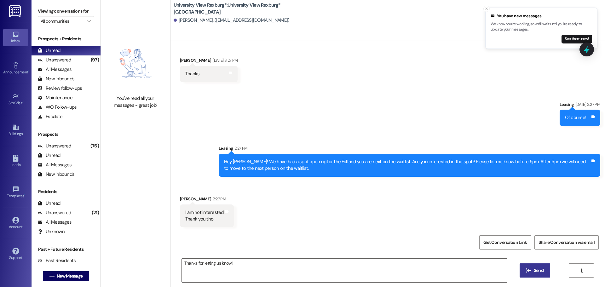
click at [533, 267] on button " Send" at bounding box center [535, 271] width 31 height 14
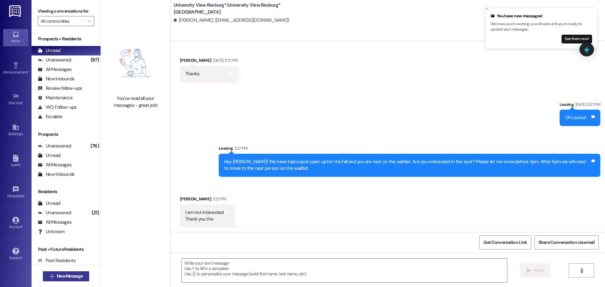
click at [74, 278] on span "New Message" at bounding box center [70, 276] width 26 height 7
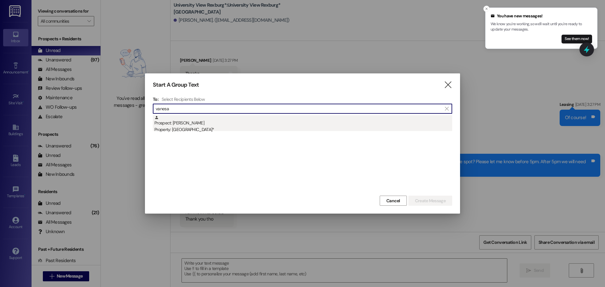
type input "vanesa"
click at [207, 122] on div "Prospect: Vanesa Mikesell Property: University View Rexburg*" at bounding box center [303, 124] width 298 height 18
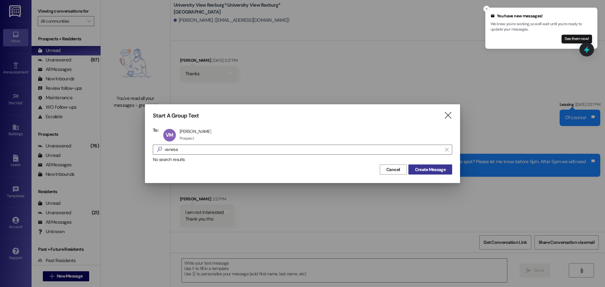
click at [442, 173] on button "Create Message" at bounding box center [431, 170] width 44 height 10
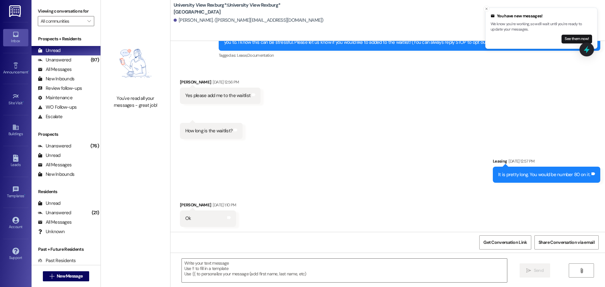
scroll to position [41, 0]
click at [487, 9] on line "Close toast" at bounding box center [487, 9] width 2 height 2
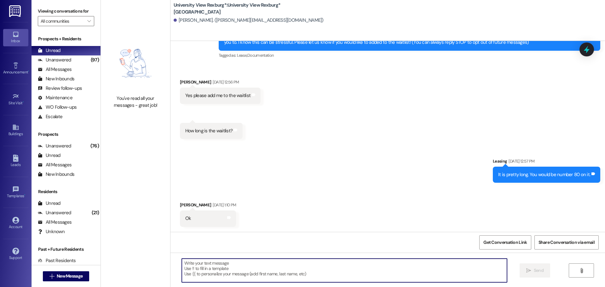
paste textarea "Hey Analisa! We have had a spot open up for the Fall and you are next on the wa…"
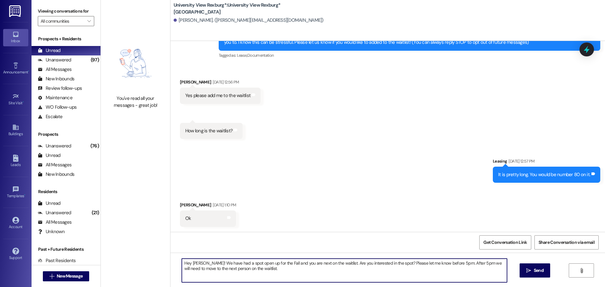
type textarea "Hey Analisa! We have had a spot open up for the Fall and you are next on the wa…"
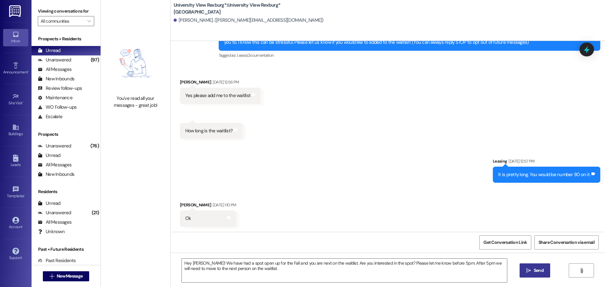
click at [529, 269] on icon "" at bounding box center [529, 270] width 5 height 5
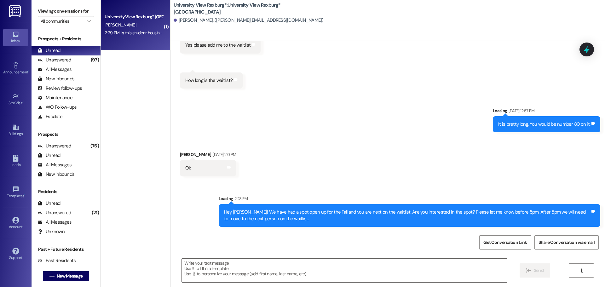
scroll to position [136, 0]
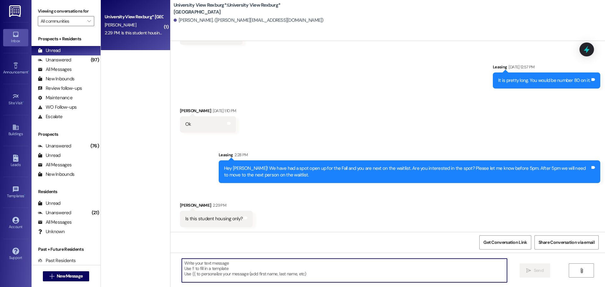
click at [252, 267] on textarea at bounding box center [344, 271] width 325 height 24
type textarea "Yes"
click at [527, 271] on icon "" at bounding box center [529, 270] width 5 height 5
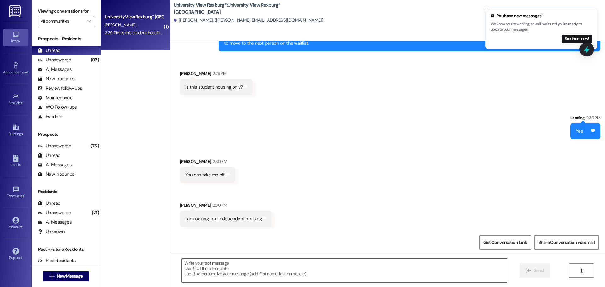
scroll to position [268, 0]
click at [263, 263] on textarea at bounding box center [344, 271] width 325 height 24
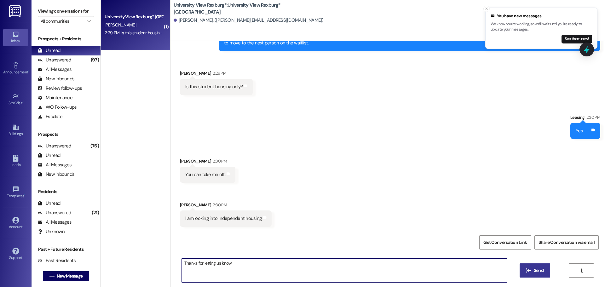
type textarea "Thanks for letting us know"
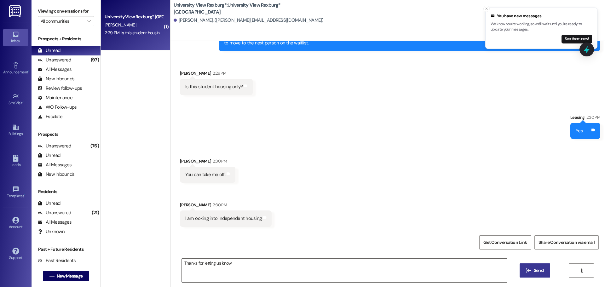
click at [538, 269] on span "Send" at bounding box center [539, 270] width 10 height 7
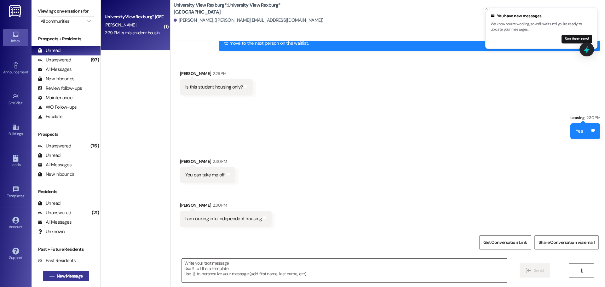
click at [68, 277] on span "New Message" at bounding box center [70, 276] width 26 height 7
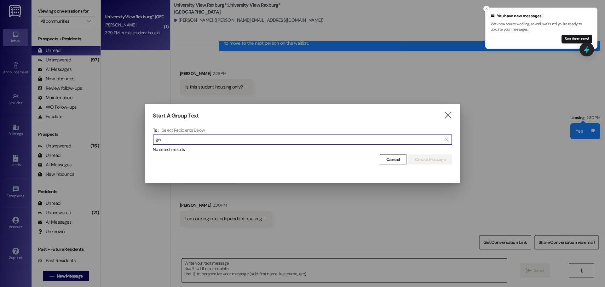
type input "g"
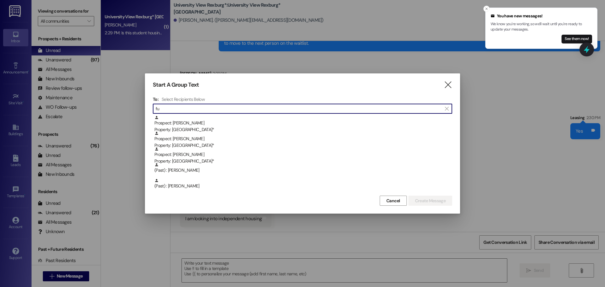
type input "f"
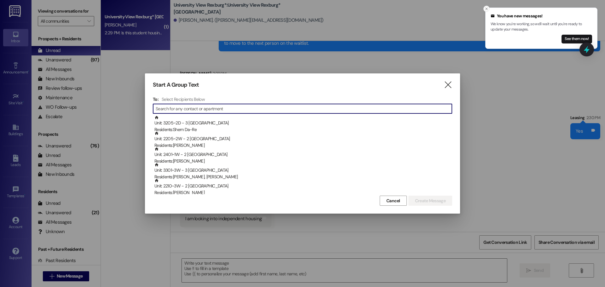
click at [488, 8] on icon "Close toast" at bounding box center [487, 9] width 4 height 4
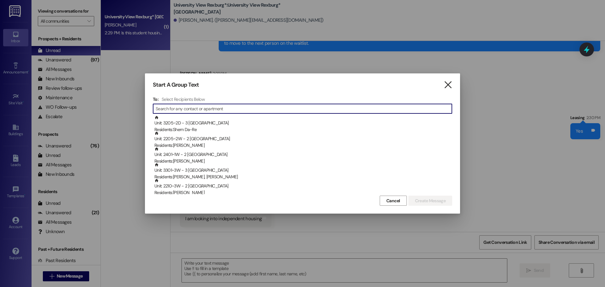
click at [448, 84] on icon "" at bounding box center [448, 85] width 9 height 7
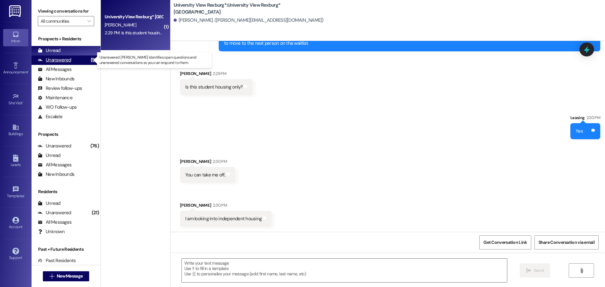
click at [47, 61] on div "Unanswered" at bounding box center [54, 60] width 33 height 7
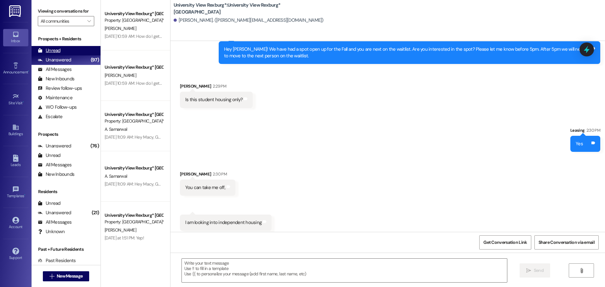
scroll to position [259, 0]
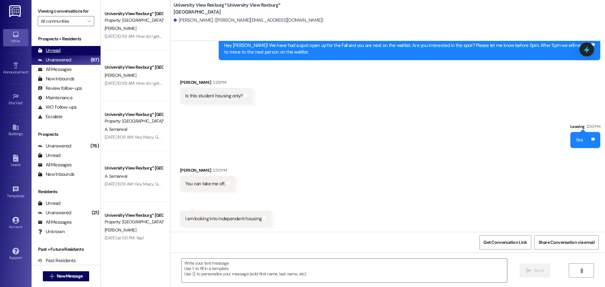
click at [50, 50] on div "Unread" at bounding box center [49, 50] width 23 height 7
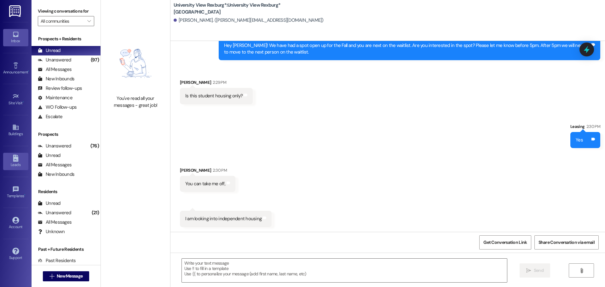
click at [14, 164] on div "Leads" at bounding box center [16, 165] width 32 height 6
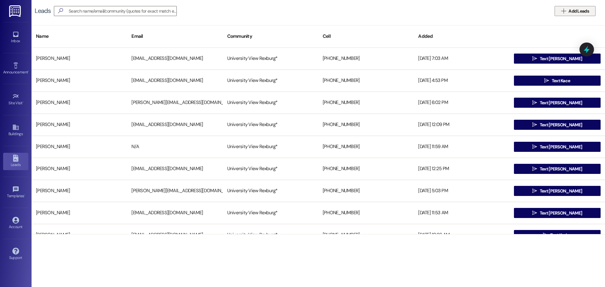
click at [585, 8] on span "Add Leads" at bounding box center [579, 11] width 20 height 7
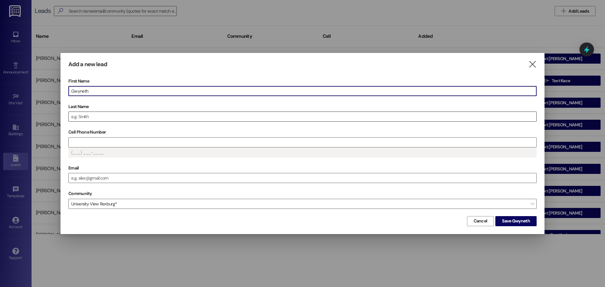
click at [178, 117] on input "Last Name" at bounding box center [303, 116] width 468 height 9
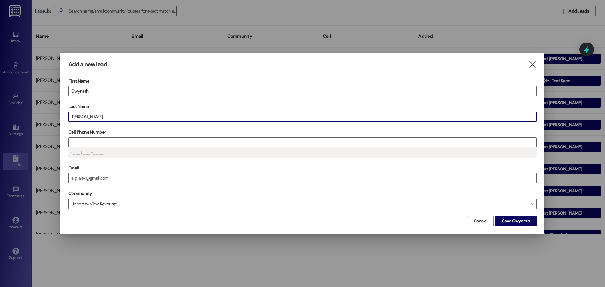
click at [73, 116] on input "furniss" at bounding box center [303, 116] width 468 height 9
click at [71, 116] on input "urniss" at bounding box center [303, 116] width 468 height 9
click at [84, 142] on input "Cell Phone Number" at bounding box center [303, 142] width 468 height 9
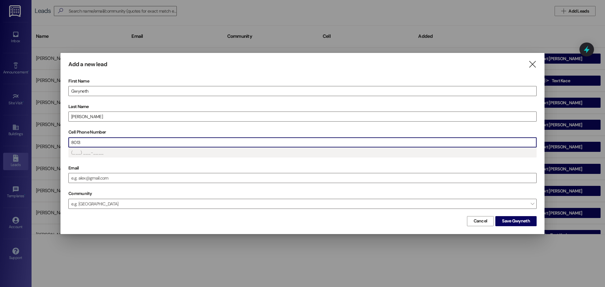
type input "(801) 3__-____"
type input "(801) 31_-____"
click at [512, 220] on span "Save Gwyneth" at bounding box center [516, 221] width 28 height 7
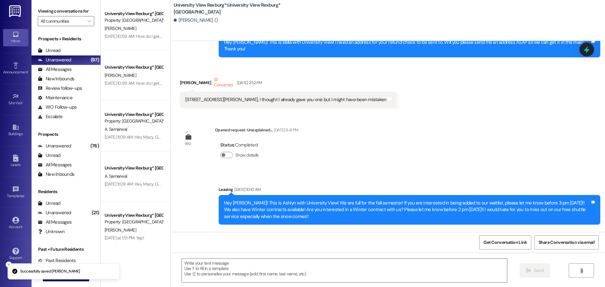
scroll to position [2116, 0]
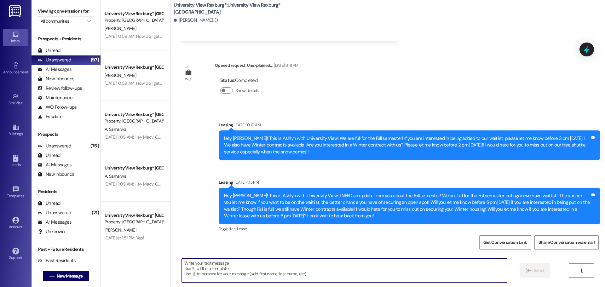
paste textarea "Hey Analisa! We have had a spot open up for the Fall and you are next on the wa…"
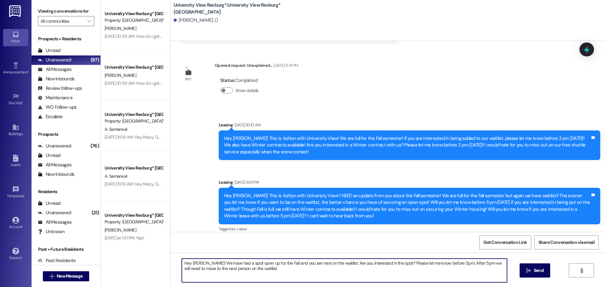
click at [200, 263] on textarea "Hey Analisa! We have had a spot open up for the Fall and you are next on the wa…" at bounding box center [344, 271] width 325 height 24
type textarea "Hey Gwyneth! We have had a spot open up for the Fall and you are next on the wa…"
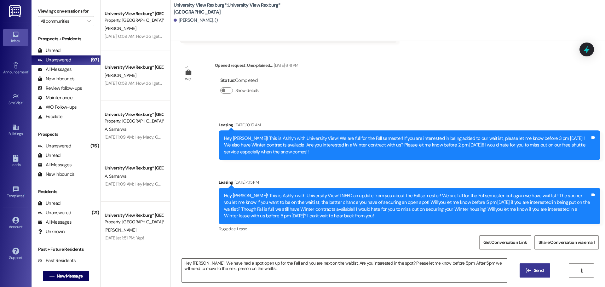
click at [521, 268] on button " Send" at bounding box center [535, 271] width 31 height 14
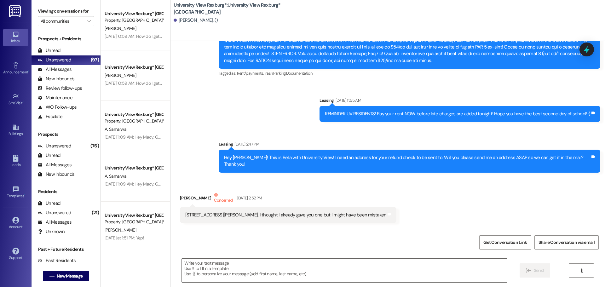
scroll to position [1925, 0]
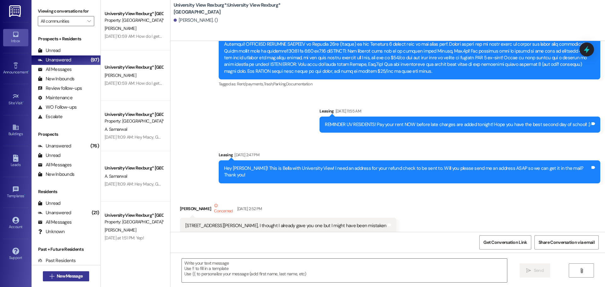
click at [76, 278] on span "New Message" at bounding box center [70, 276] width 26 height 7
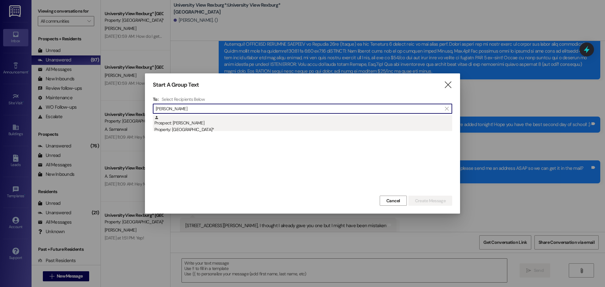
type input "margaret hy"
click at [168, 124] on div "Prospect: Margaret Hybiak Property: University View Rexburg*" at bounding box center [303, 124] width 298 height 18
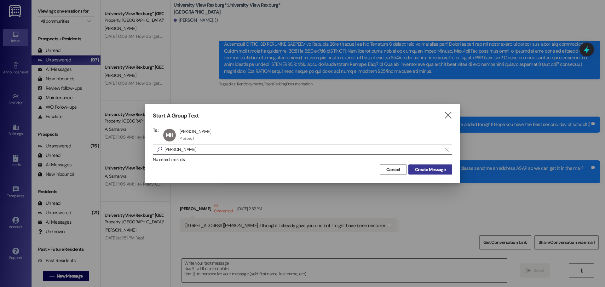
click at [444, 169] on span "Create Message" at bounding box center [430, 169] width 31 height 7
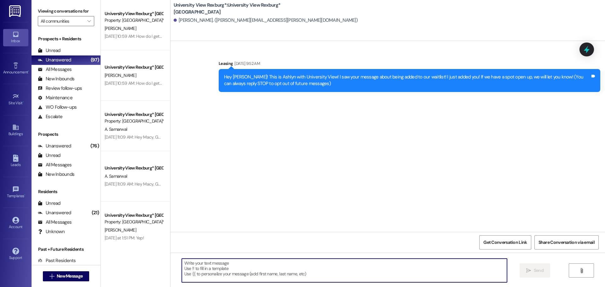
paste textarea "Hey Analisa! We have had a spot open up for the Fall and you are next on the wa…"
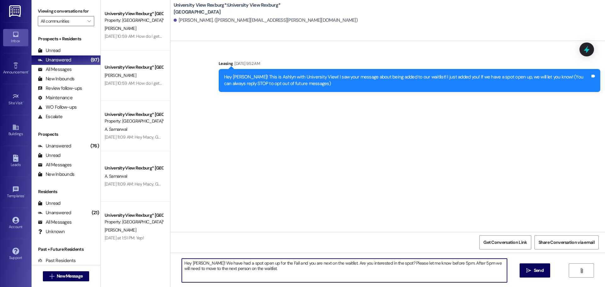
click at [200, 264] on textarea "Hey Analisa! We have had a spot open up for the Fall and you are next on the wa…" at bounding box center [344, 271] width 325 height 24
type textarea "Hey Margaret! We have had a spot open up for the Fall and you are next on the w…"
click at [531, 275] on button " Send" at bounding box center [535, 271] width 31 height 14
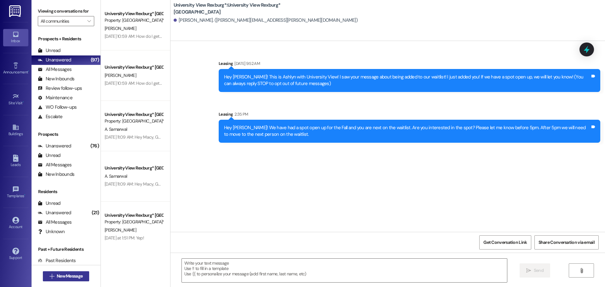
click at [67, 274] on span "New Message" at bounding box center [70, 276] width 26 height 7
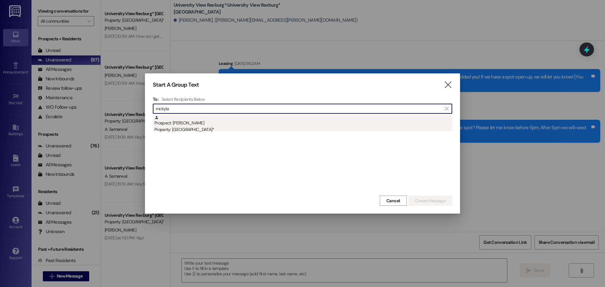
type input "mckyla"
click at [171, 128] on div "Property: [GEOGRAPHIC_DATA]*" at bounding box center [303, 129] width 298 height 7
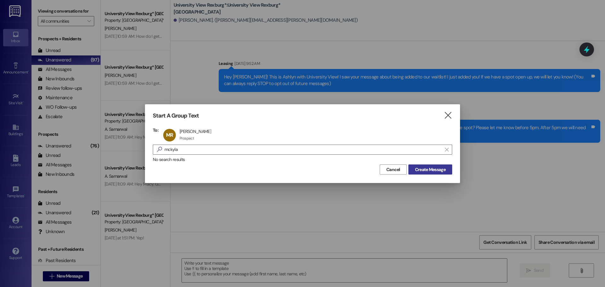
click at [433, 172] on span "Create Message" at bounding box center [430, 169] width 31 height 7
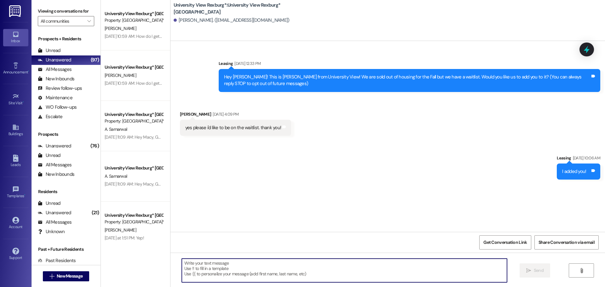
paste textarea "Hey Analisa! We have had a spot open up for the Fall and you are next on the wa…"
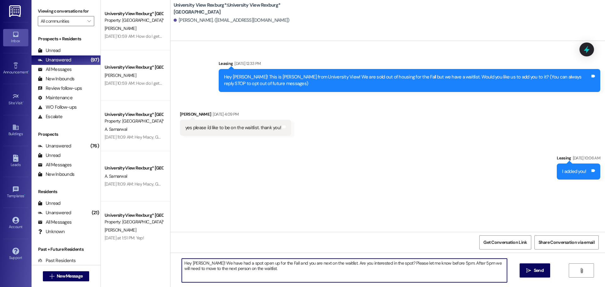
click at [200, 262] on textarea "Hey Analisa! We have had a spot open up for the Fall and you are next on the wa…" at bounding box center [344, 271] width 325 height 24
click at [195, 264] on textarea "Hey Mckyla! We have had a spot open up for the Fall and you are next on the wai…" at bounding box center [344, 271] width 325 height 24
type textarea "Hey McKyla! We have had a spot open up for the Fall and you are next on the wai…"
click at [528, 271] on icon "" at bounding box center [529, 270] width 5 height 5
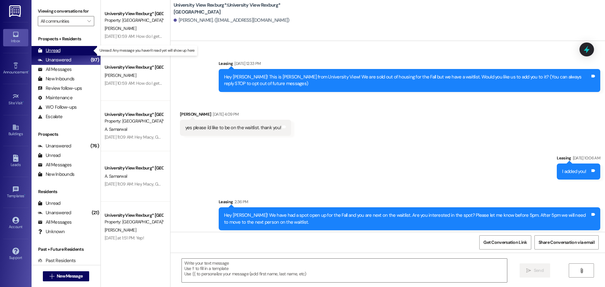
click at [52, 49] on div "Unread" at bounding box center [49, 50] width 23 height 7
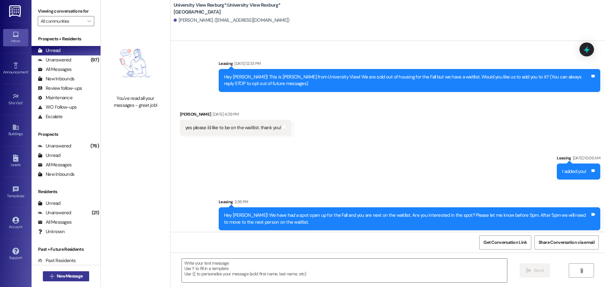
click at [59, 275] on span "New Message" at bounding box center [70, 276] width 26 height 7
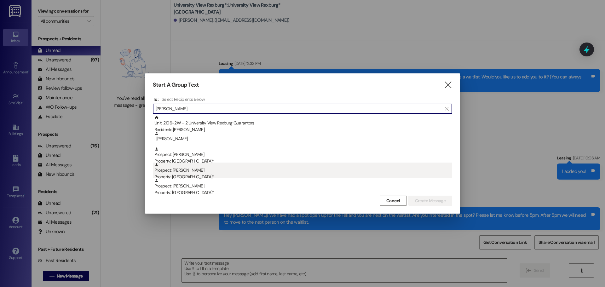
type input "heidi"
click at [209, 174] on div "Property: [GEOGRAPHIC_DATA]*" at bounding box center [303, 177] width 298 height 7
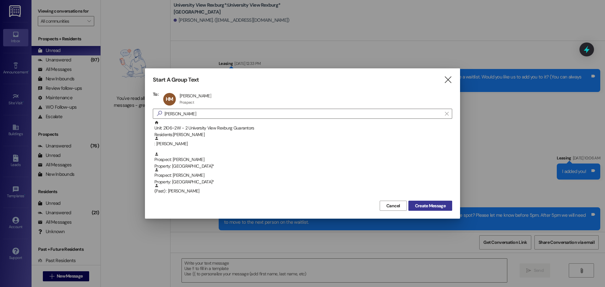
click at [448, 206] on button "Create Message" at bounding box center [431, 206] width 44 height 10
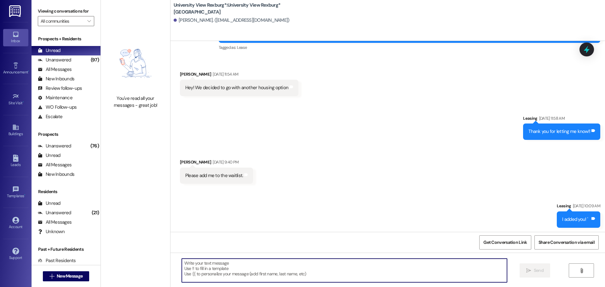
scroll to position [308, 0]
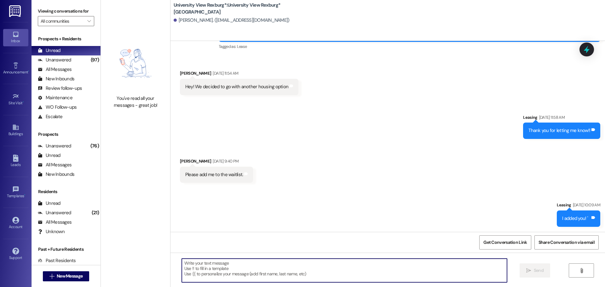
paste textarea "Hey Analisa! We have had a spot open up for the Fall and you are next on the wa…"
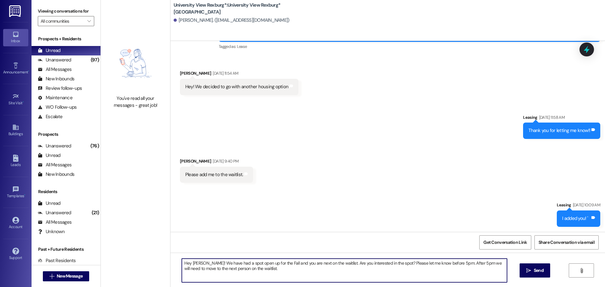
click at [201, 263] on textarea "Hey Analisa! We have had a spot open up for the Fall and you are next on the wa…" at bounding box center [344, 271] width 325 height 24
type textarea "Hey Heidi! We have had a spot open up for the Fall and you are next on the wait…"
click at [526, 270] on span " Send" at bounding box center [535, 270] width 20 height 7
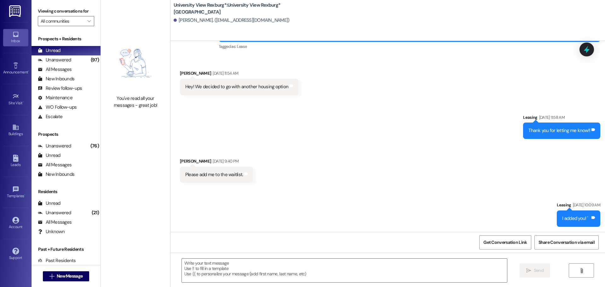
scroll to position [263, 0]
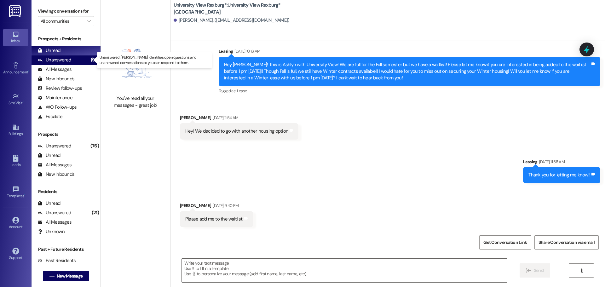
click at [41, 61] on icon at bounding box center [40, 60] width 5 height 3
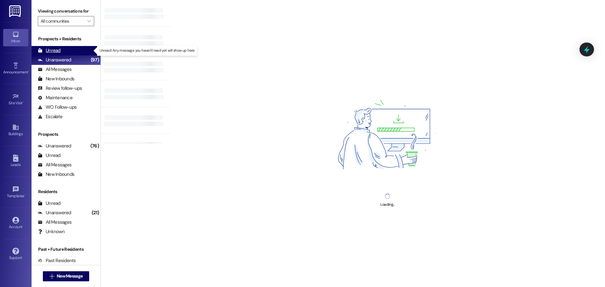
click at [53, 50] on div "Unread" at bounding box center [49, 50] width 23 height 7
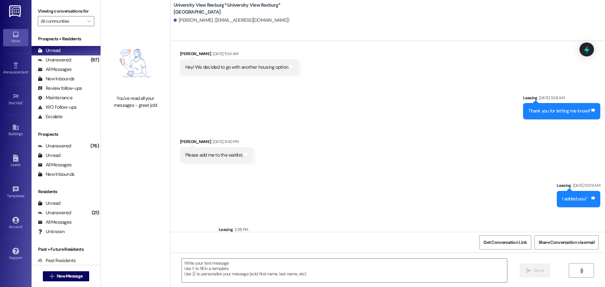
scroll to position [358, 0]
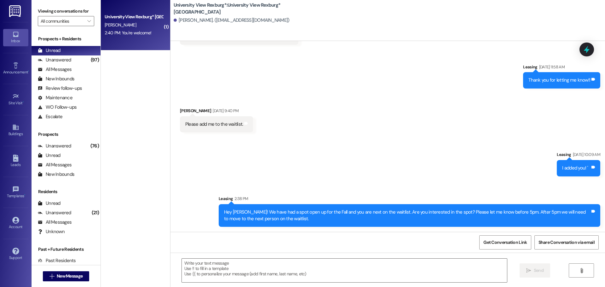
click at [127, 36] on div "2:40 PM: You're welcome! 2:40 PM: You're welcome!" at bounding box center [134, 33] width 60 height 8
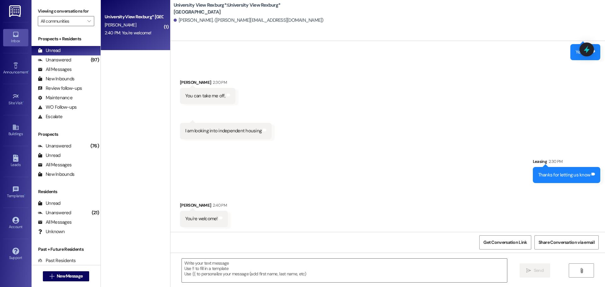
scroll to position [347, 0]
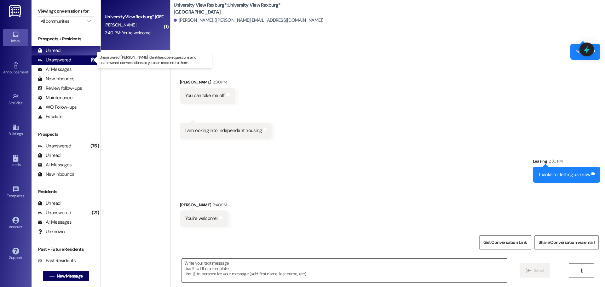
click at [71, 62] on div "Unanswered (97)" at bounding box center [66, 59] width 69 height 9
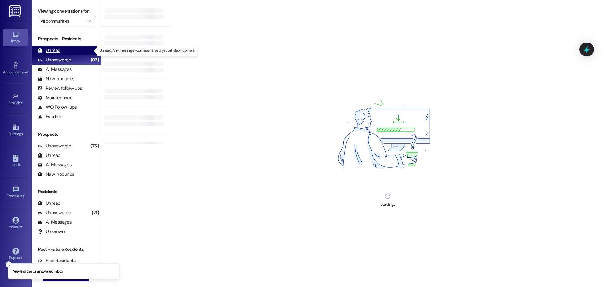
click at [52, 50] on div "Unread" at bounding box center [49, 50] width 23 height 7
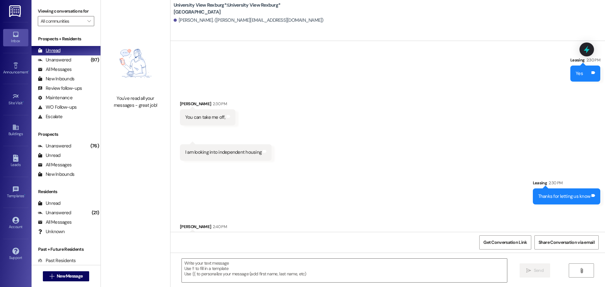
scroll to position [347, 0]
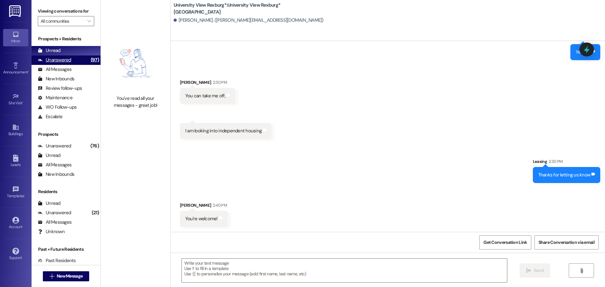
click at [54, 61] on div "Unanswered" at bounding box center [54, 60] width 33 height 7
click at [53, 53] on div "Unread" at bounding box center [49, 50] width 23 height 7
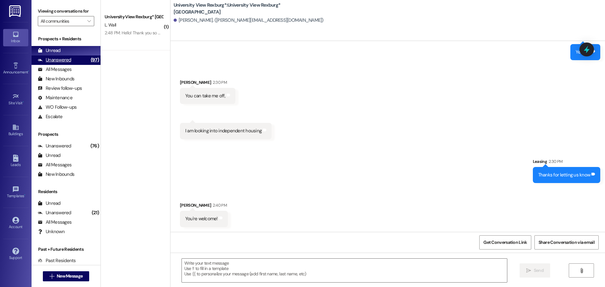
click at [56, 59] on div "Unanswered" at bounding box center [54, 60] width 33 height 7
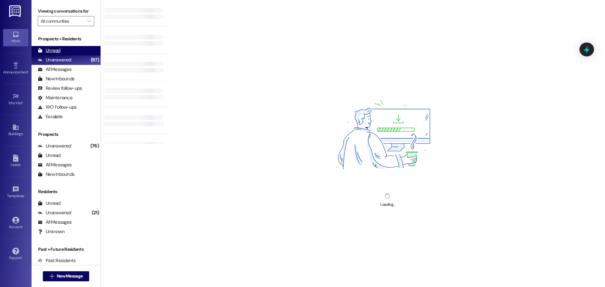
click at [55, 50] on div "Unread" at bounding box center [49, 50] width 23 height 7
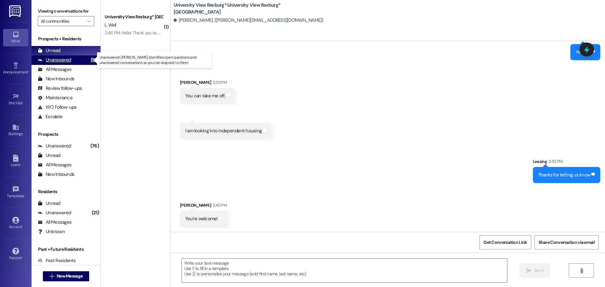
click at [46, 60] on div "Unanswered" at bounding box center [54, 60] width 33 height 7
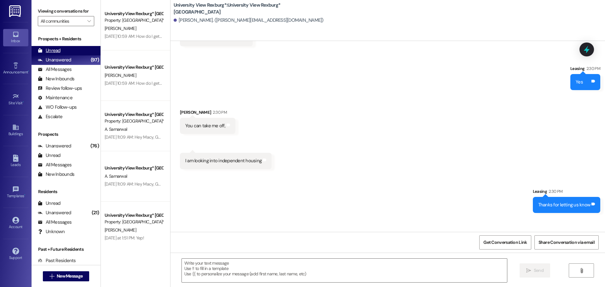
click at [47, 49] on div "Unread" at bounding box center [49, 50] width 23 height 7
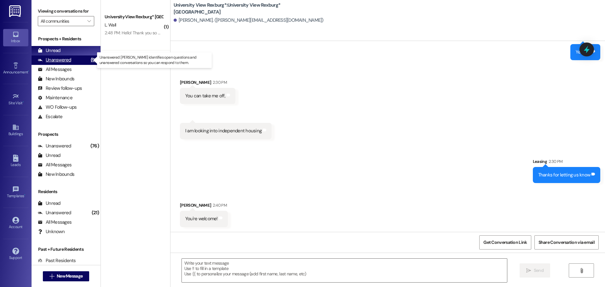
click at [58, 61] on div "Unanswered" at bounding box center [54, 60] width 33 height 7
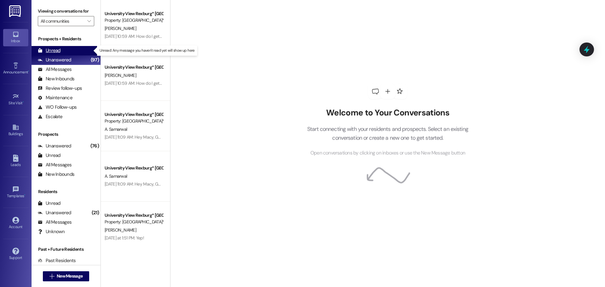
click at [53, 52] on div "Unread" at bounding box center [49, 50] width 23 height 7
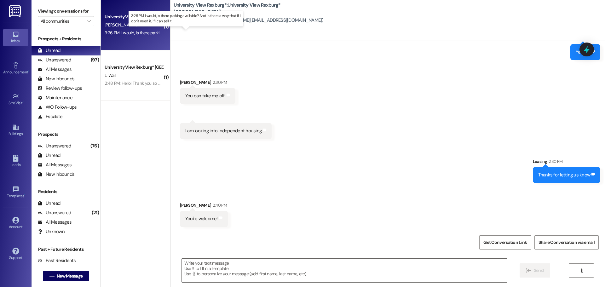
click at [111, 34] on div "3:26 PM: I would, is there parking available? And is there a way that if I don'…" at bounding box center [192, 33] width 175 height 6
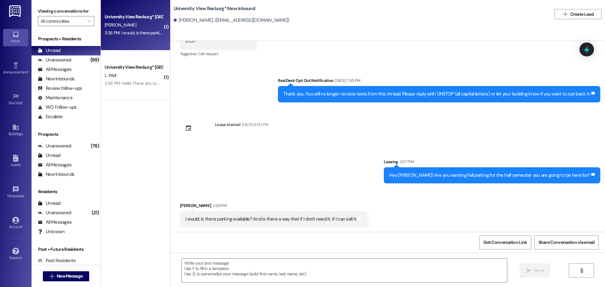
scroll to position [110, 0]
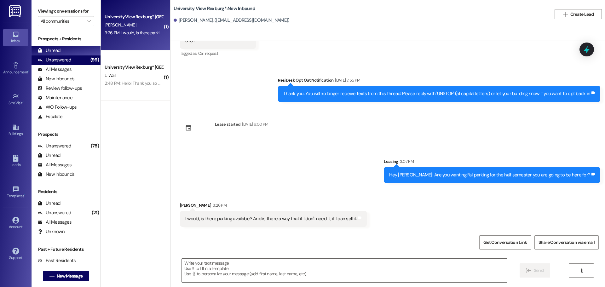
click at [59, 62] on div "Unanswered" at bounding box center [54, 60] width 33 height 7
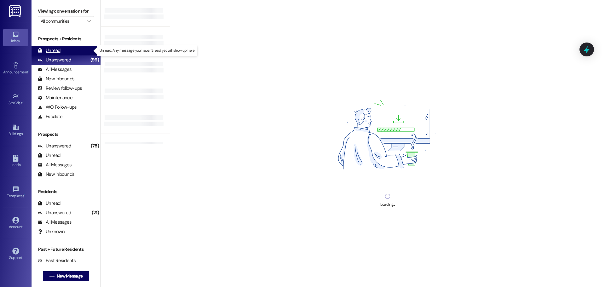
click at [50, 50] on div "Unread" at bounding box center [49, 50] width 23 height 7
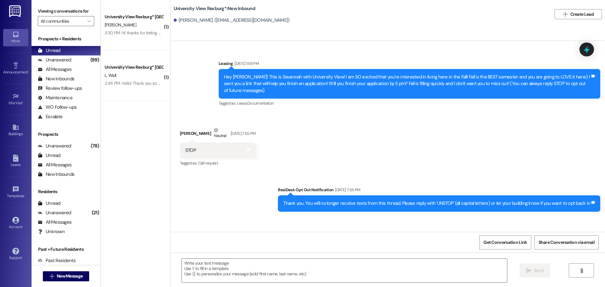
scroll to position [109, 0]
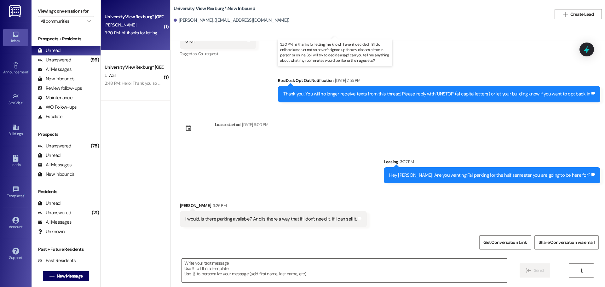
click at [143, 34] on div "3:30 PM: hi! thanks for letting me know! i haven't decided if i'll do online cl…" at bounding box center [341, 33] width 472 height 6
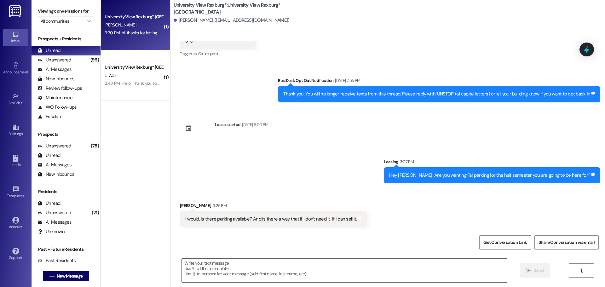
scroll to position [54, 0]
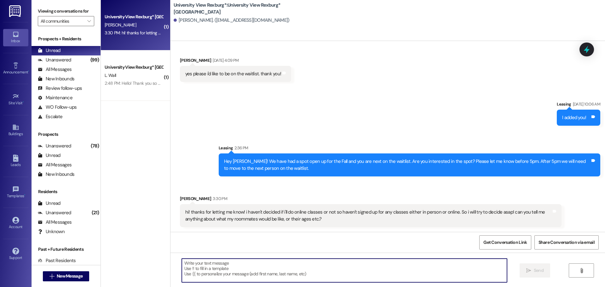
click at [304, 266] on textarea at bounding box center [344, 271] width 325 height 24
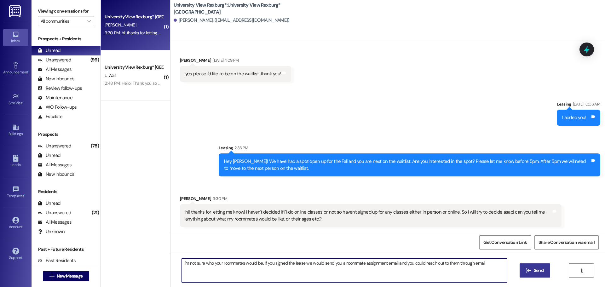
type textarea "I'm not sure who your roommates would be. If you signed the lease we would send…"
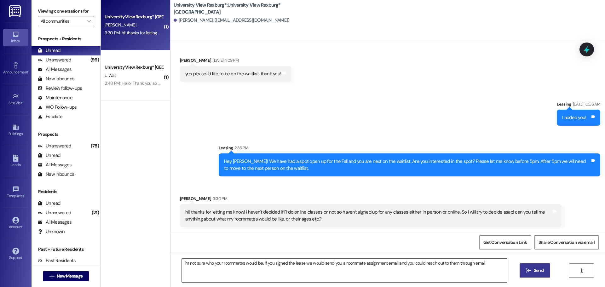
click at [531, 272] on icon "" at bounding box center [529, 270] width 5 height 5
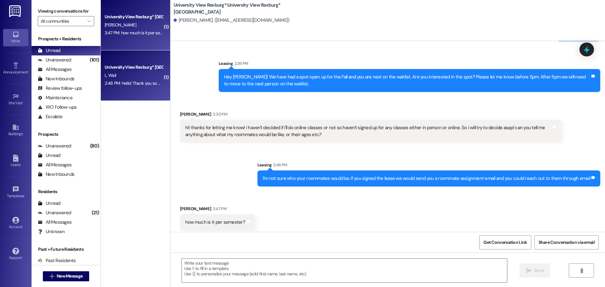
scroll to position [142, 0]
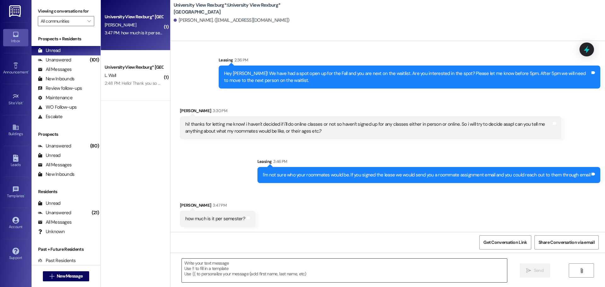
click at [193, 262] on textarea at bounding box center [344, 271] width 325 height 24
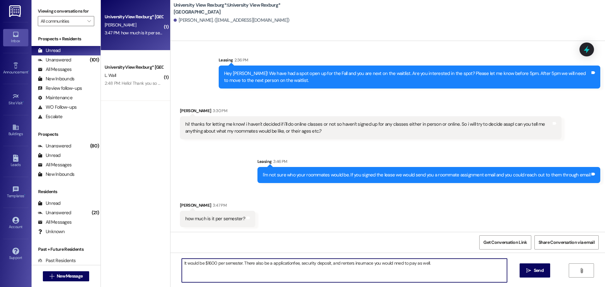
click at [289, 263] on textarea "It would be $1600 per semester. There also be a applicationfee, security deposi…" at bounding box center [344, 271] width 325 height 24
type textarea "It would be $1600 per semester. There also be a application fee, security depos…"
click at [526, 270] on span " Send" at bounding box center [535, 270] width 20 height 7
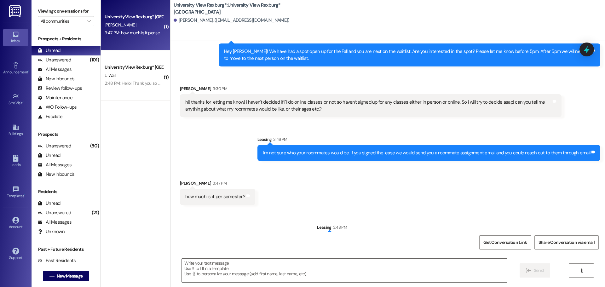
scroll to position [186, 0]
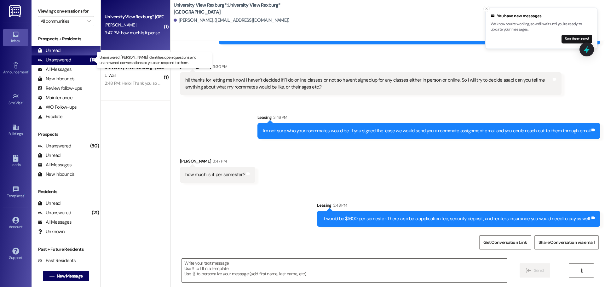
click at [69, 62] on div "Unanswered" at bounding box center [54, 60] width 33 height 7
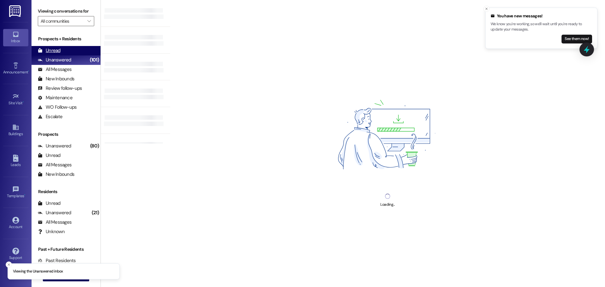
click at [55, 53] on div "Unread" at bounding box center [49, 50] width 23 height 7
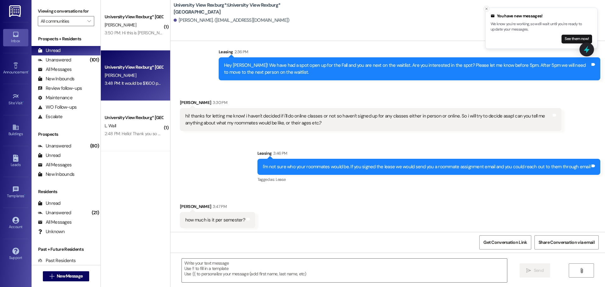
scroll to position [151, 0]
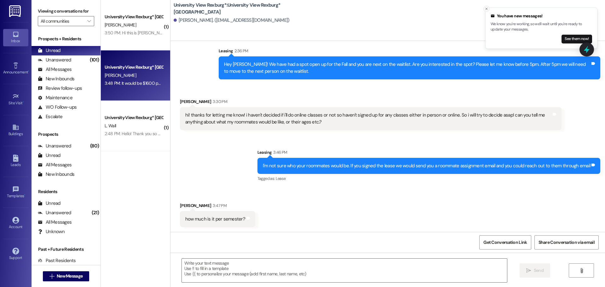
click at [487, 9] on icon "Close toast" at bounding box center [487, 9] width 4 height 4
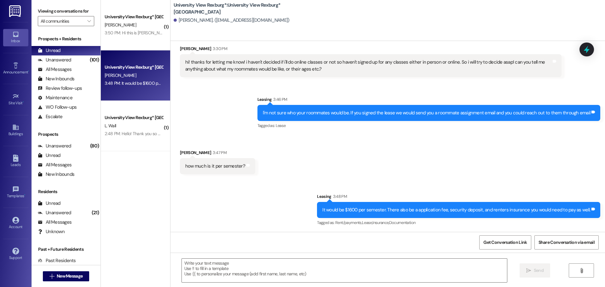
scroll to position [205, 0]
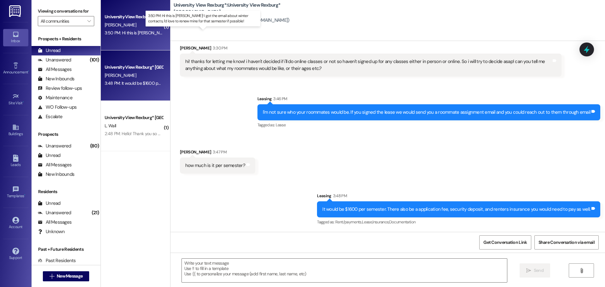
click at [118, 32] on div "3:50 PM: Hi this is Grace! I got the email about winter contacts, I'd love to r…" at bounding box center [218, 33] width 227 height 6
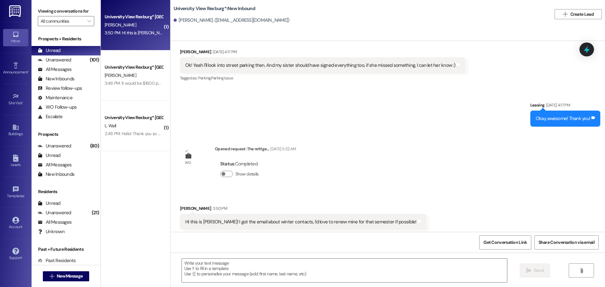
scroll to position [352, 0]
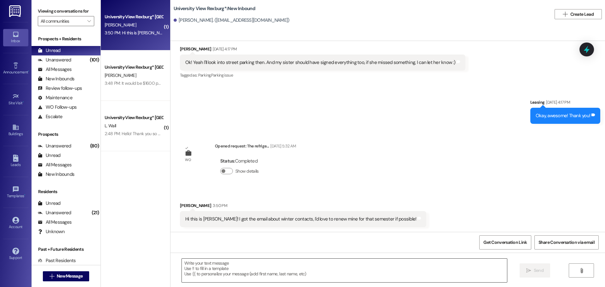
click at [277, 270] on textarea at bounding box center [344, 271] width 325 height 24
click at [246, 265] on textarea "Yes! I can send that over to you" at bounding box center [344, 271] width 325 height 24
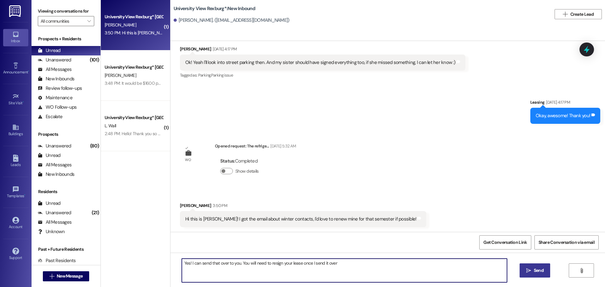
type textarea "Yes! I can send that over to you. You will need to resign your lease once I sen…"
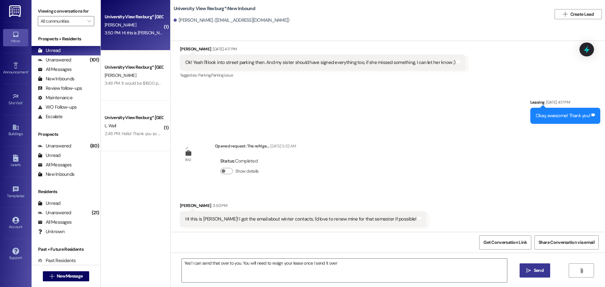
click at [545, 271] on button " Send" at bounding box center [535, 271] width 31 height 14
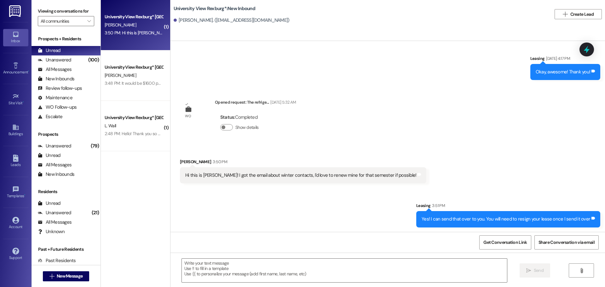
scroll to position [397, 0]
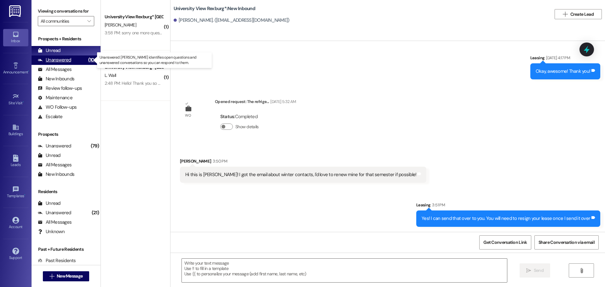
click at [74, 58] on div "Unanswered (100)" at bounding box center [66, 59] width 69 height 9
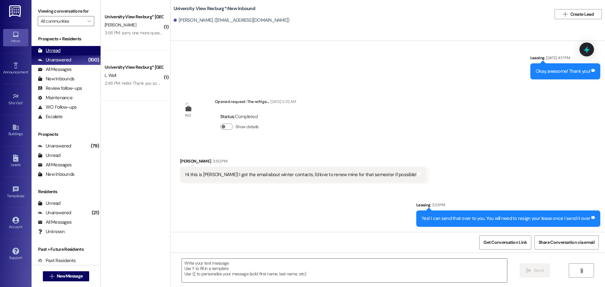
click at [62, 49] on div "Unread (0)" at bounding box center [66, 50] width 69 height 9
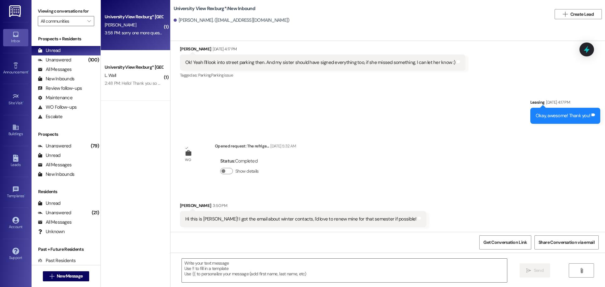
click at [148, 31] on div "3:58 PM: sorry one more question, is it an option to just do a block one for ho…" at bounding box center [195, 33] width 180 height 6
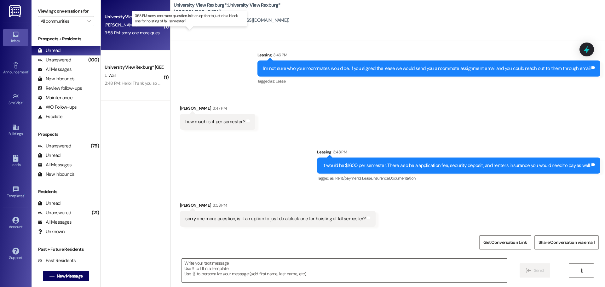
scroll to position [248, 0]
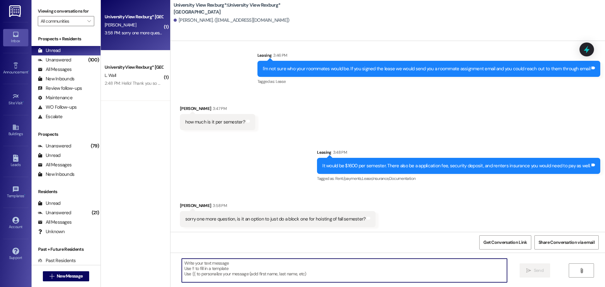
click at [304, 268] on textarea at bounding box center [344, 271] width 325 height 24
type textarea "i"
type textarea "There isn't, it would be a full Fall lease"
click at [540, 274] on span "Send" at bounding box center [539, 270] width 10 height 7
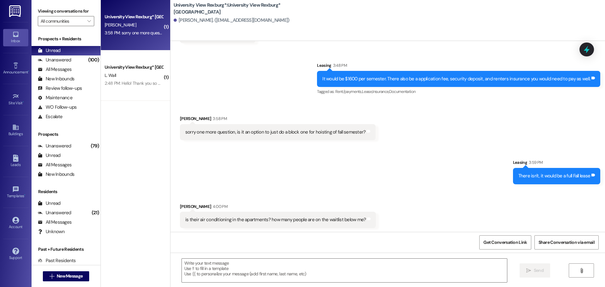
scroll to position [336, 0]
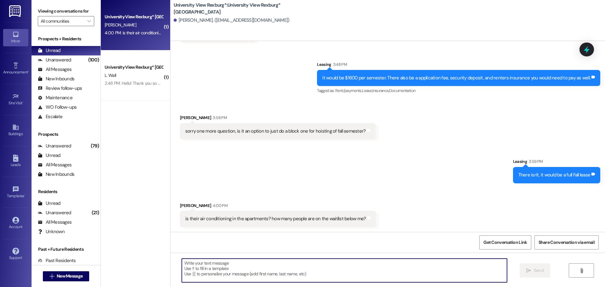
click at [241, 267] on textarea at bounding box center [344, 271] width 325 height 24
type textarea "We do have A/C and our waitlist is long"
click at [533, 270] on span "Send" at bounding box center [539, 270] width 12 height 7
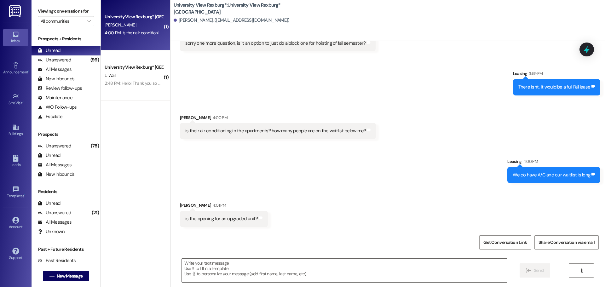
scroll to position [424, 0]
click at [237, 269] on textarea at bounding box center [344, 271] width 325 height 24
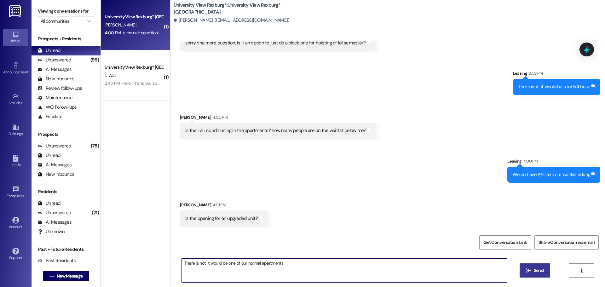
type textarea "There is not. It would be one of our normal apartments"
click at [534, 270] on span "Send" at bounding box center [539, 270] width 10 height 7
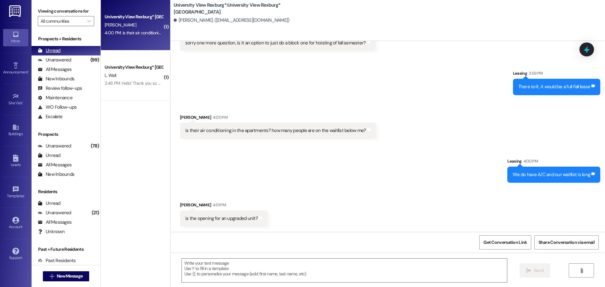
scroll to position [424, 0]
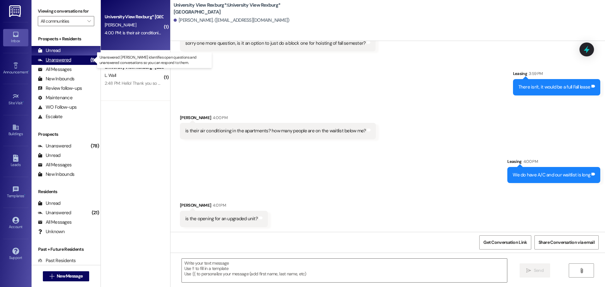
click at [62, 61] on div "Unanswered" at bounding box center [54, 60] width 33 height 7
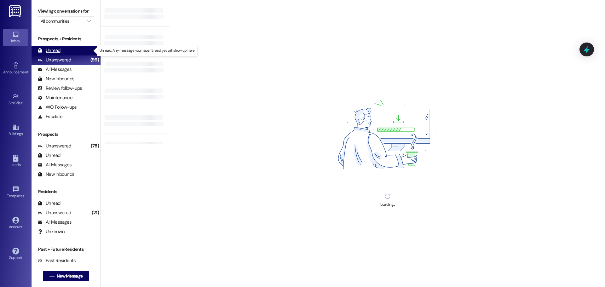
click at [56, 51] on div "Unread" at bounding box center [49, 50] width 23 height 7
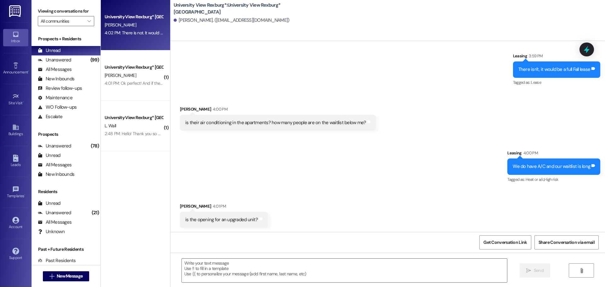
scroll to position [442, 0]
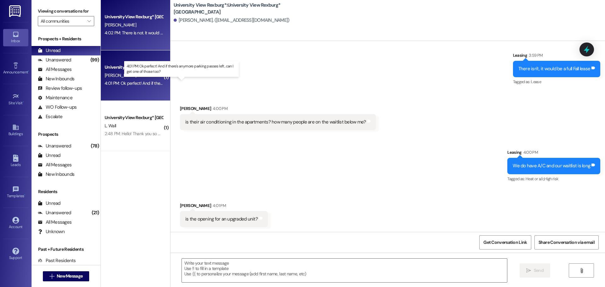
click at [134, 83] on div "4:01 PM: Ok perfect! And if there's anymore parking passes left, can I get one …" at bounding box center [187, 83] width 165 height 6
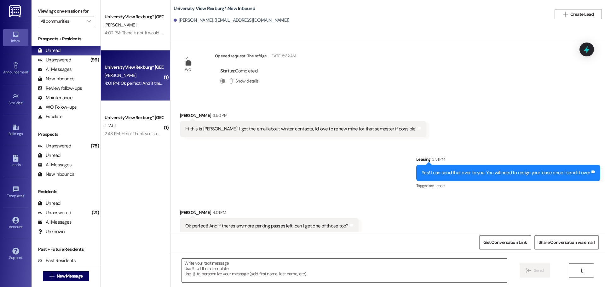
scroll to position [450, 0]
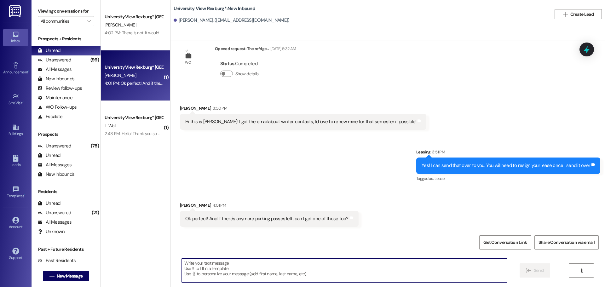
click at [318, 267] on textarea at bounding box center [344, 271] width 325 height 24
type textarea "Yes, I can send that document over right now"
click at [541, 271] on span "Send" at bounding box center [539, 270] width 10 height 7
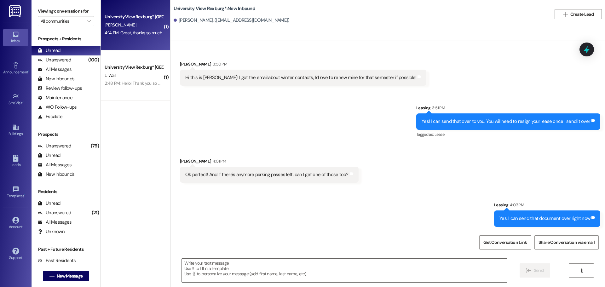
scroll to position [537, 0]
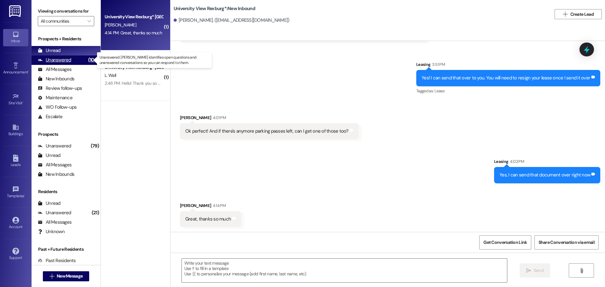
click at [55, 60] on div "Unanswered" at bounding box center [54, 60] width 33 height 7
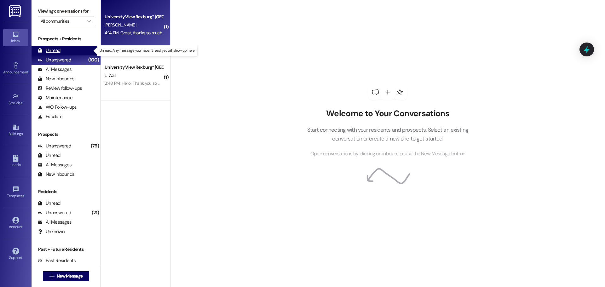
click at [52, 50] on div "Unread" at bounding box center [49, 50] width 23 height 7
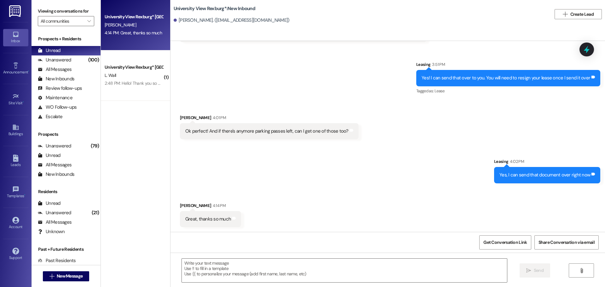
scroll to position [538, 0]
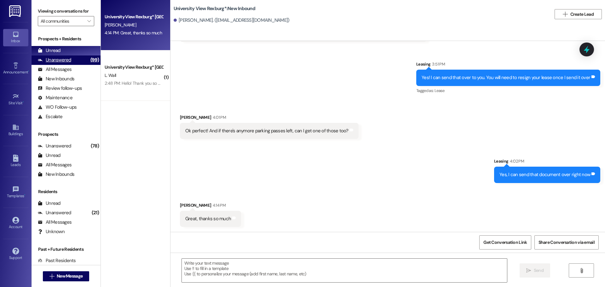
click at [48, 60] on div "Unanswered" at bounding box center [54, 60] width 33 height 7
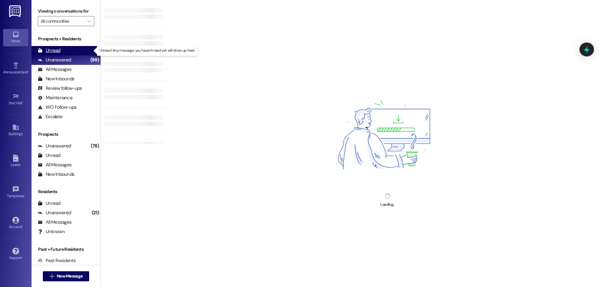
click at [48, 52] on div "Unread" at bounding box center [49, 50] width 23 height 7
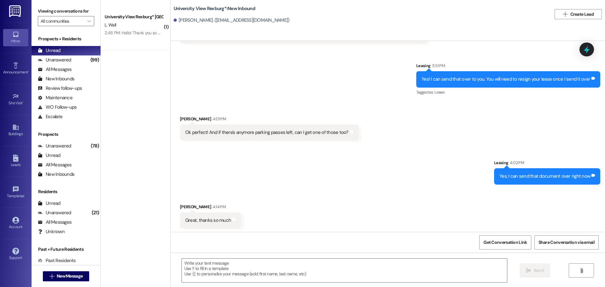
scroll to position [537, 0]
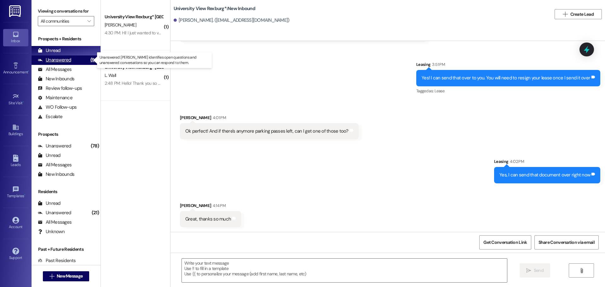
click at [50, 60] on div "Unanswered" at bounding box center [54, 60] width 33 height 7
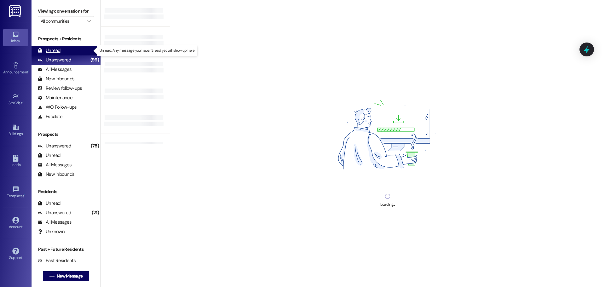
click at [54, 52] on div "Unread" at bounding box center [49, 50] width 23 height 7
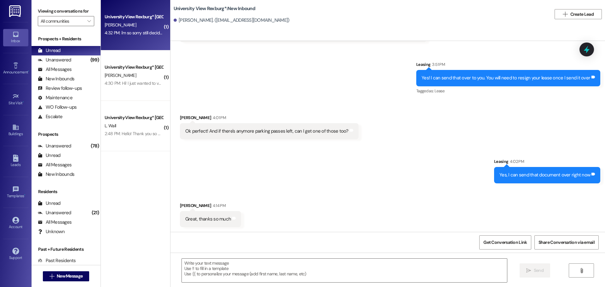
click at [122, 33] on div "4:32 PM: i'm so sorry still deciding what to do as this is a big jump for me! i…" at bounding box center [345, 33] width 480 height 6
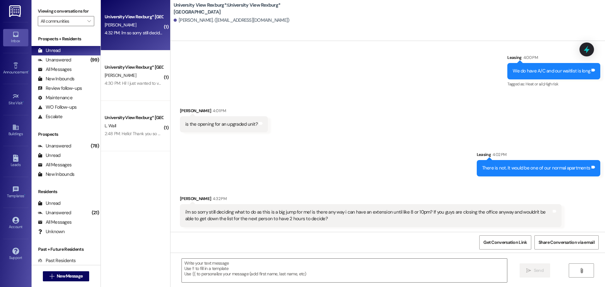
scroll to position [538, 0]
click at [271, 273] on textarea at bounding box center [344, 271] width 325 height 24
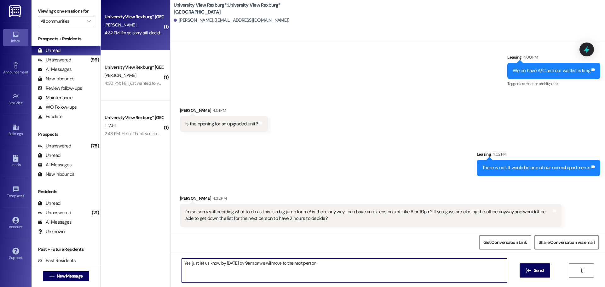
click at [272, 262] on textarea "Yes, just let us know by tomorrow by 9am or we willmove to the next person" at bounding box center [344, 271] width 325 height 24
type textarea "Yes, just let us know by tomorrow by 9am or we will move to the next person"
click at [525, 270] on span " Send" at bounding box center [535, 270] width 20 height 7
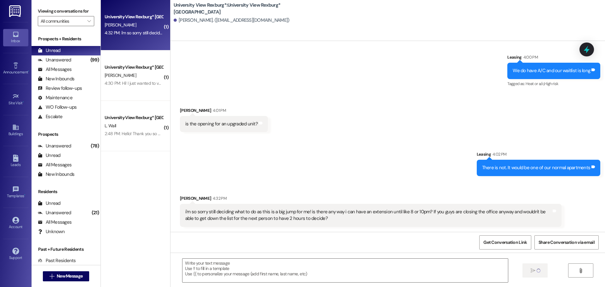
scroll to position [537, 0]
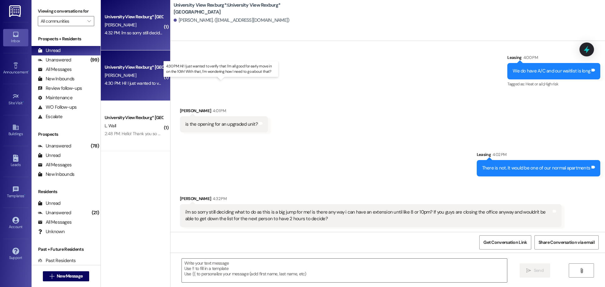
click at [141, 84] on div "4:30 PM: Hi! I just wanted to verify that I'm all good for early move in on the…" at bounding box center [227, 83] width 244 height 6
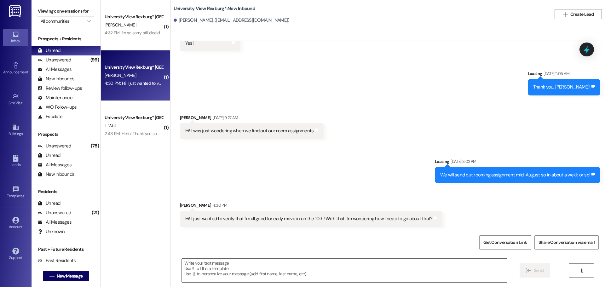
scroll to position [1500, 0]
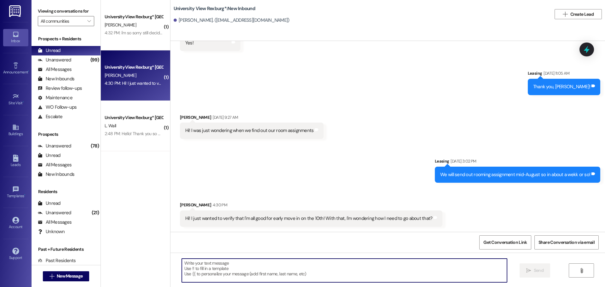
click at [230, 269] on textarea at bounding box center [344, 271] width 325 height 24
type textarea "Yes, you are all good!"
click at [541, 273] on span "Send" at bounding box center [539, 270] width 10 height 7
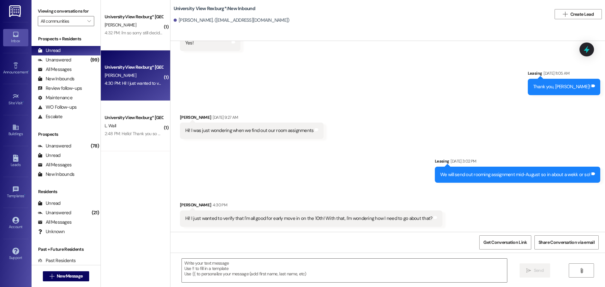
scroll to position [1500, 0]
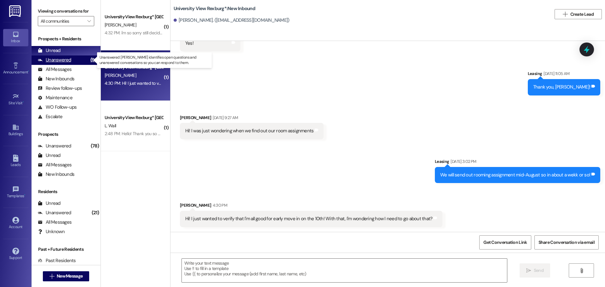
click at [57, 61] on div "Unanswered" at bounding box center [54, 60] width 33 height 7
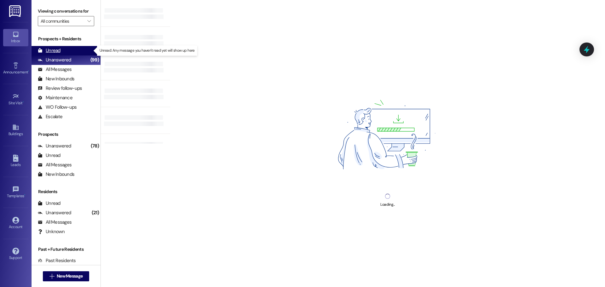
click at [54, 54] on div "Unread" at bounding box center [49, 50] width 23 height 7
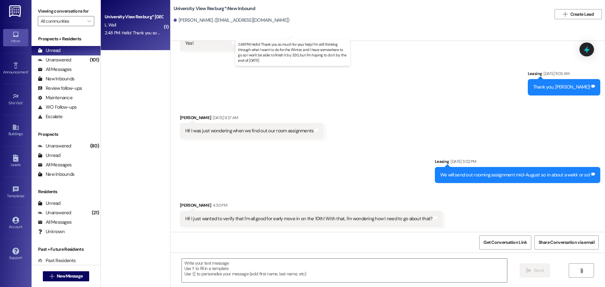
click at [119, 33] on div "2:48 PM: Hello! Thank you so much for your help! I'm still thinking through wha…" at bounding box center [299, 33] width 389 height 6
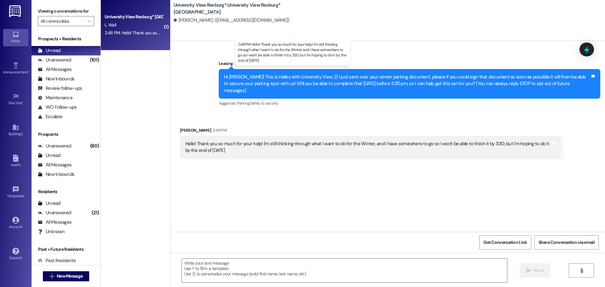
scroll to position [0, 0]
click at [321, 268] on textarea at bounding box center [344, 271] width 325 height 24
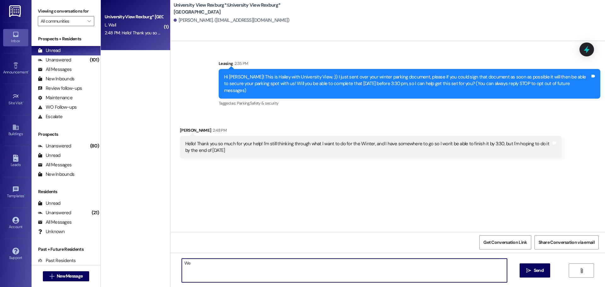
type textarea "W"
type textarea "u"
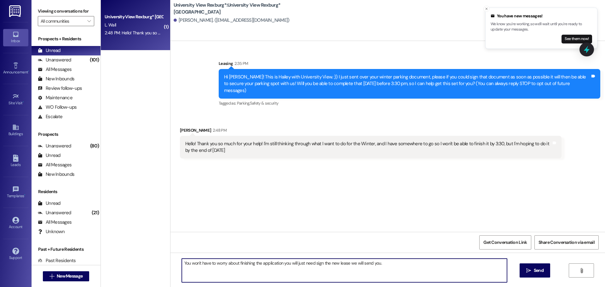
click at [393, 264] on textarea "You won't have to worry about finishing the application you will just need sign…" at bounding box center [344, 271] width 325 height 24
type textarea "You won't have to worry about finishing the application you will just need sign…"
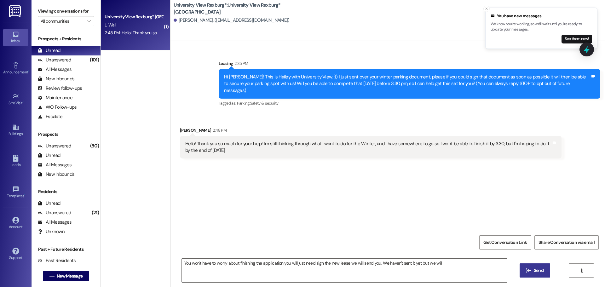
click at [537, 270] on span "Send" at bounding box center [539, 270] width 10 height 7
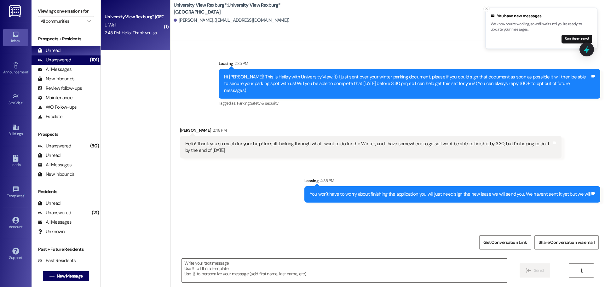
click at [43, 59] on div "Unanswered" at bounding box center [54, 60] width 33 height 7
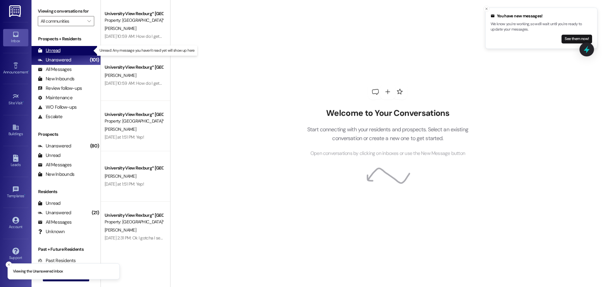
click at [47, 51] on div "Unread" at bounding box center [49, 50] width 23 height 7
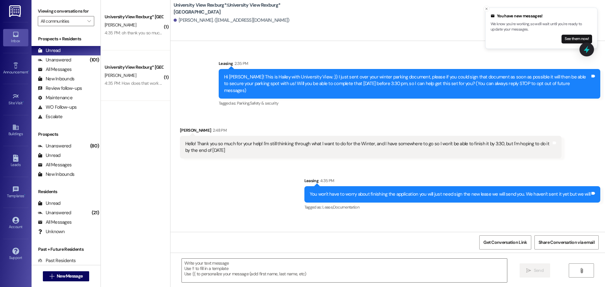
click at [108, 33] on div "4:35 PM: oh thank you so much! do i just text this number the decision by 9am? …" at bounding box center [391, 33] width 573 height 6
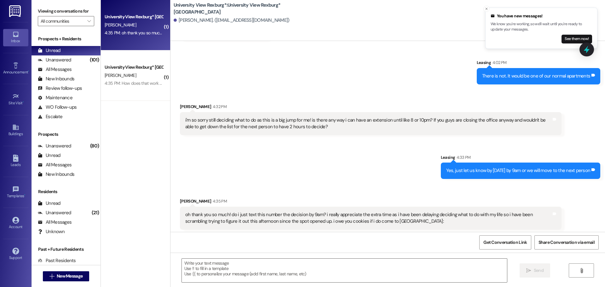
scroll to position [632, 0]
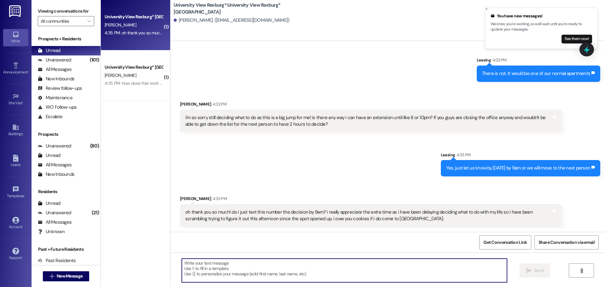
click at [277, 259] on textarea at bounding box center [344, 271] width 325 height 24
type textarea "Yes, just text us at this number!"
click at [534, 271] on span "Send" at bounding box center [539, 270] width 10 height 7
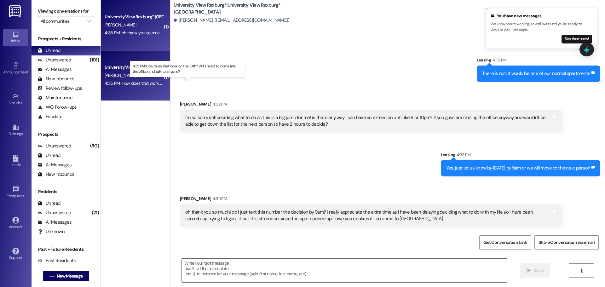
click at [147, 84] on div "4:35 PM: How does that work on the 10th? Will I need to come into the office an…" at bounding box center [193, 83] width 176 height 6
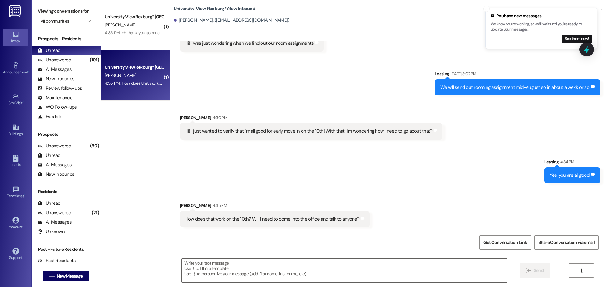
scroll to position [1588, 0]
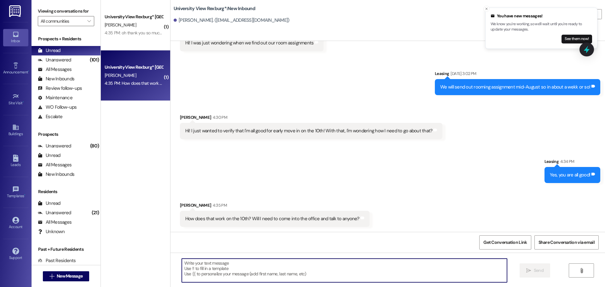
click at [248, 274] on textarea at bounding box center [344, 271] width 325 height 24
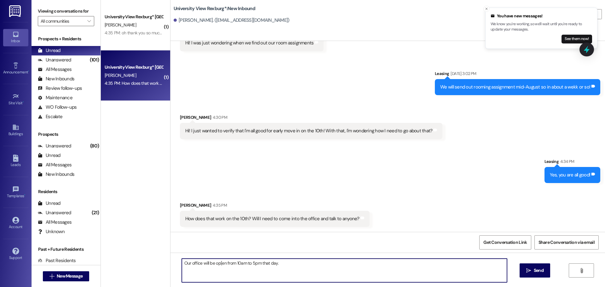
click at [217, 262] on textarea "Our office will be op[en from 10am to 5pm that day." at bounding box center [344, 271] width 325 height 24
click at [282, 268] on textarea "Our office will be open from 10am to 5pm that day." at bounding box center [344, 271] width 325 height 24
click at [306, 264] on textarea "Our office will be open from 10am to 5pm that day. You can come up and we will …" at bounding box center [344, 271] width 325 height 24
click at [389, 266] on textarea "Our office will be open from 10am to 5pm that day. You can come up to the front…" at bounding box center [344, 271] width 325 height 24
type textarea "Our office will be open from 10am to 5pm that day. You can come up to the front…"
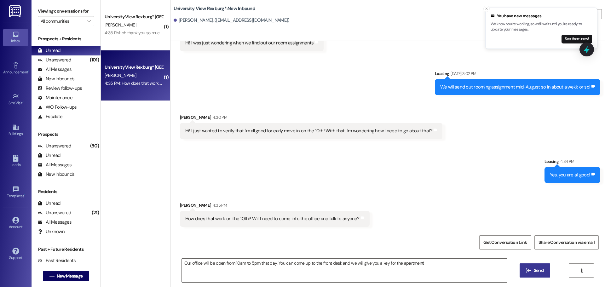
click at [530, 272] on icon "" at bounding box center [529, 270] width 5 height 5
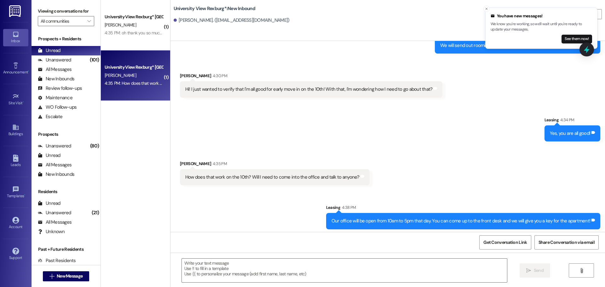
scroll to position [1632, 0]
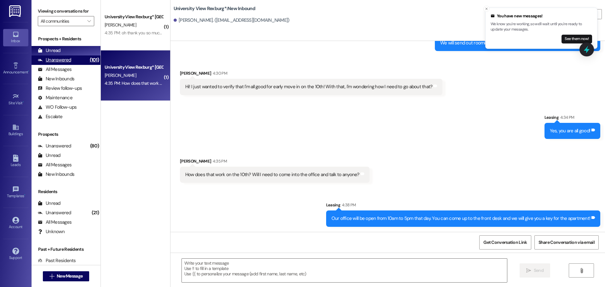
click at [67, 63] on div "Unanswered" at bounding box center [54, 60] width 33 height 7
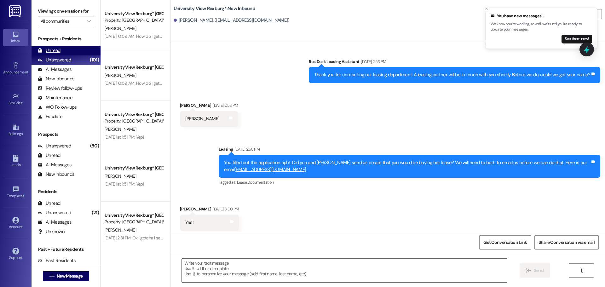
click at [53, 50] on div "Unread" at bounding box center [49, 50] width 23 height 7
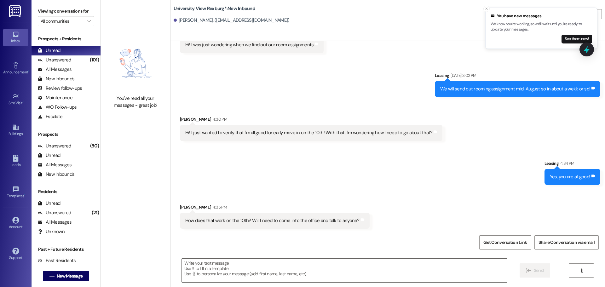
scroll to position [1588, 0]
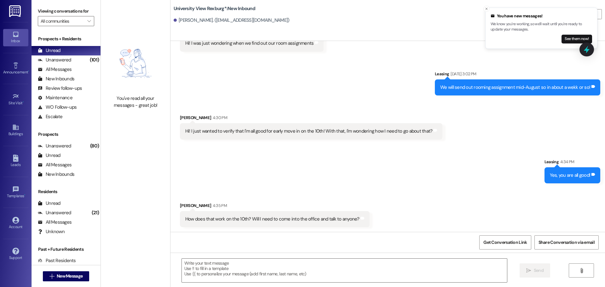
drag, startPoint x: 485, startPoint y: 9, endPoint x: 465, endPoint y: 6, distance: 20.4
click at [485, 9] on icon "Close toast" at bounding box center [487, 9] width 4 height 4
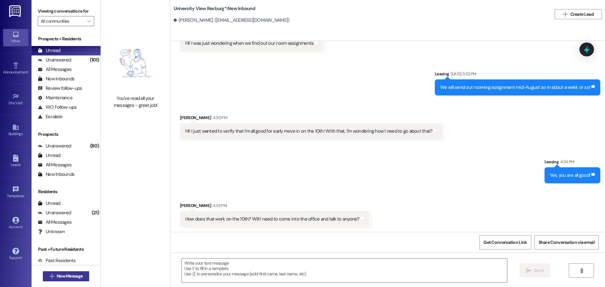
click at [72, 274] on span "New Message" at bounding box center [70, 276] width 26 height 7
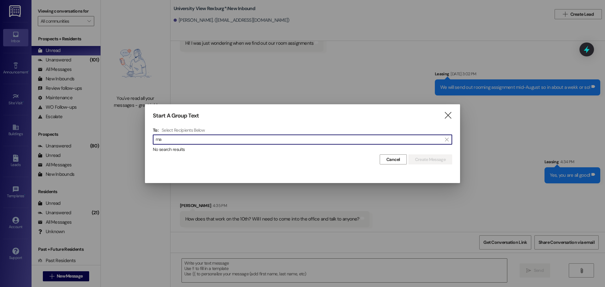
type input "m"
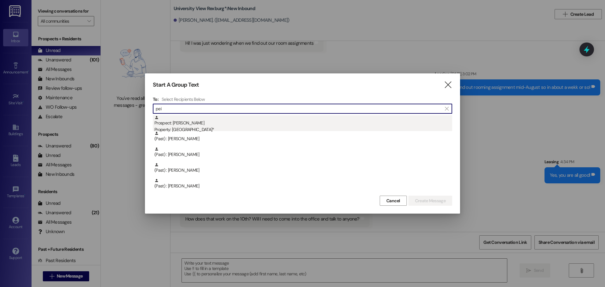
type input "pei"
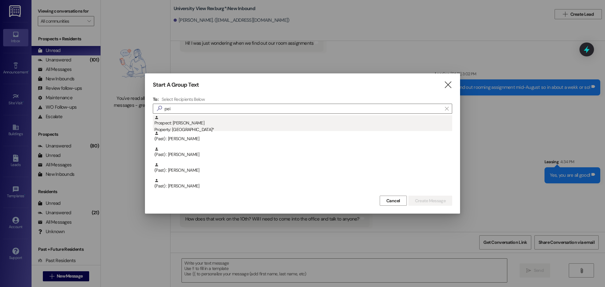
click at [174, 122] on div "Prospect: Peighton Jensen Property: University View Rexburg*" at bounding box center [303, 124] width 298 height 18
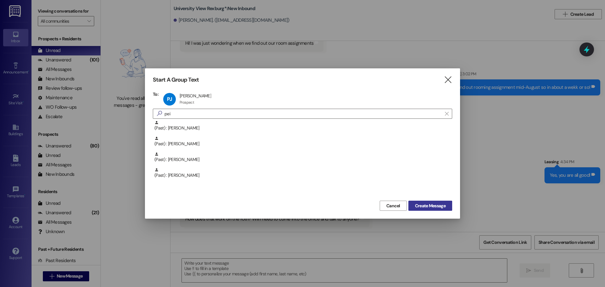
click at [421, 205] on span "Create Message" at bounding box center [430, 206] width 31 height 7
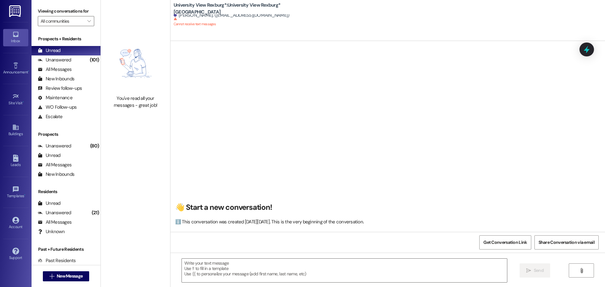
scroll to position [0, 0]
